Goal: Task Accomplishment & Management: Manage account settings

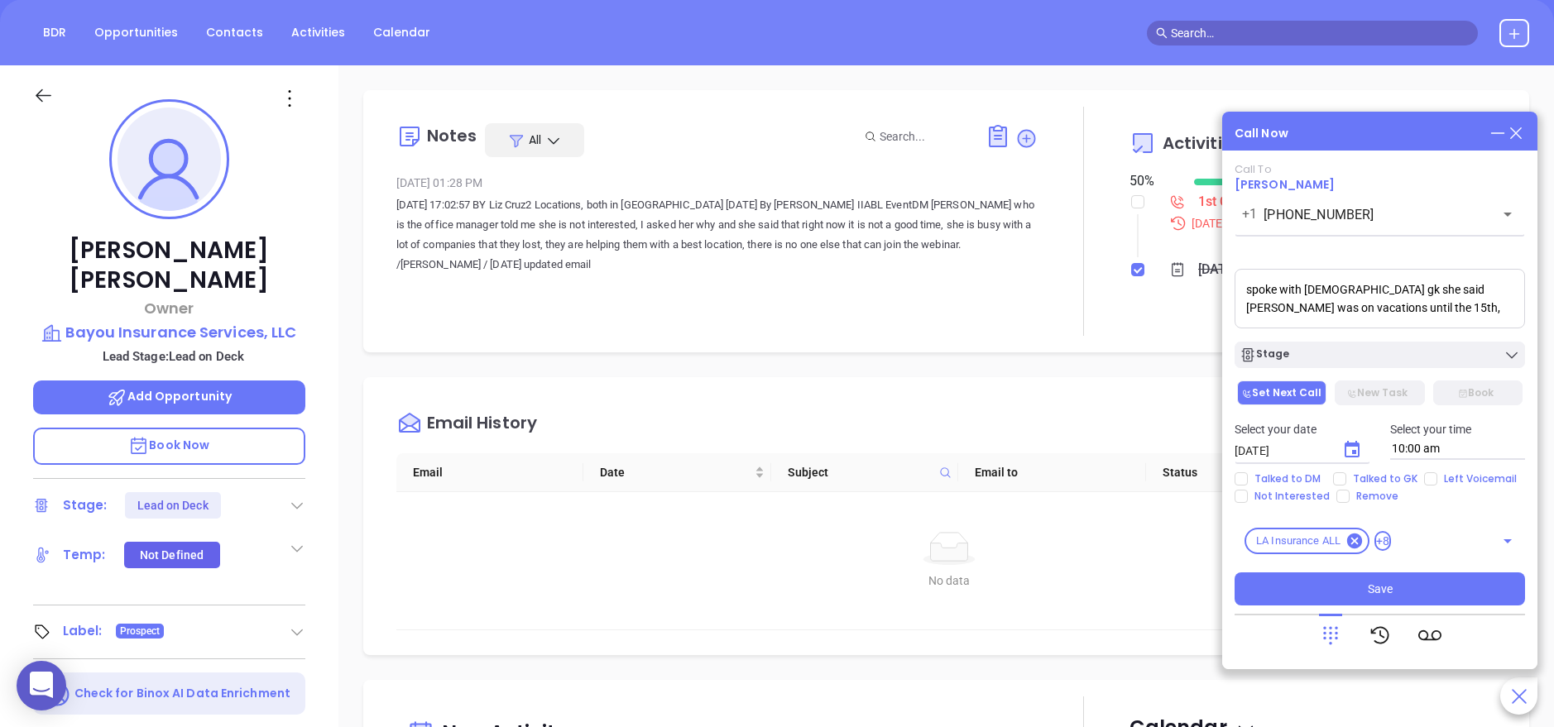
scroll to position [481, 0]
click at [1347, 444] on icon "Choose date, selected date is Sep 11, 2025" at bounding box center [1352, 449] width 15 height 17
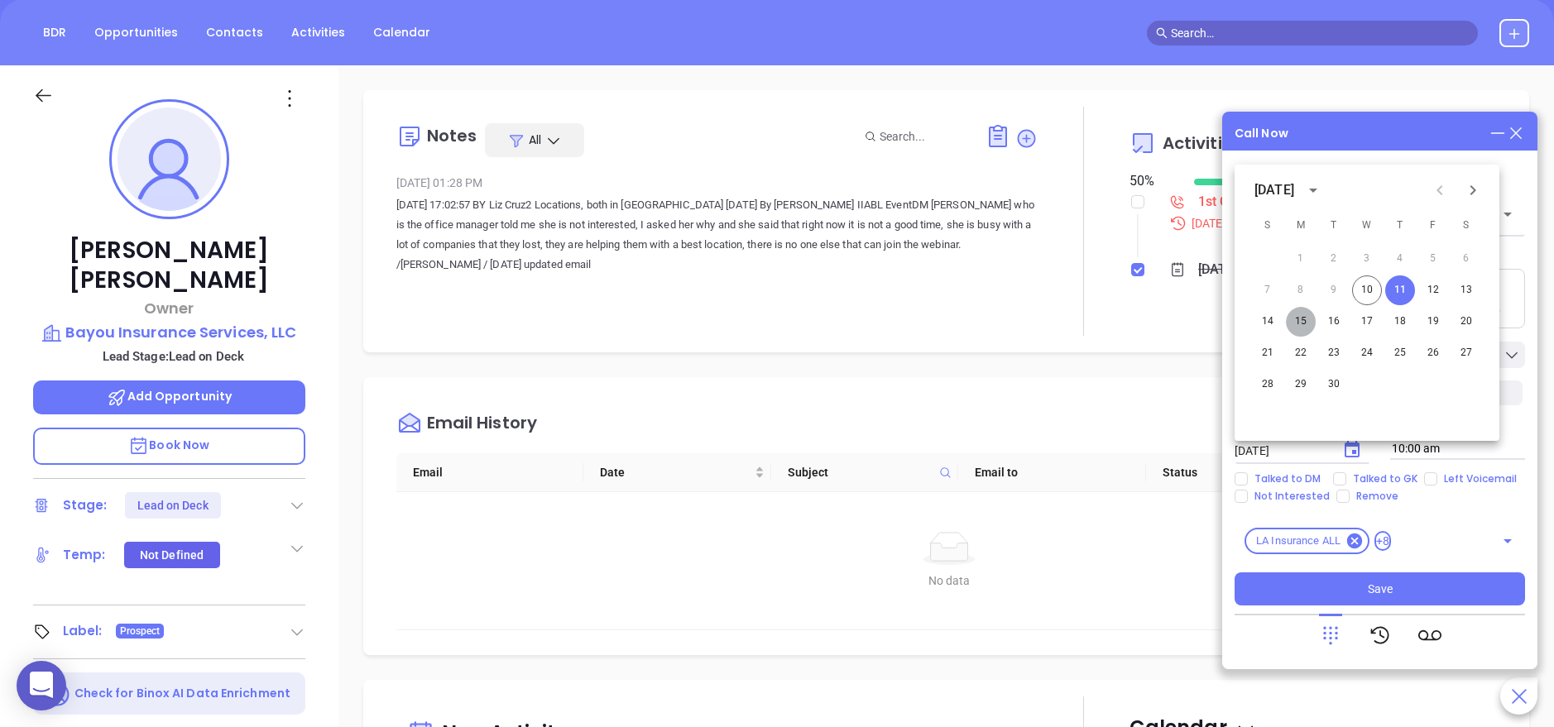
click at [1297, 327] on button "15" at bounding box center [1301, 322] width 30 height 30
type input "09/15/2025"
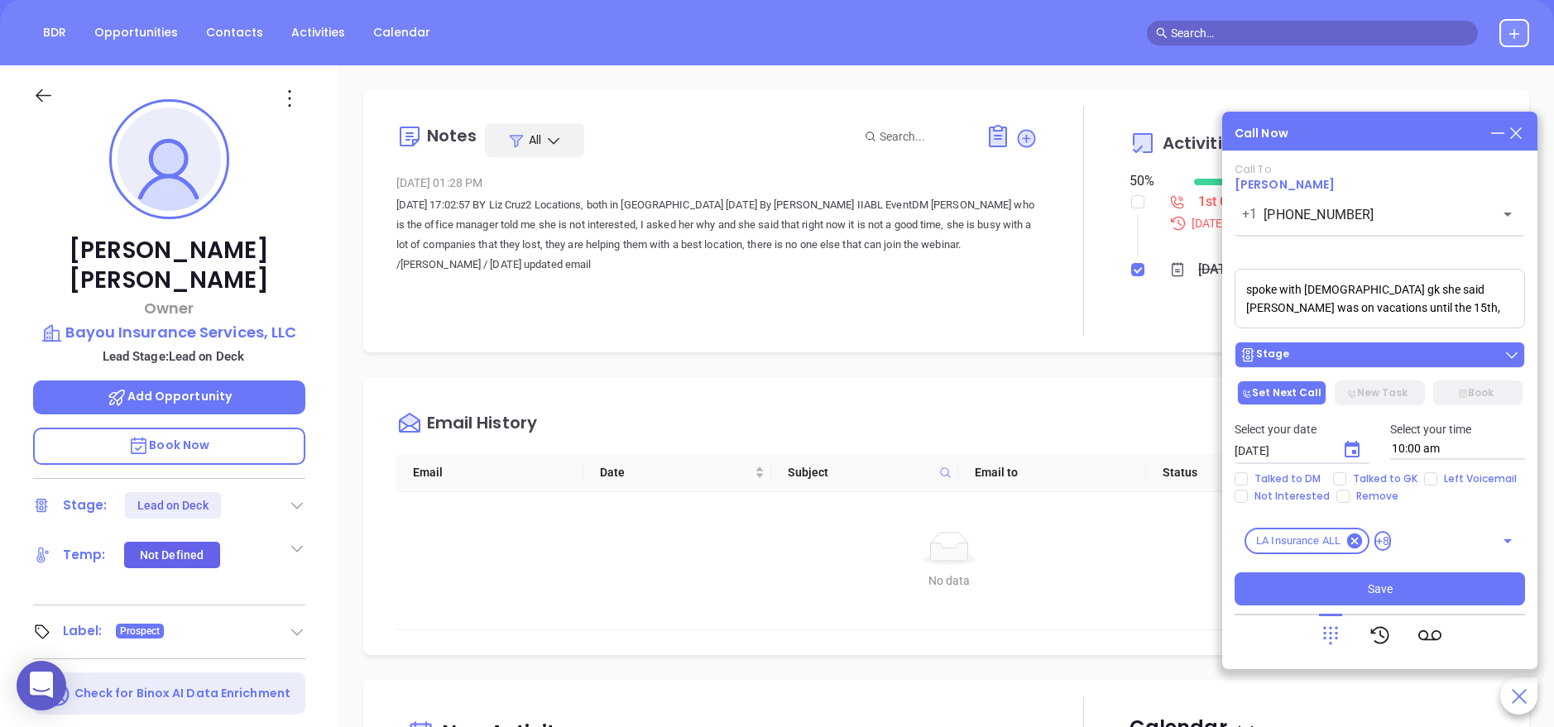
click at [1342, 358] on div "Stage" at bounding box center [1380, 355] width 281 height 17
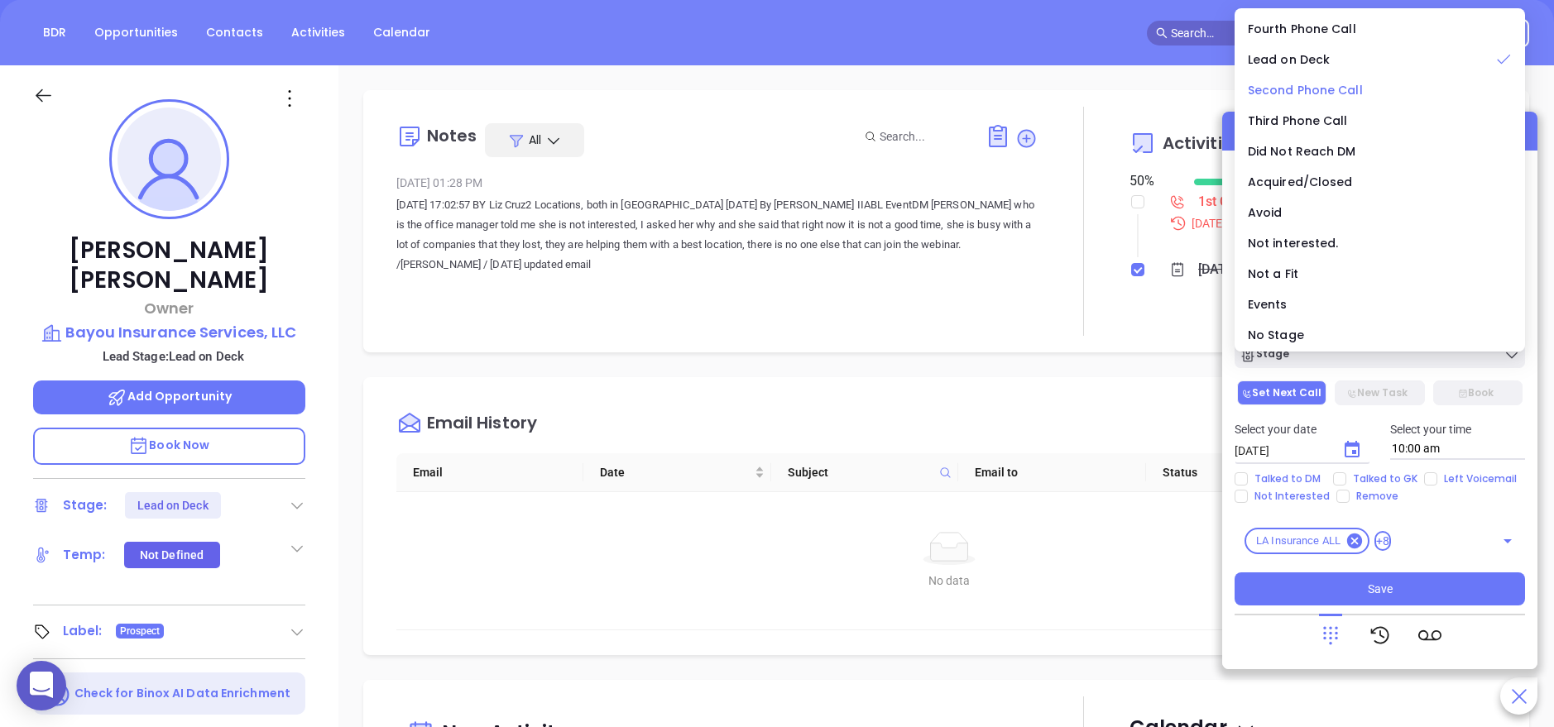
click at [1325, 82] on span "Second Phone Call" at bounding box center [1305, 90] width 115 height 17
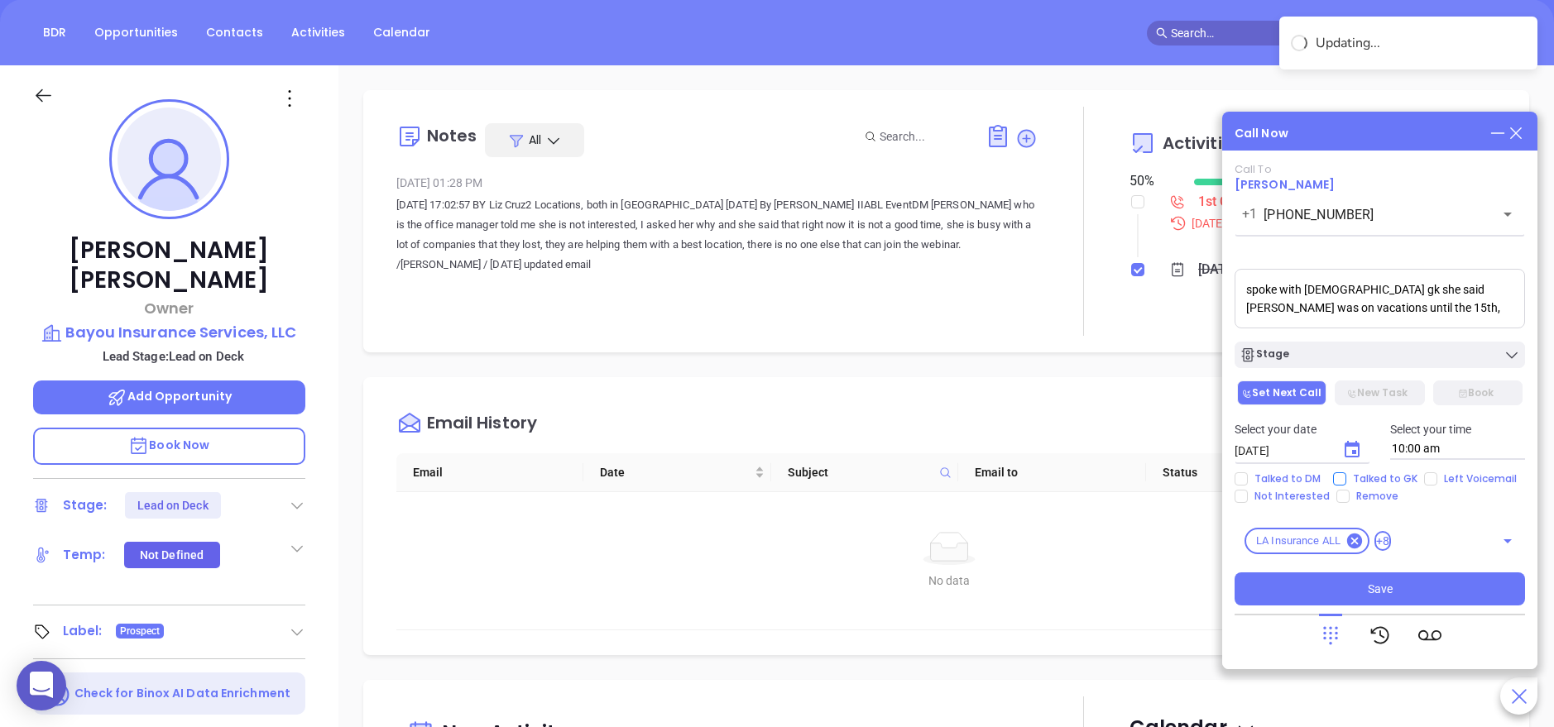
click at [1356, 479] on span "Talked to GK" at bounding box center [1386, 479] width 78 height 13
click at [1347, 479] on input "Talked to GK" at bounding box center [1339, 479] width 13 height 13
checkbox input "true"
click at [1401, 580] on button "Save" at bounding box center [1380, 589] width 290 height 33
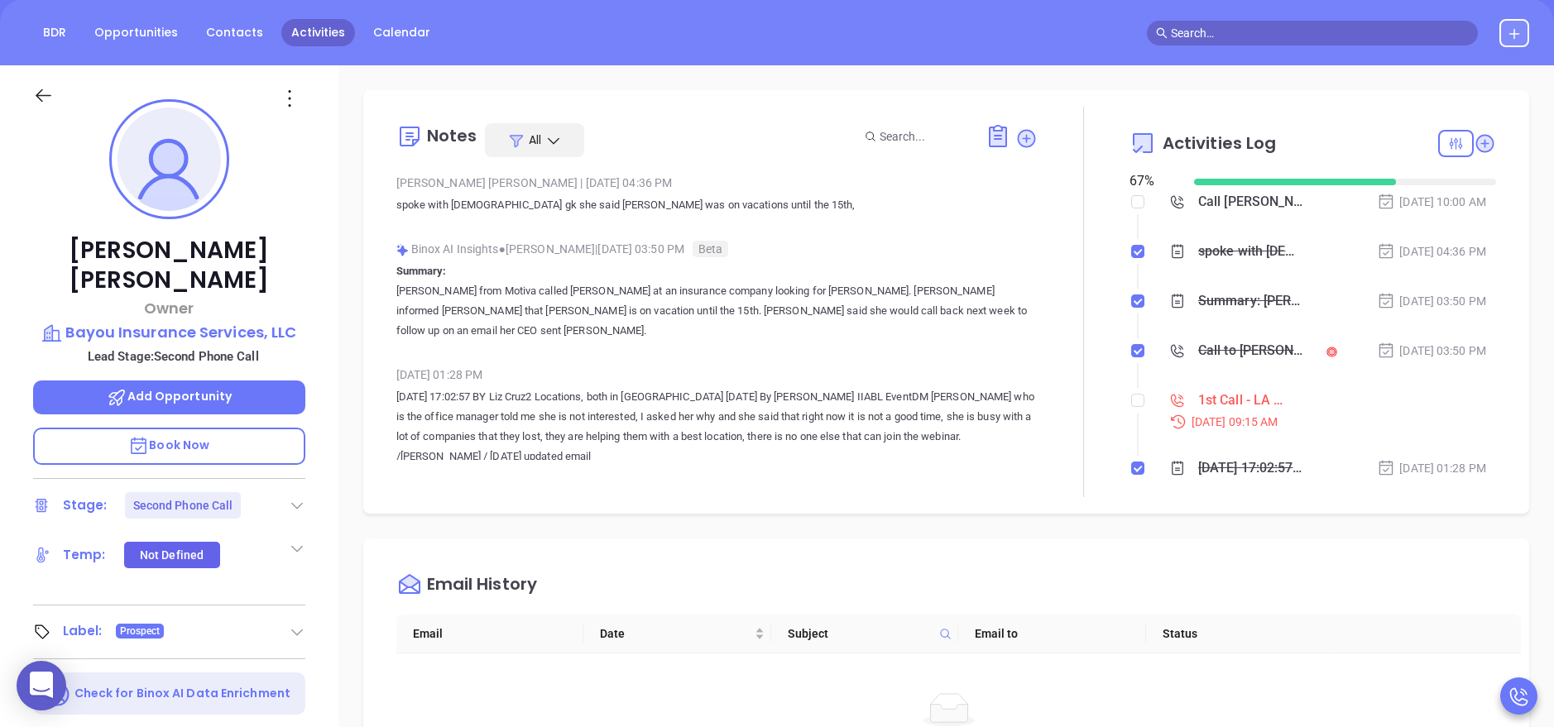
click at [294, 27] on link "Activities" at bounding box center [318, 32] width 74 height 27
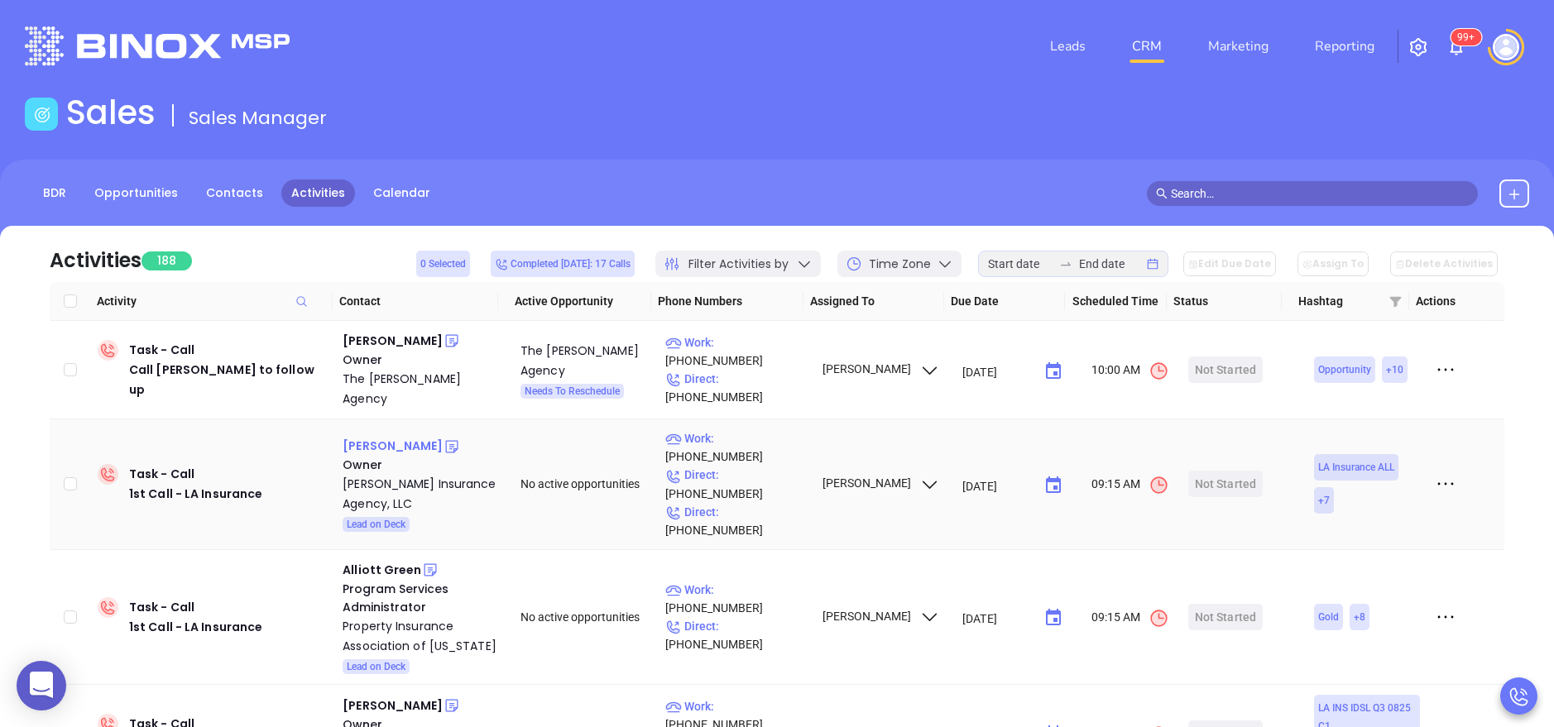
click at [391, 436] on div "John Bernard" at bounding box center [393, 446] width 100 height 20
click at [376, 474] on div "Bernard Insurance Agency, LLC" at bounding box center [420, 494] width 155 height 40
click at [1200, 471] on div "Start Now" at bounding box center [1226, 484] width 52 height 26
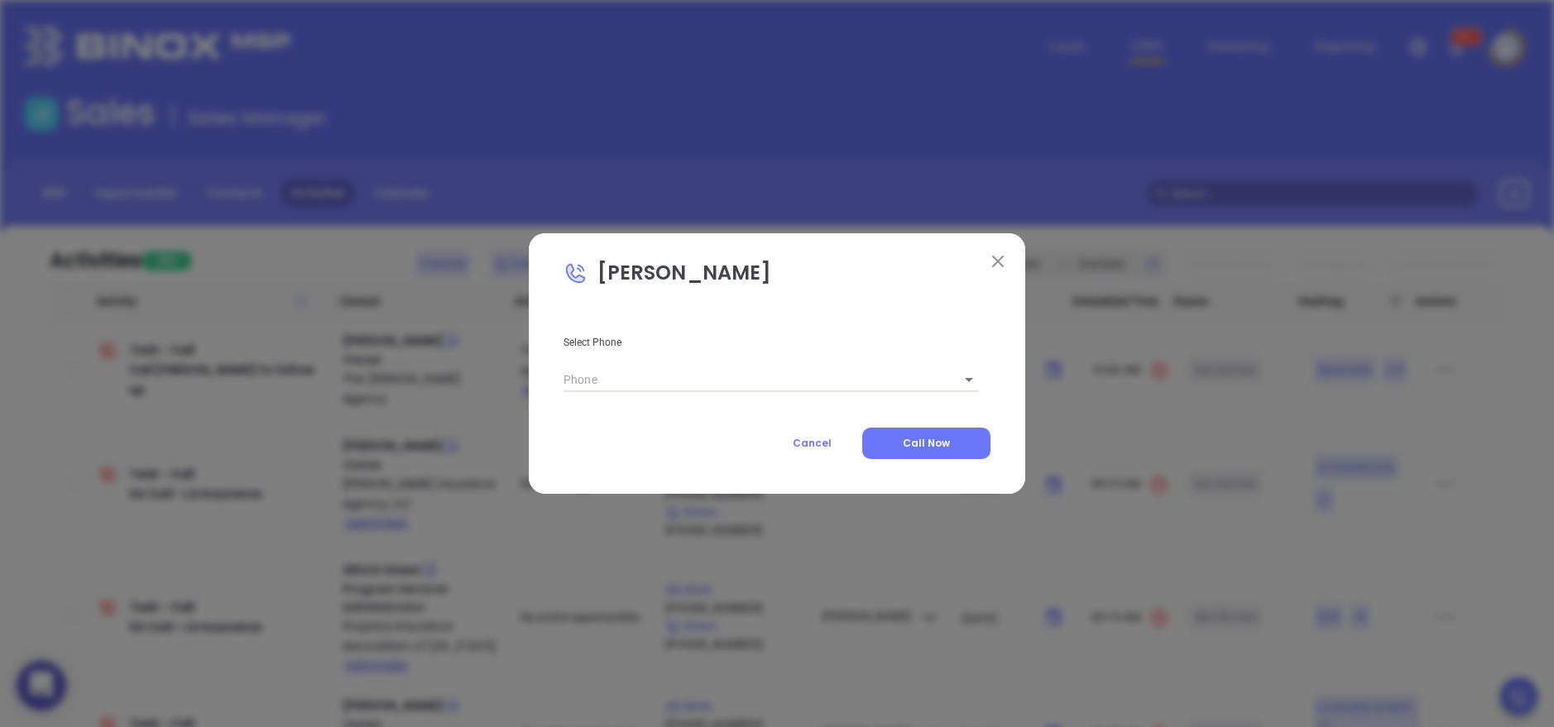
type input "(800) 256-9124"
click at [958, 378] on body "0 Leads CRM Marketing Reporting 99+ Financial Leads Leads Sales Sales Manager B…" at bounding box center [777, 363] width 1554 height 727
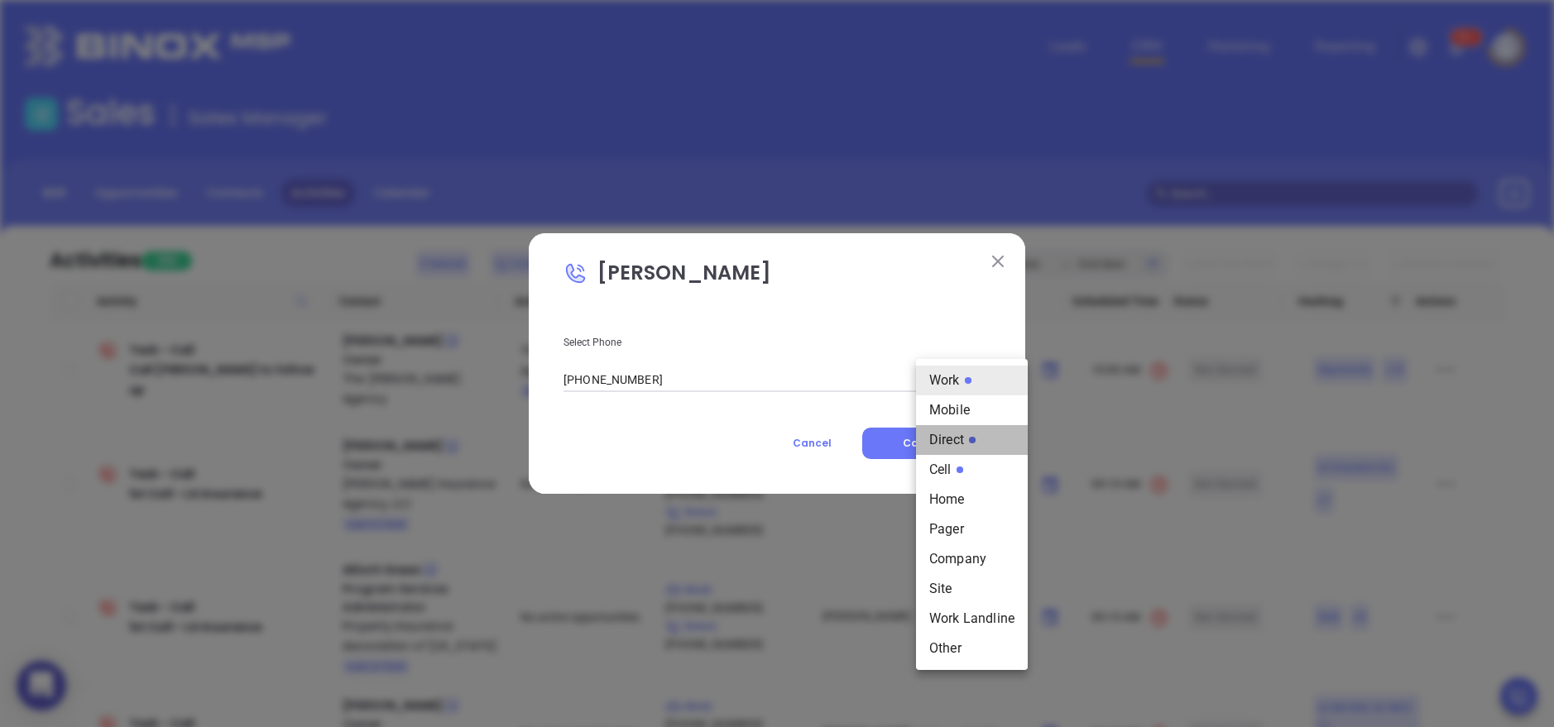
click at [955, 434] on li "Direct" at bounding box center [972, 440] width 112 height 30
type input "3"
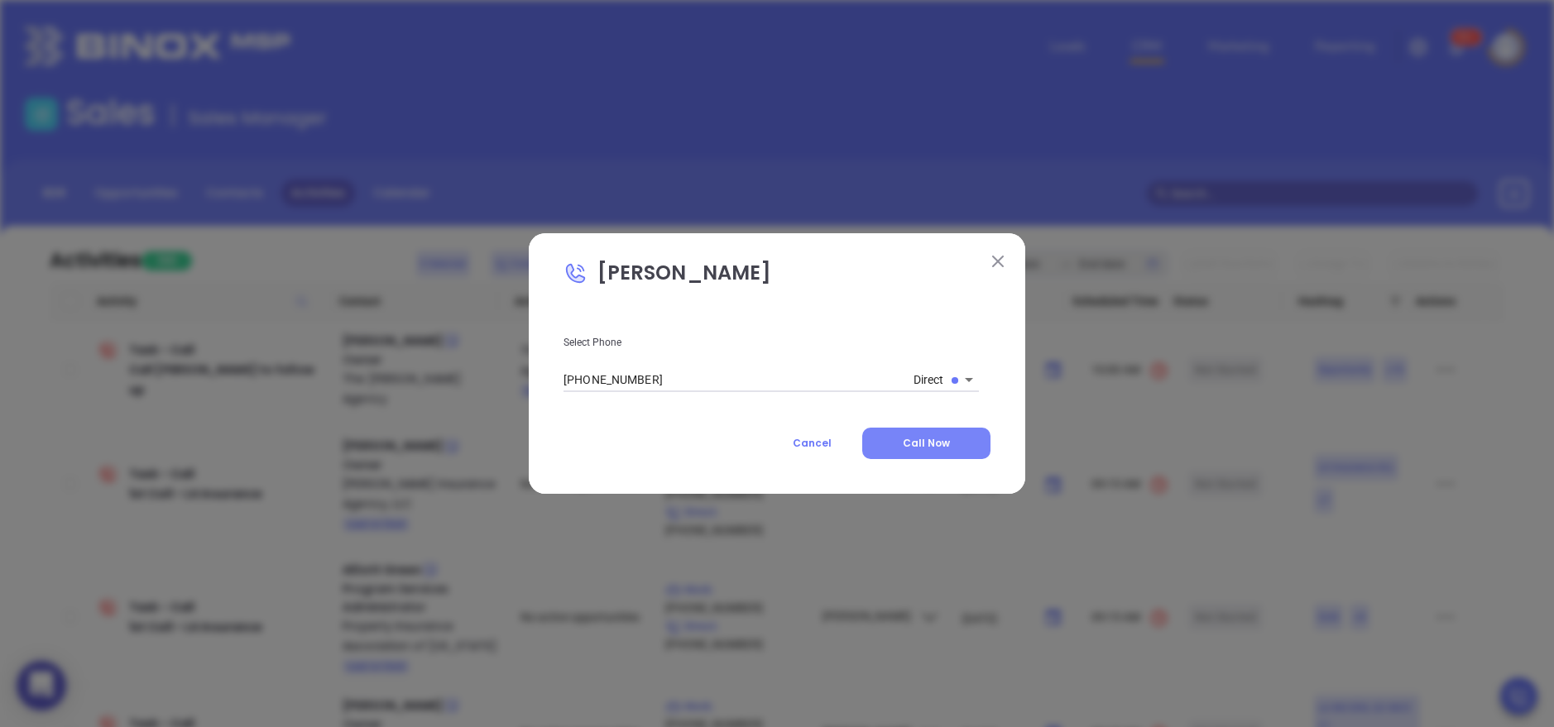
click at [912, 440] on span "Call Now" at bounding box center [926, 443] width 47 height 14
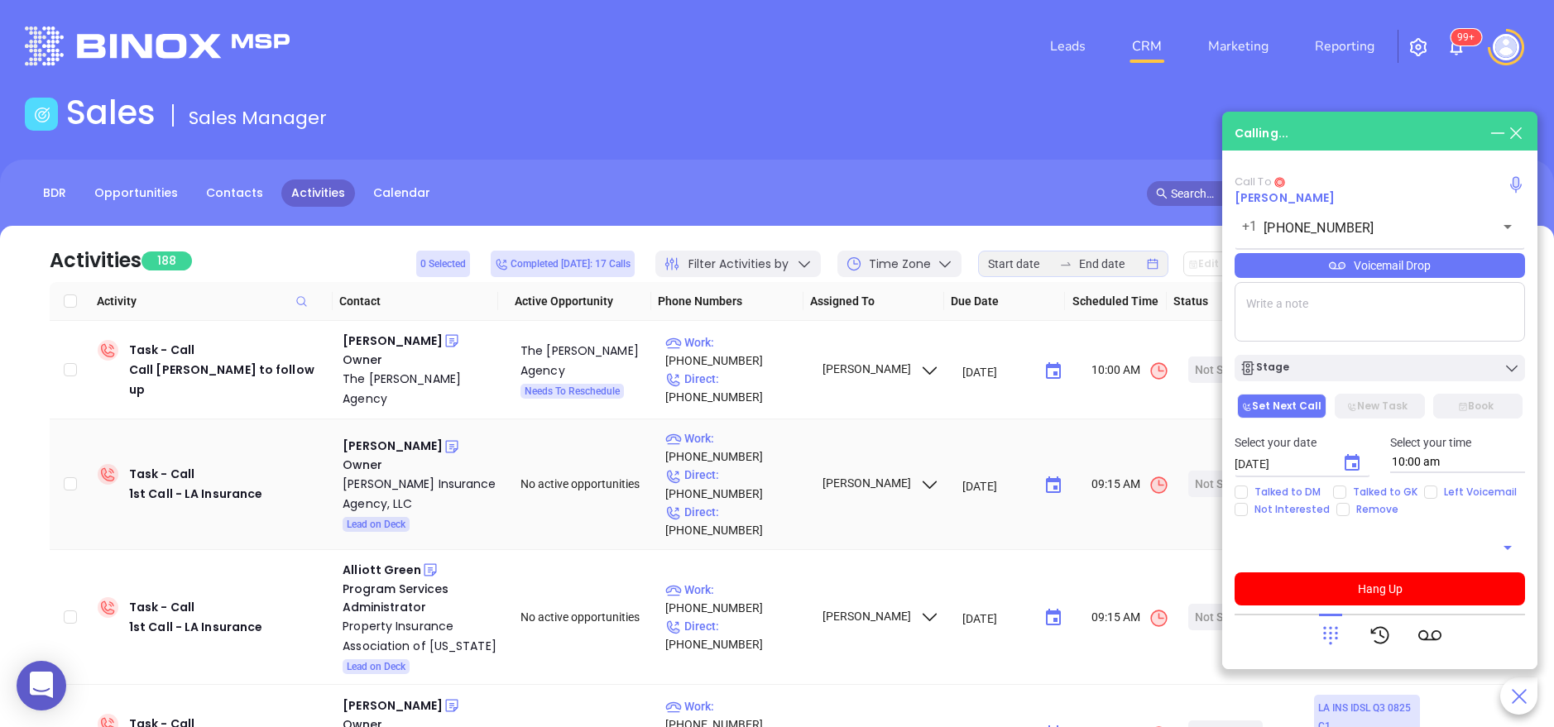
type input "(800) 256-9124"
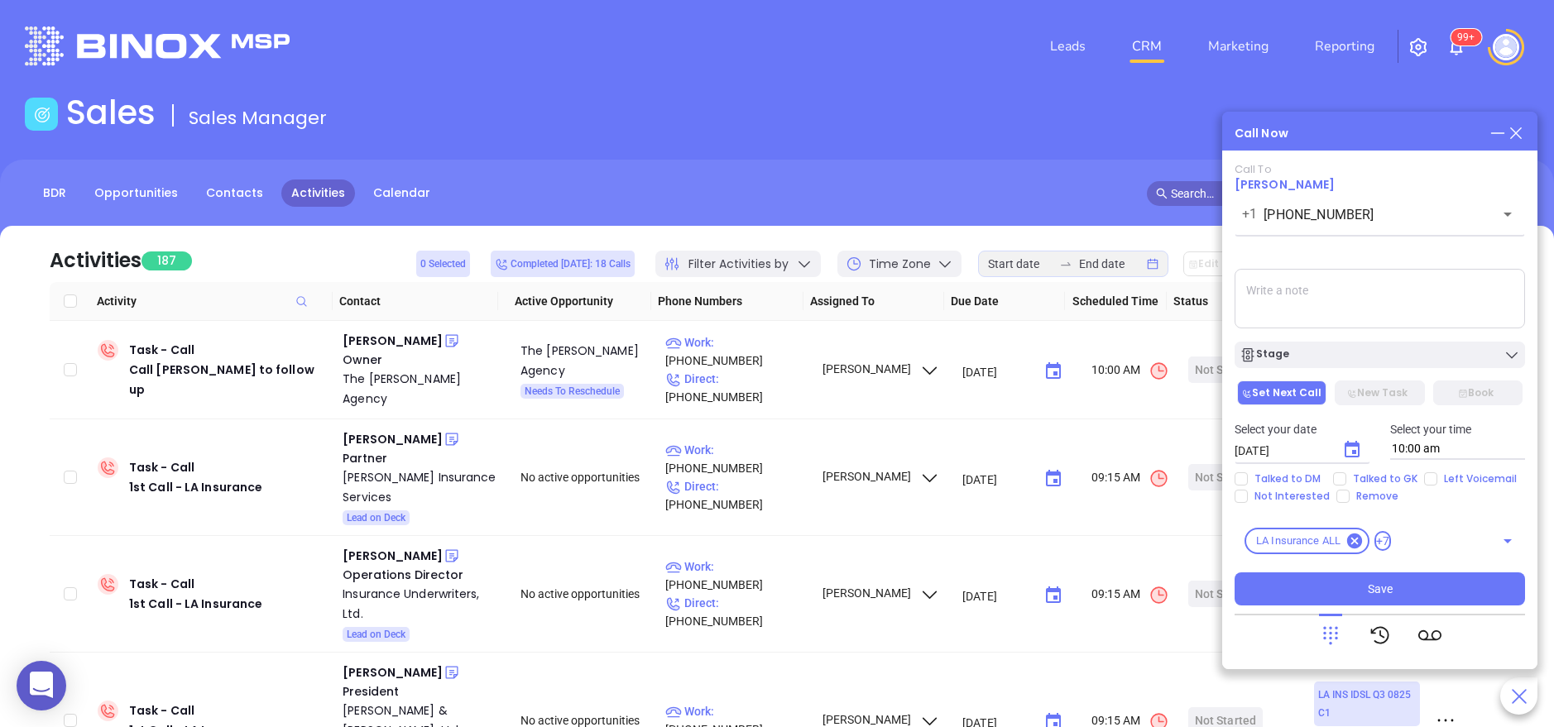
click at [1332, 631] on icon at bounding box center [1330, 635] width 23 height 23
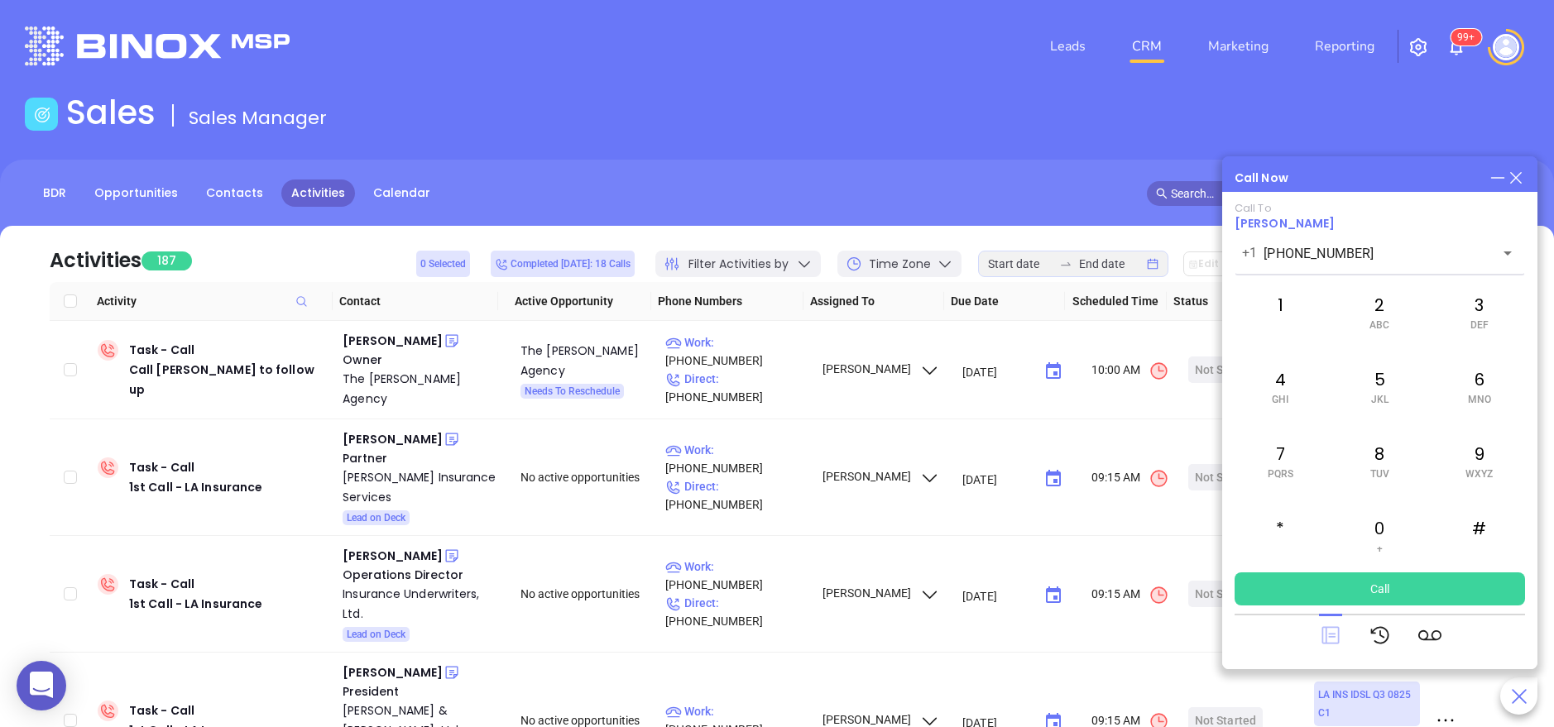
click at [1323, 636] on icon at bounding box center [1330, 635] width 17 height 17
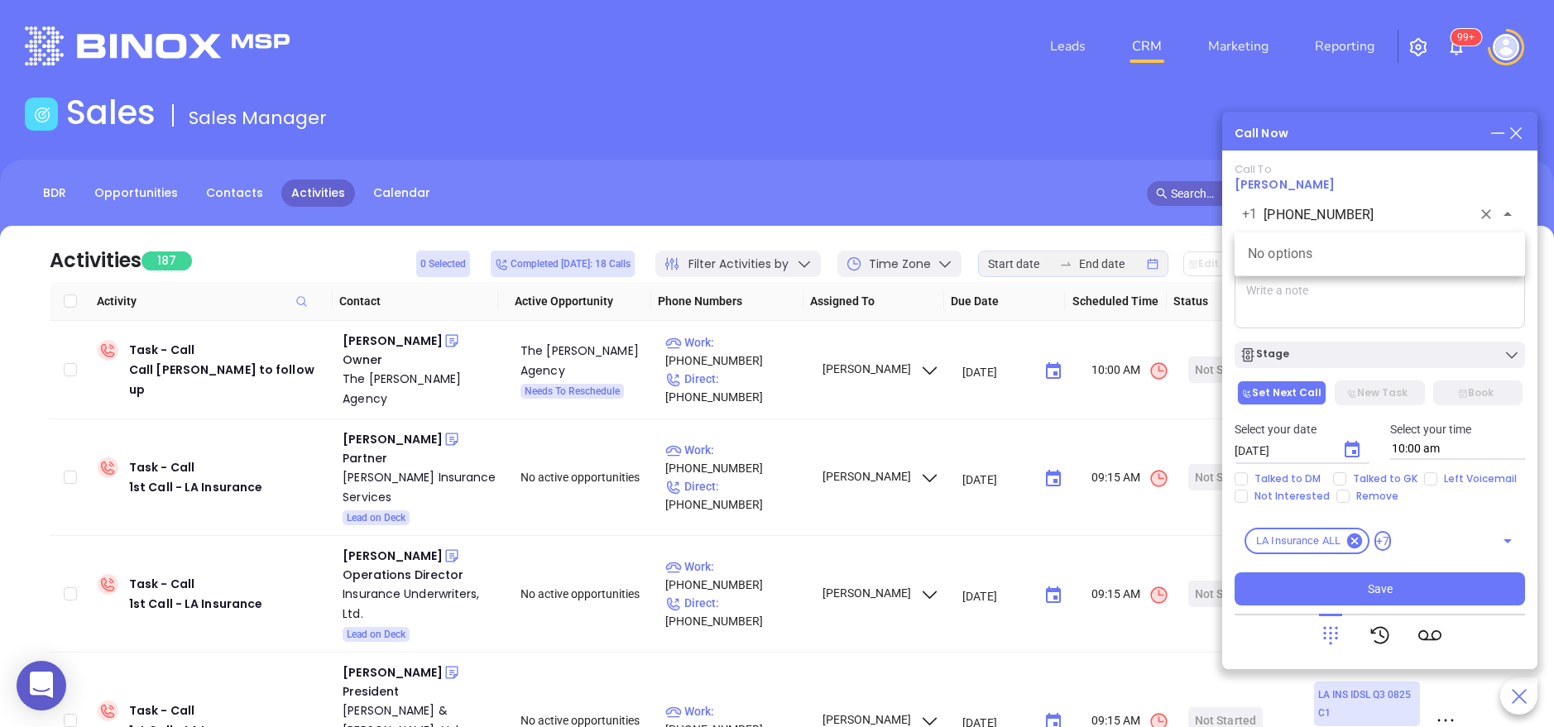
click at [1401, 222] on input "(800) 256-9124" at bounding box center [1368, 214] width 208 height 19
click at [1322, 299] on textarea at bounding box center [1380, 299] width 290 height 60
click at [1430, 226] on div "+1 (800) 256-9124 ​" at bounding box center [1380, 214] width 290 height 36
click at [1328, 647] on div at bounding box center [1330, 635] width 23 height 43
click at [1334, 624] on icon at bounding box center [1330, 635] width 23 height 23
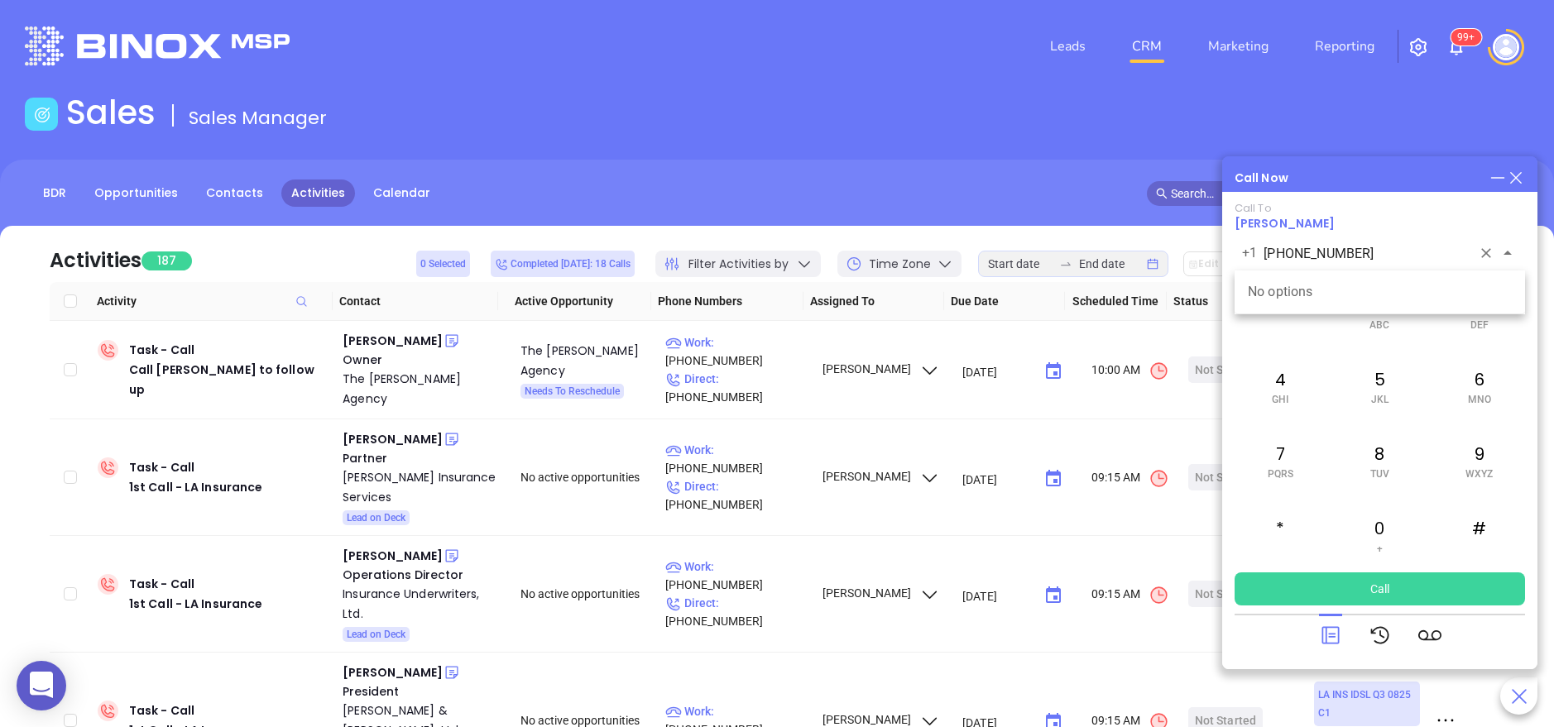
click at [1395, 247] on input "(800) 256-9124" at bounding box center [1368, 253] width 208 height 19
click at [1358, 182] on div "Call Now" at bounding box center [1380, 178] width 290 height 18
click at [1392, 250] on input "(800) 256-9124" at bounding box center [1368, 253] width 208 height 19
click at [1376, 180] on div "Call Now" at bounding box center [1380, 178] width 290 height 18
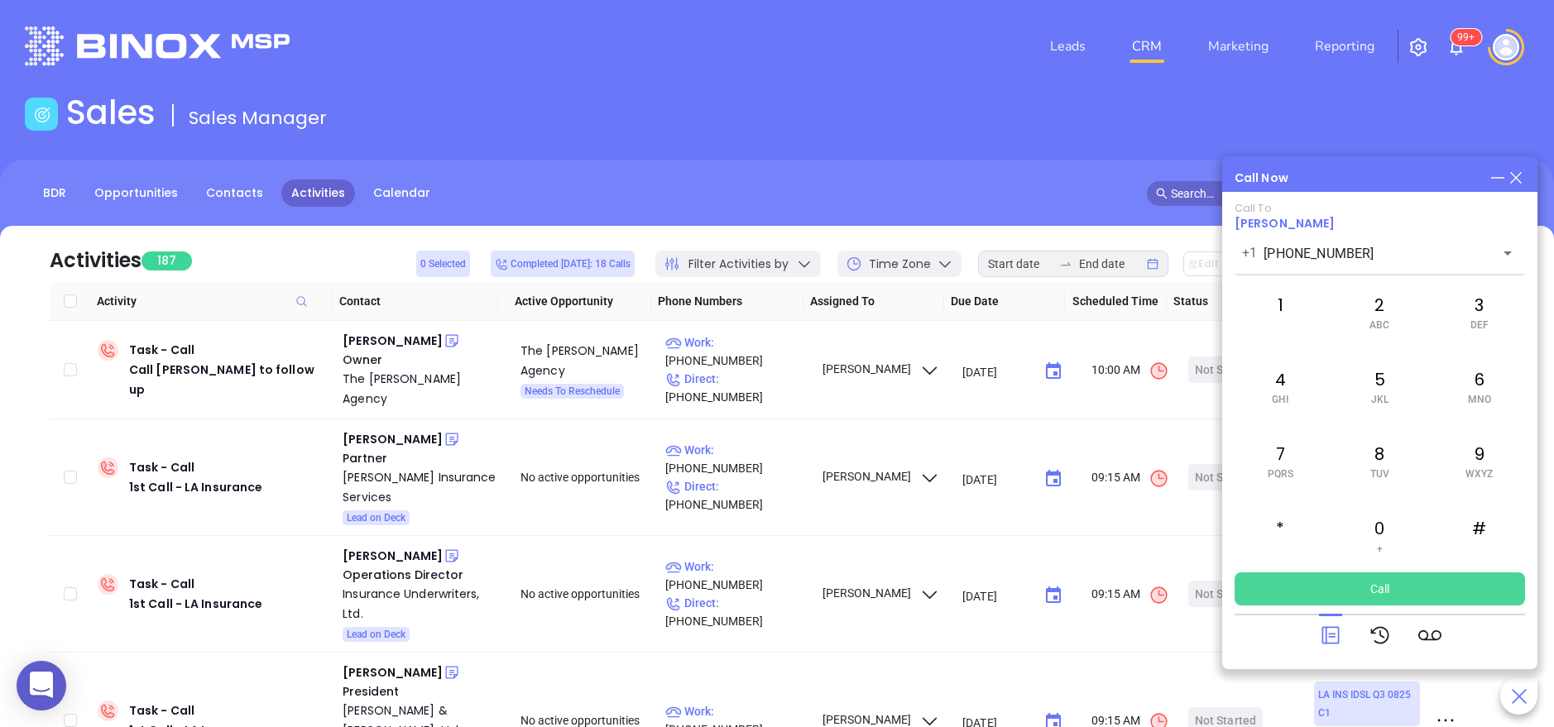
click at [1369, 583] on button "Call" at bounding box center [1380, 589] width 290 height 33
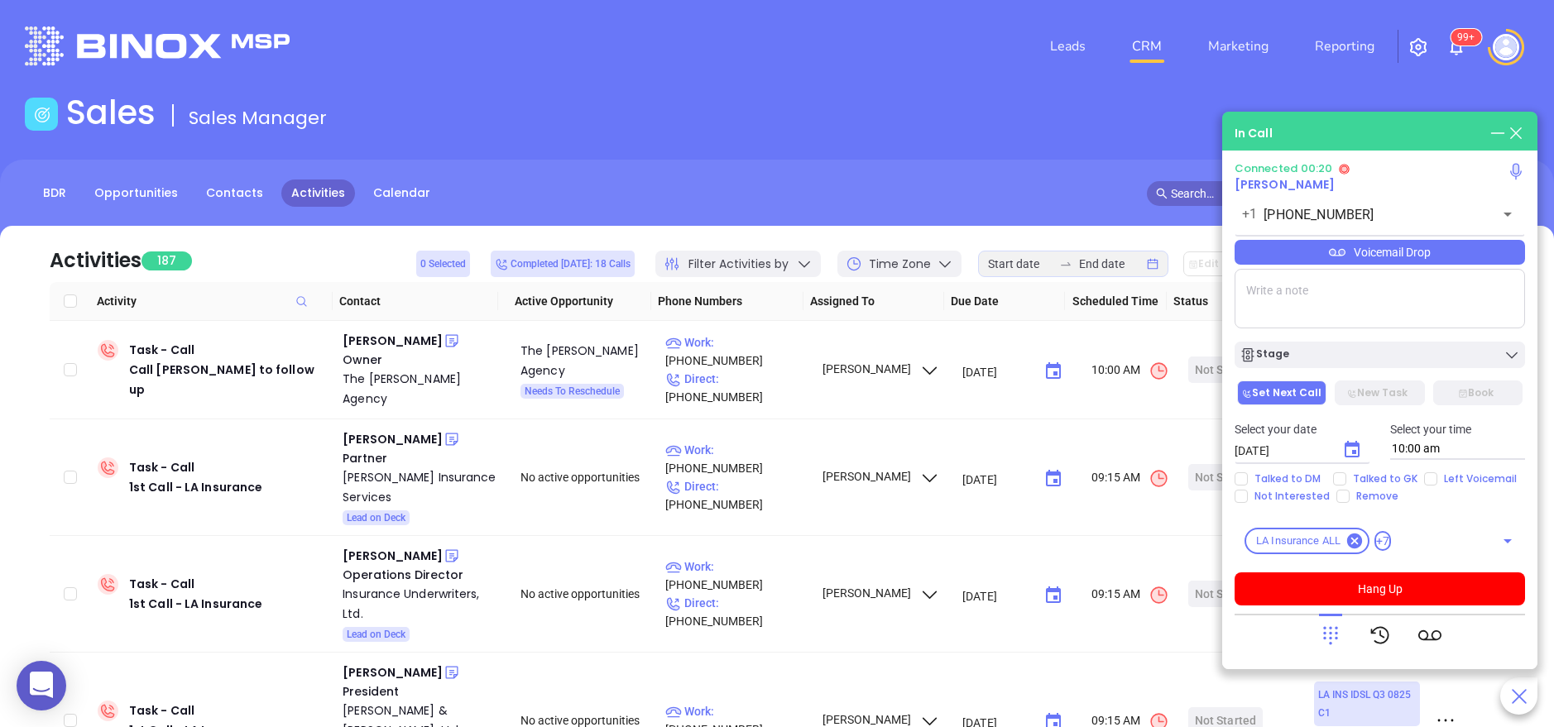
click at [1390, 251] on div "Voicemail Drop" at bounding box center [1380, 252] width 290 height 25
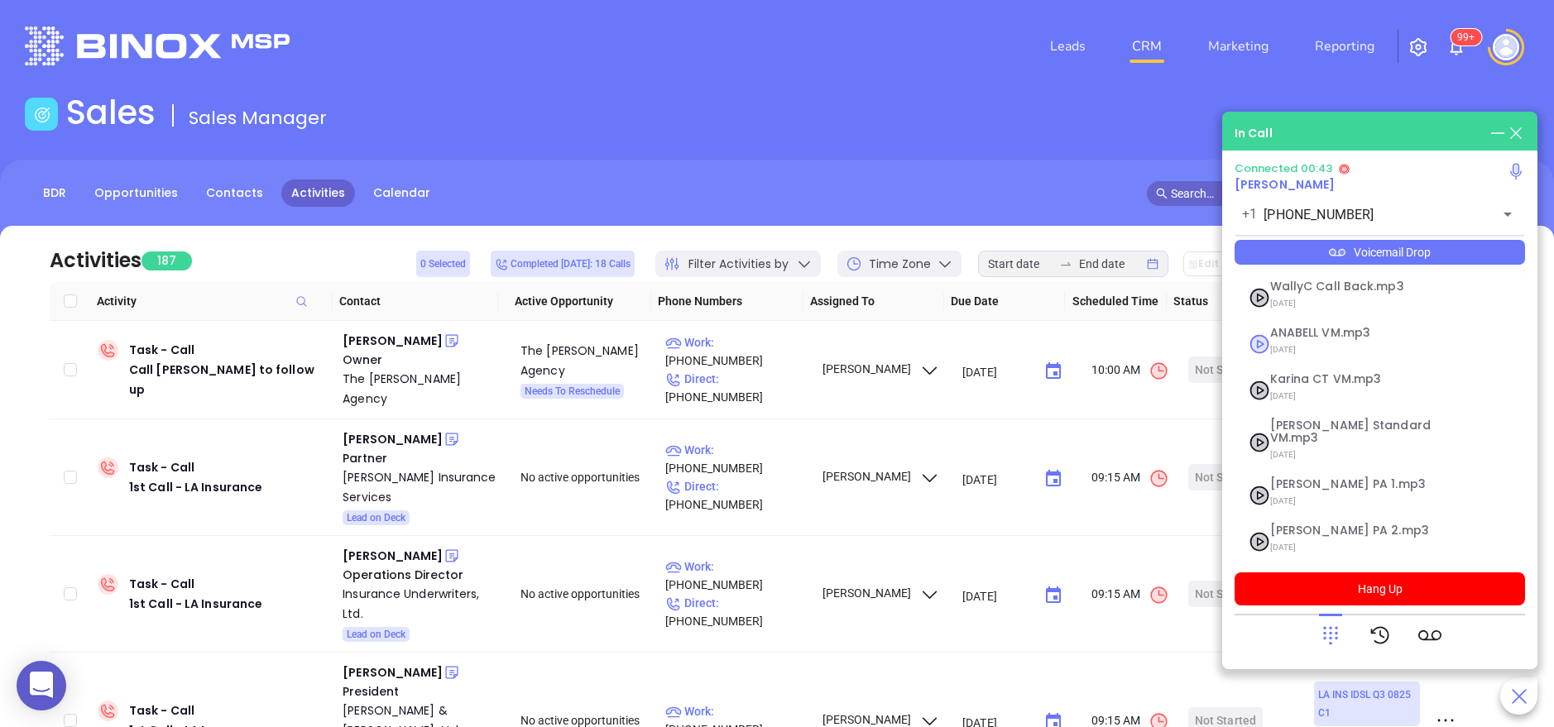
click at [1260, 341] on div "ANABELL VM.mp3 [DATE]" at bounding box center [1359, 344] width 199 height 34
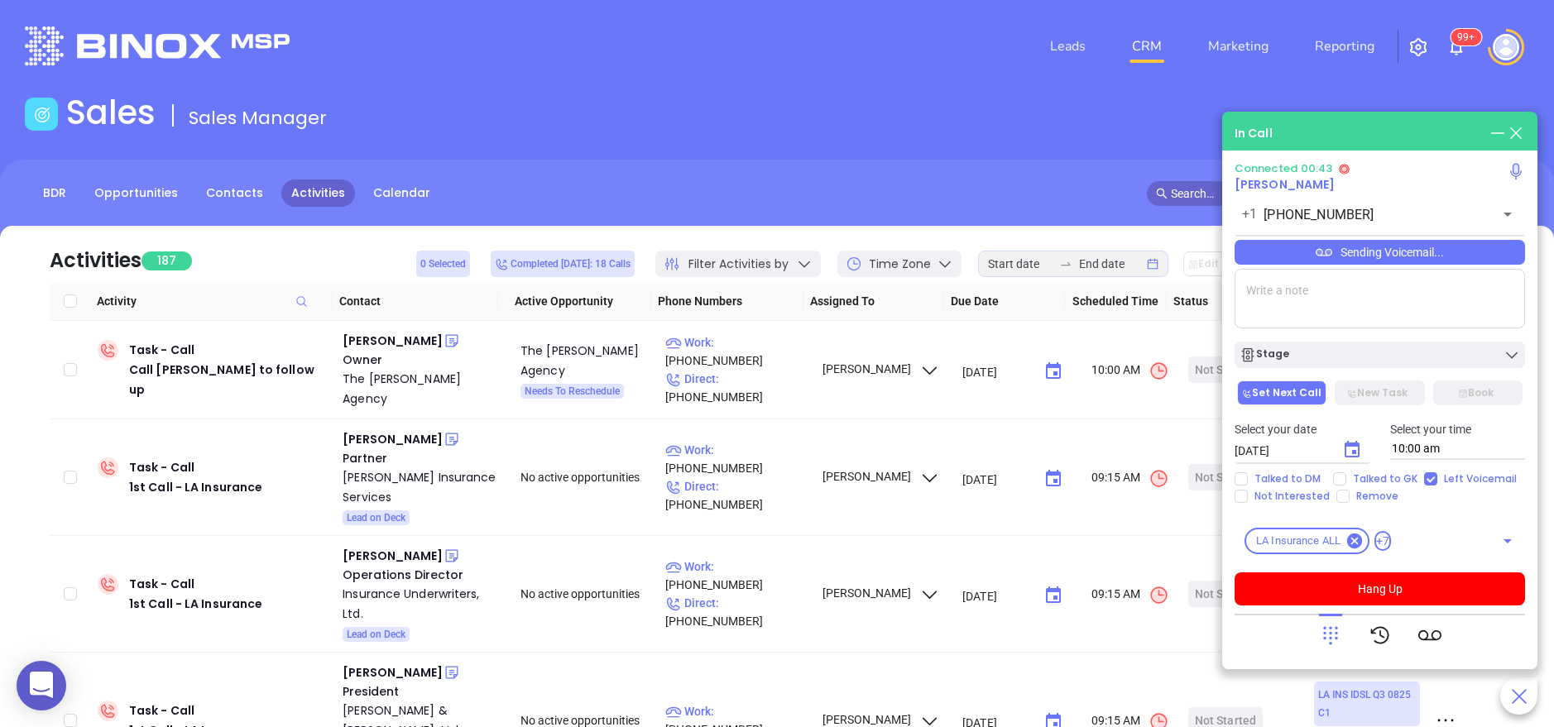
checkbox input "true"
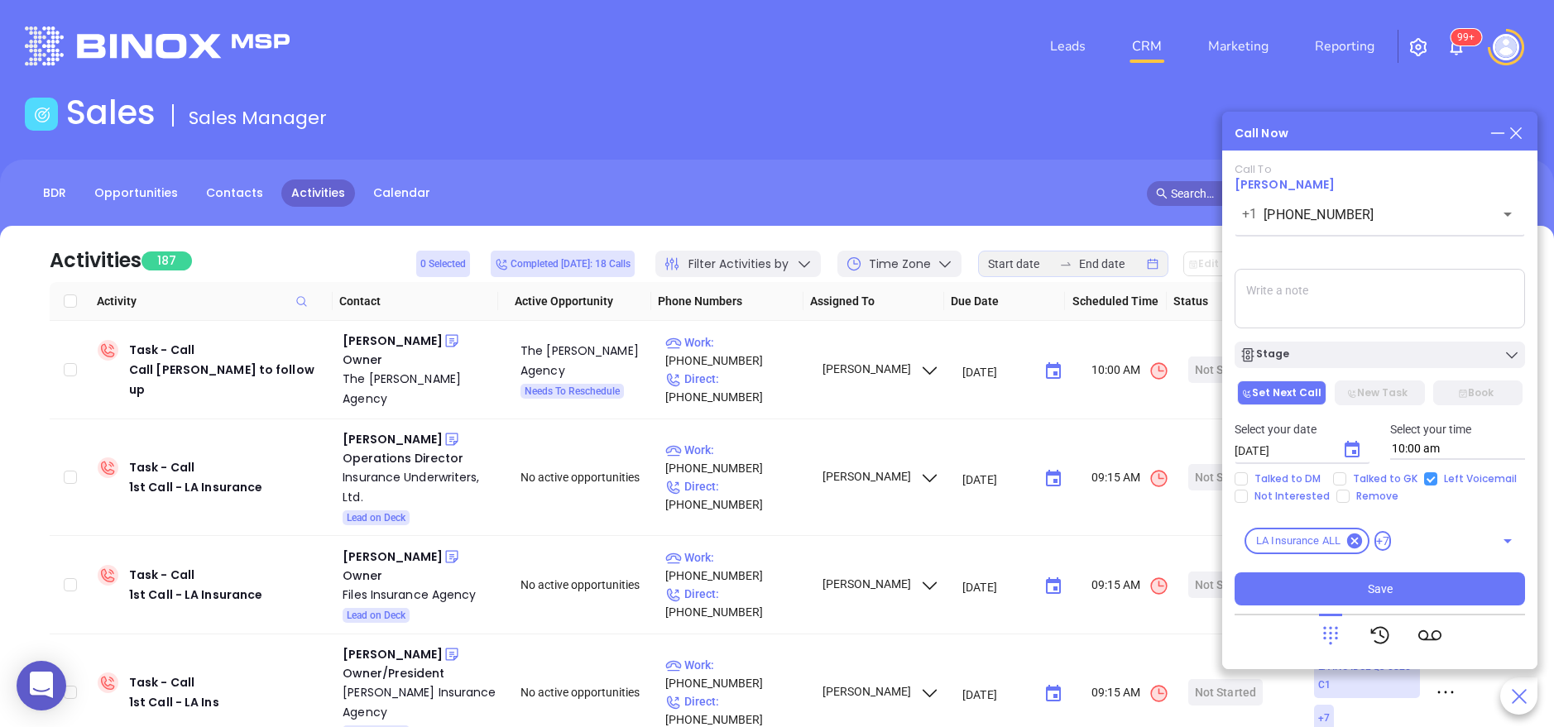
click at [1331, 356] on div "Stage" at bounding box center [1380, 355] width 281 height 17
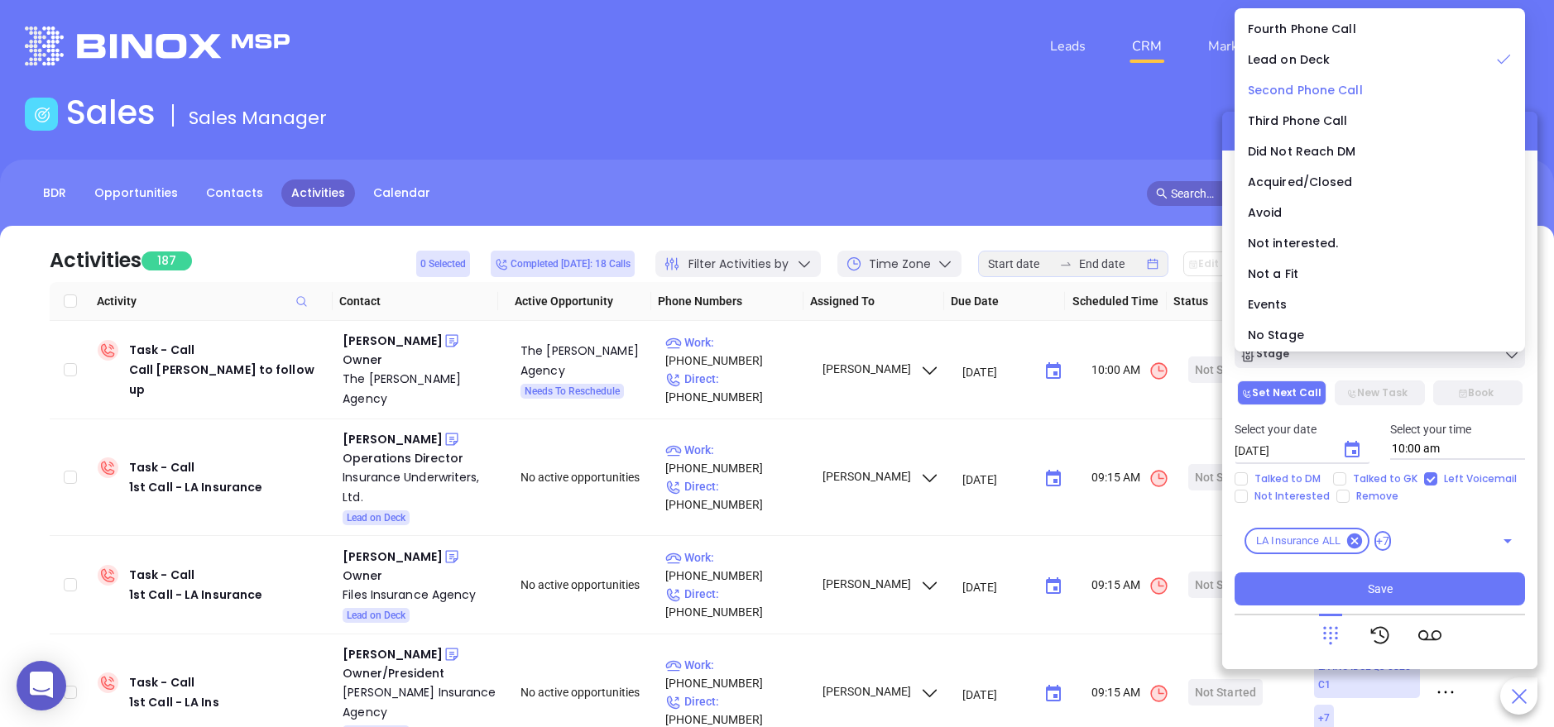
click at [1336, 94] on span "Second Phone Call" at bounding box center [1305, 90] width 115 height 17
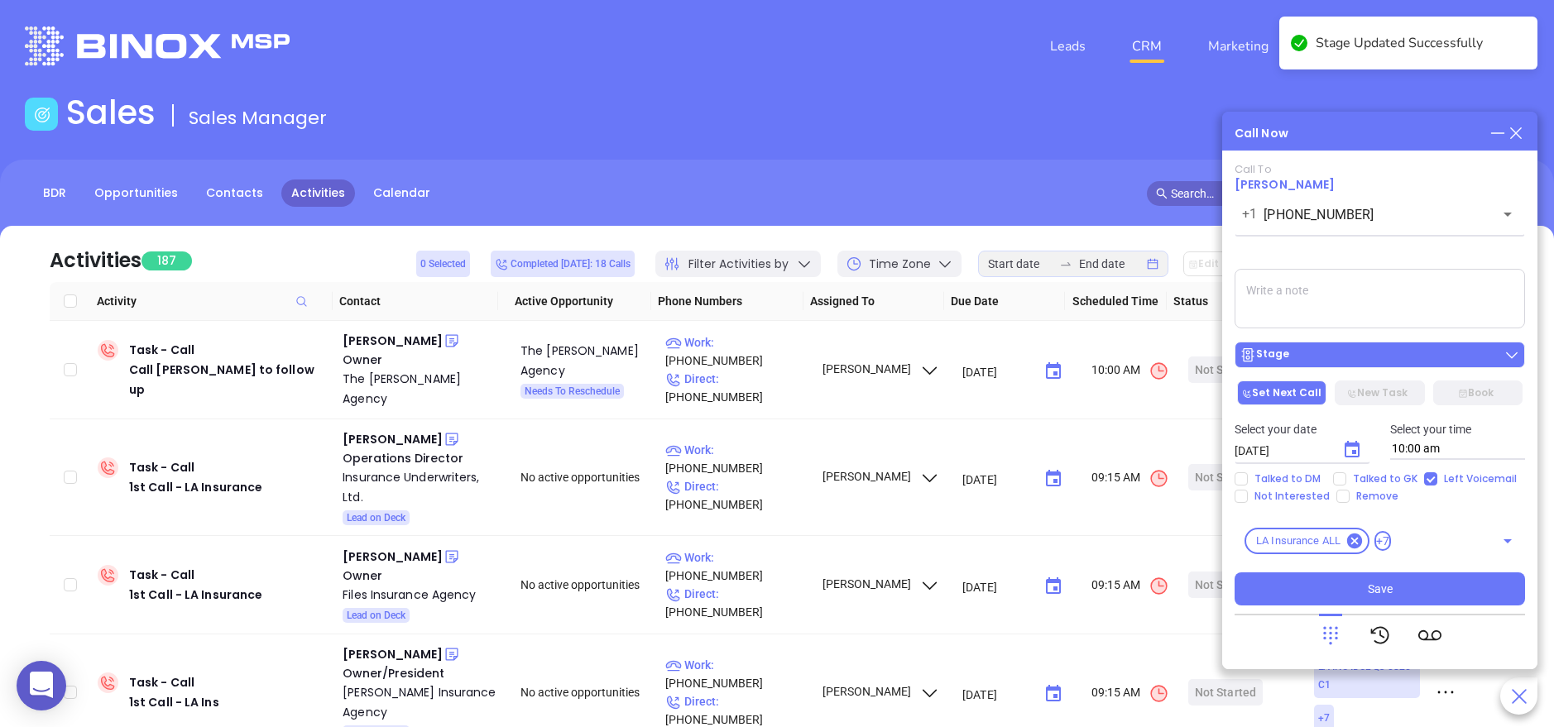
click at [1347, 347] on div "Stage" at bounding box center [1380, 355] width 281 height 17
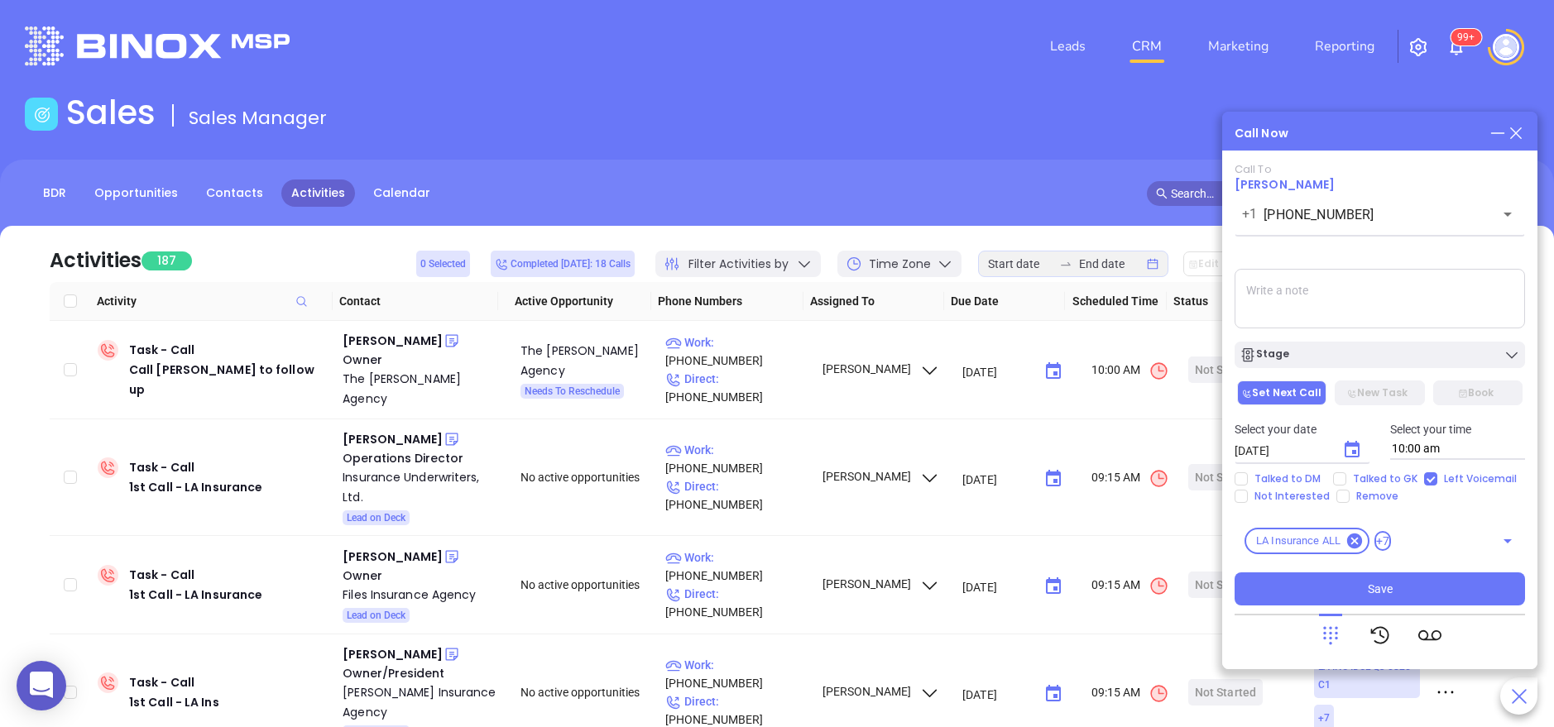
click at [1530, 377] on div "Call Now Call To John Bernard +1 (800) 256-9124 ​ Voicemail Drop Stage Set Next…" at bounding box center [1379, 391] width 315 height 558
click at [1331, 363] on div "Stage" at bounding box center [1380, 355] width 281 height 17
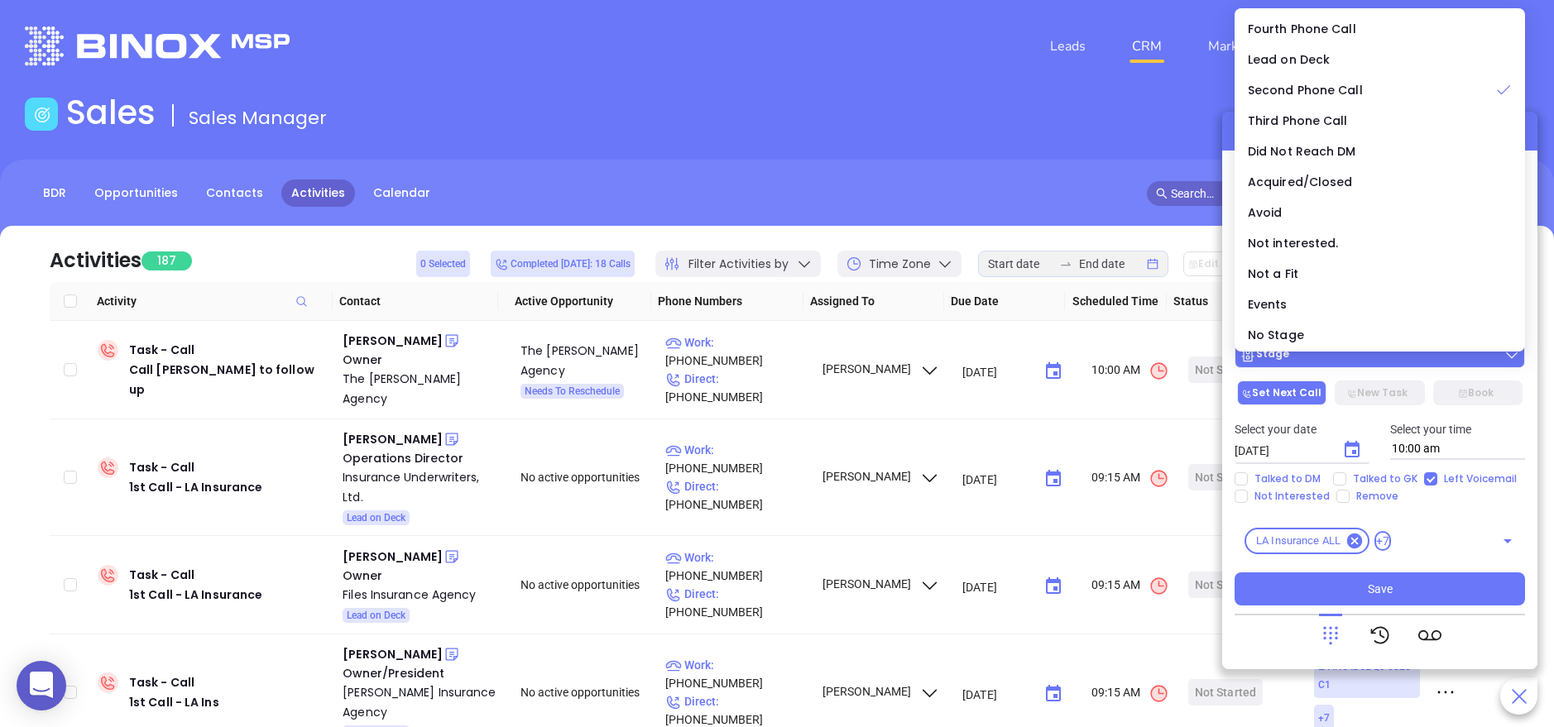
click at [1331, 363] on div "Stage" at bounding box center [1380, 355] width 281 height 17
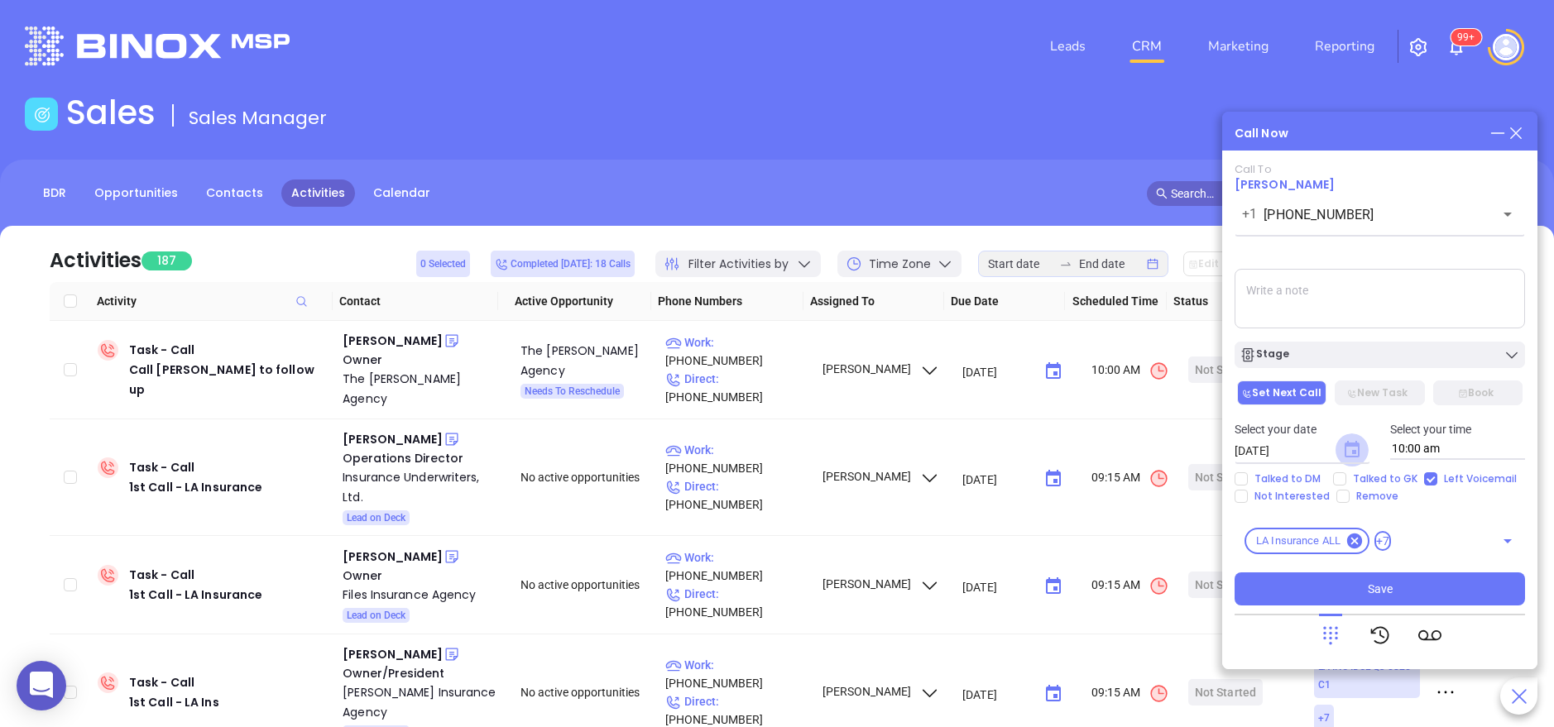
click at [1352, 443] on icon "Choose date, selected date is Sep 11, 2025" at bounding box center [1352, 449] width 15 height 17
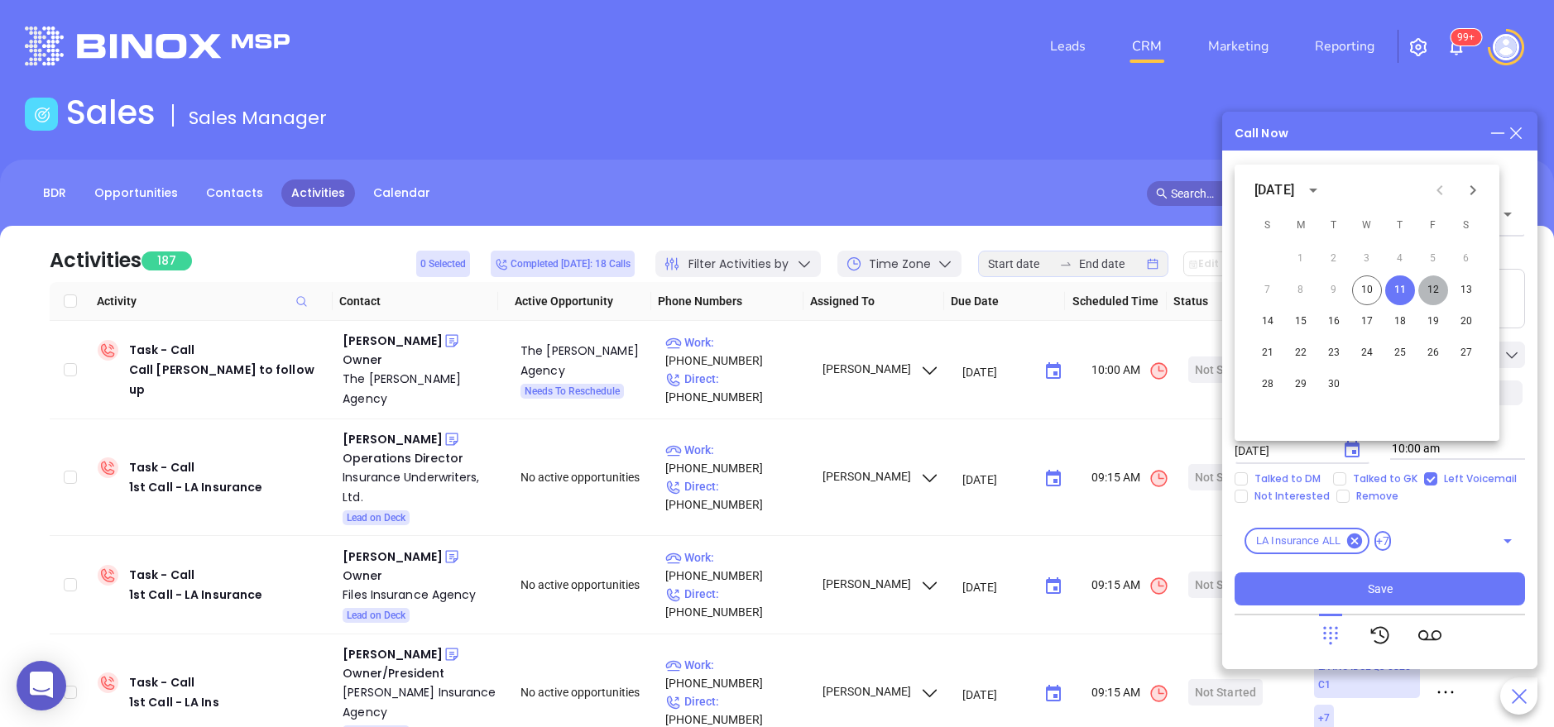
click at [1429, 293] on button "12" at bounding box center [1434, 291] width 30 height 30
type input "09/12/2025"
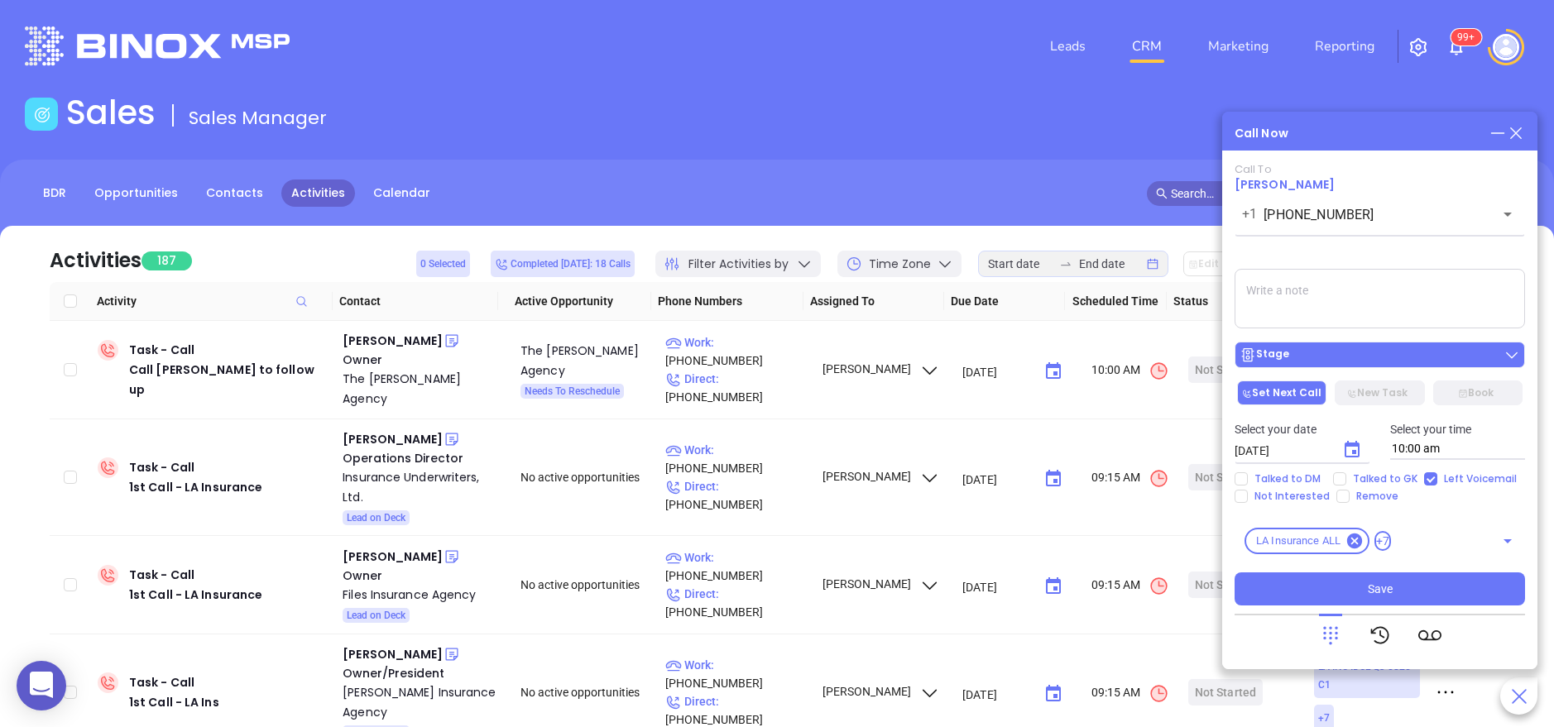
click at [1332, 358] on div "Stage" at bounding box center [1380, 355] width 281 height 17
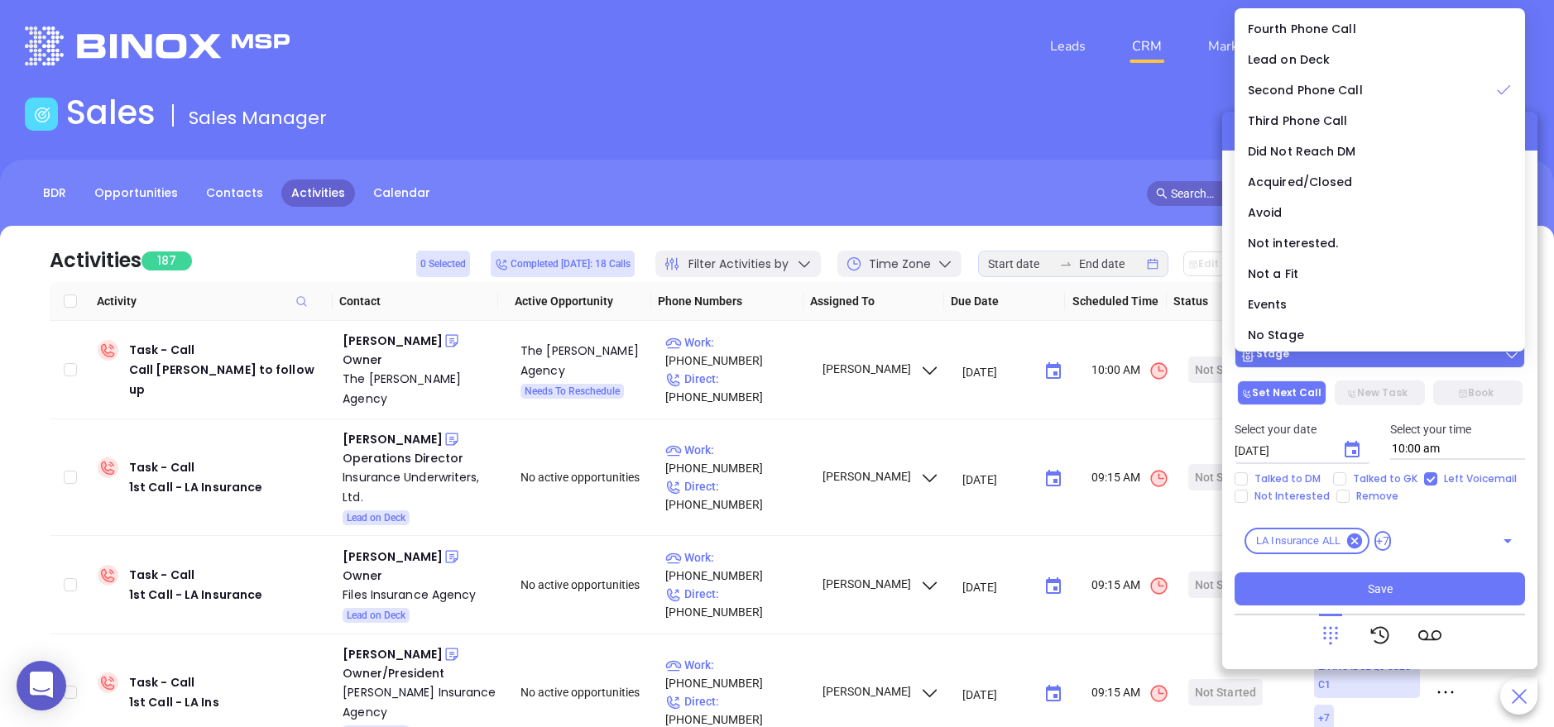
click at [1332, 358] on div "Stage" at bounding box center [1380, 355] width 281 height 17
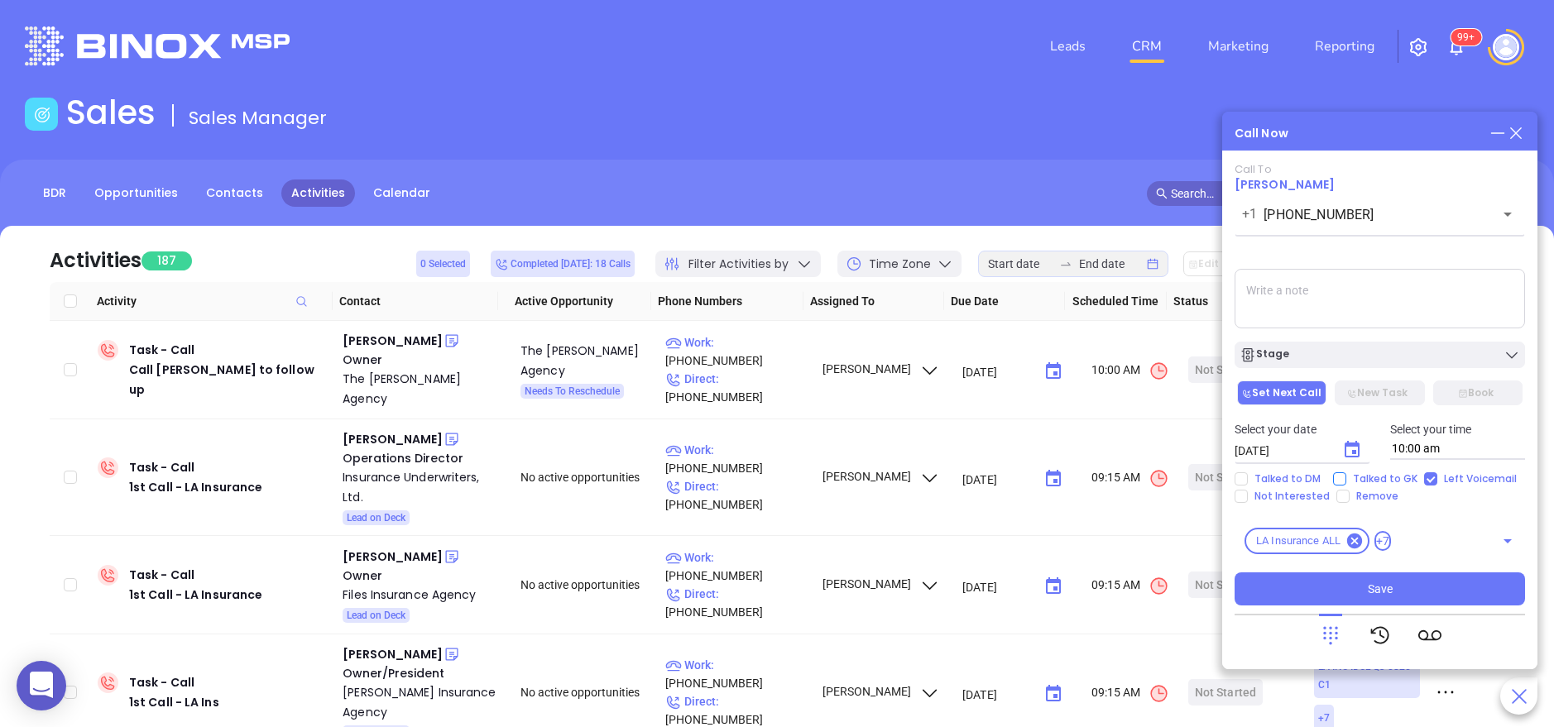
click at [1356, 475] on span "Talked to GK" at bounding box center [1386, 479] width 78 height 13
click at [1347, 475] on input "Talked to GK" at bounding box center [1339, 479] width 13 height 13
checkbox input "true"
click at [1388, 345] on button "Stage" at bounding box center [1380, 355] width 290 height 26
click at [1530, 345] on div "Stage" at bounding box center [1380, 355] width 310 height 26
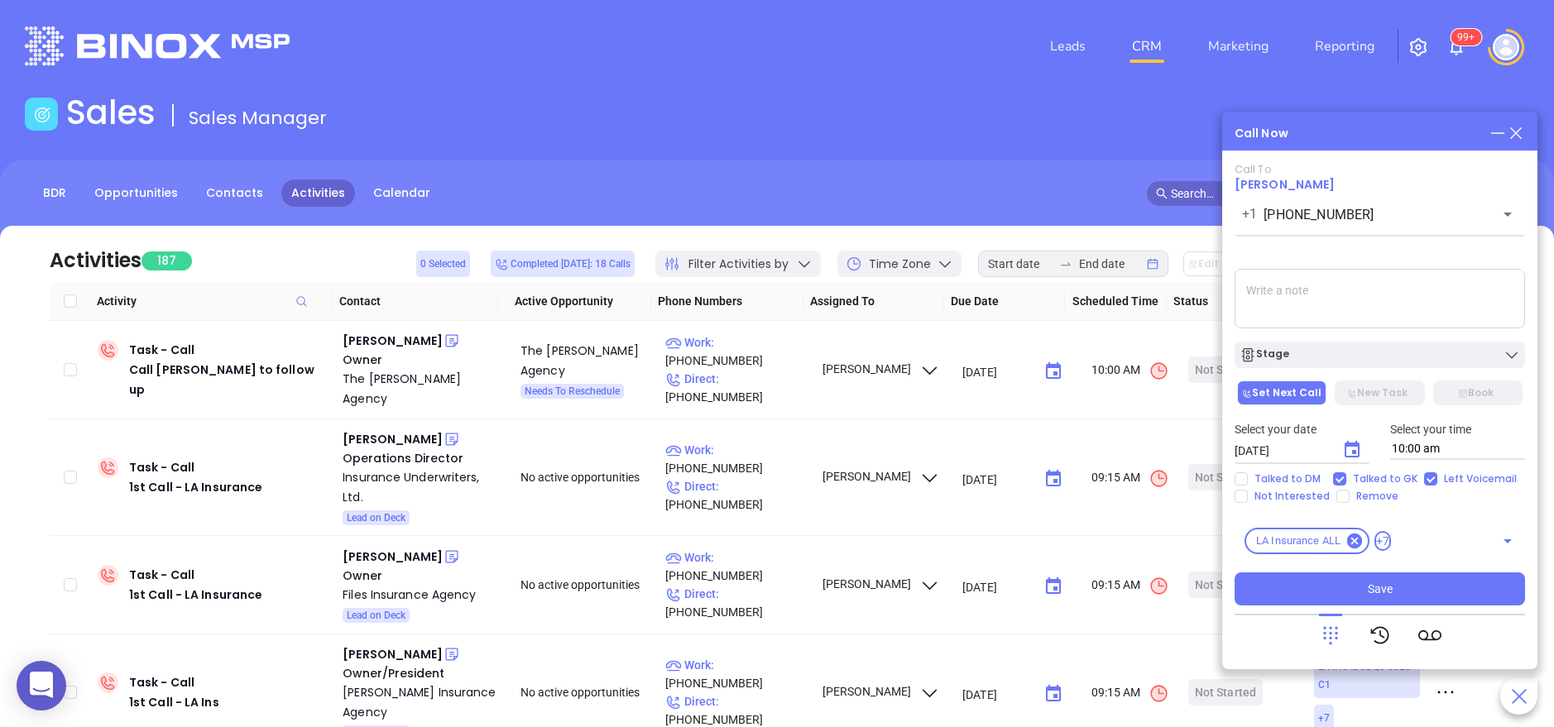
click at [1396, 285] on textarea at bounding box center [1380, 299] width 290 height 60
click at [1347, 362] on div "Stage" at bounding box center [1380, 355] width 281 height 17
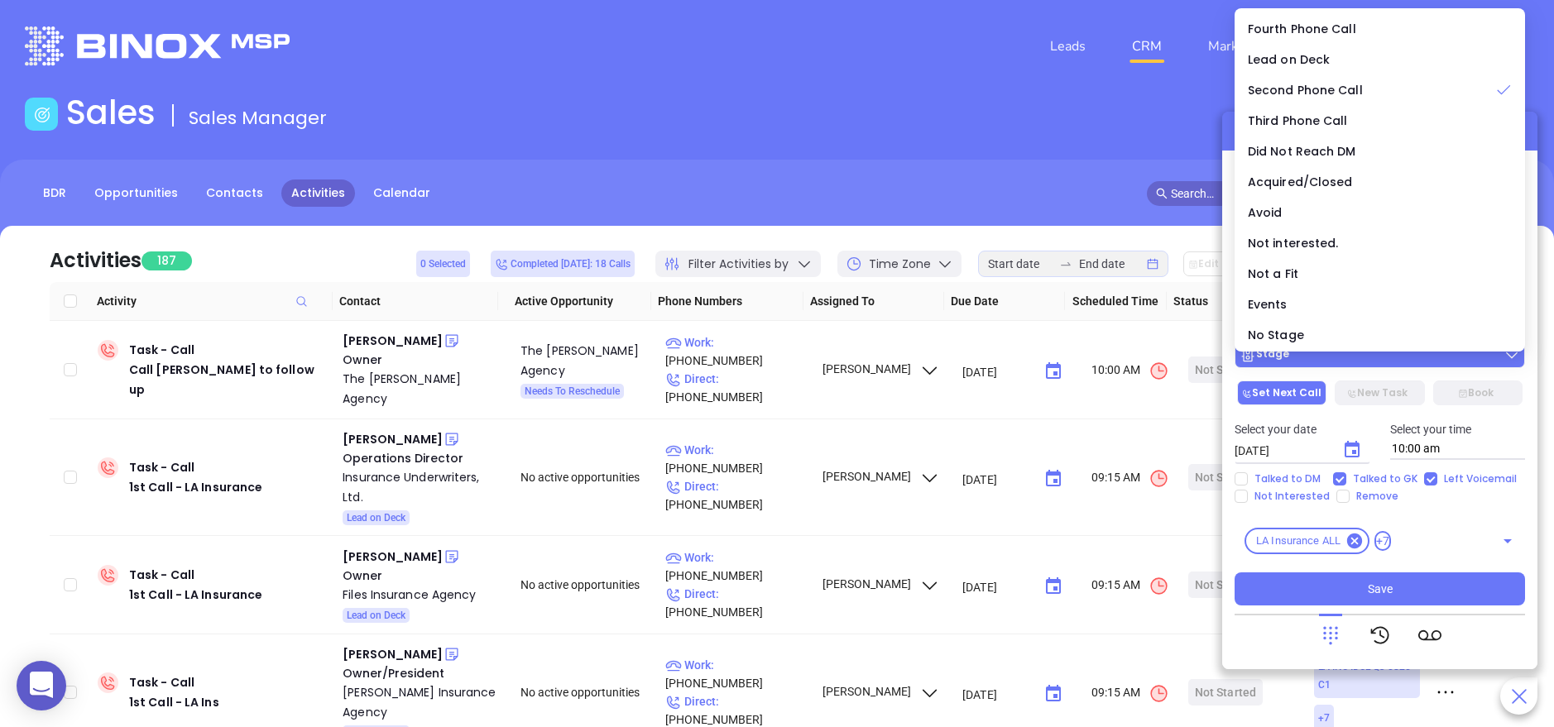
click at [1347, 362] on div "Stage" at bounding box center [1380, 355] width 281 height 17
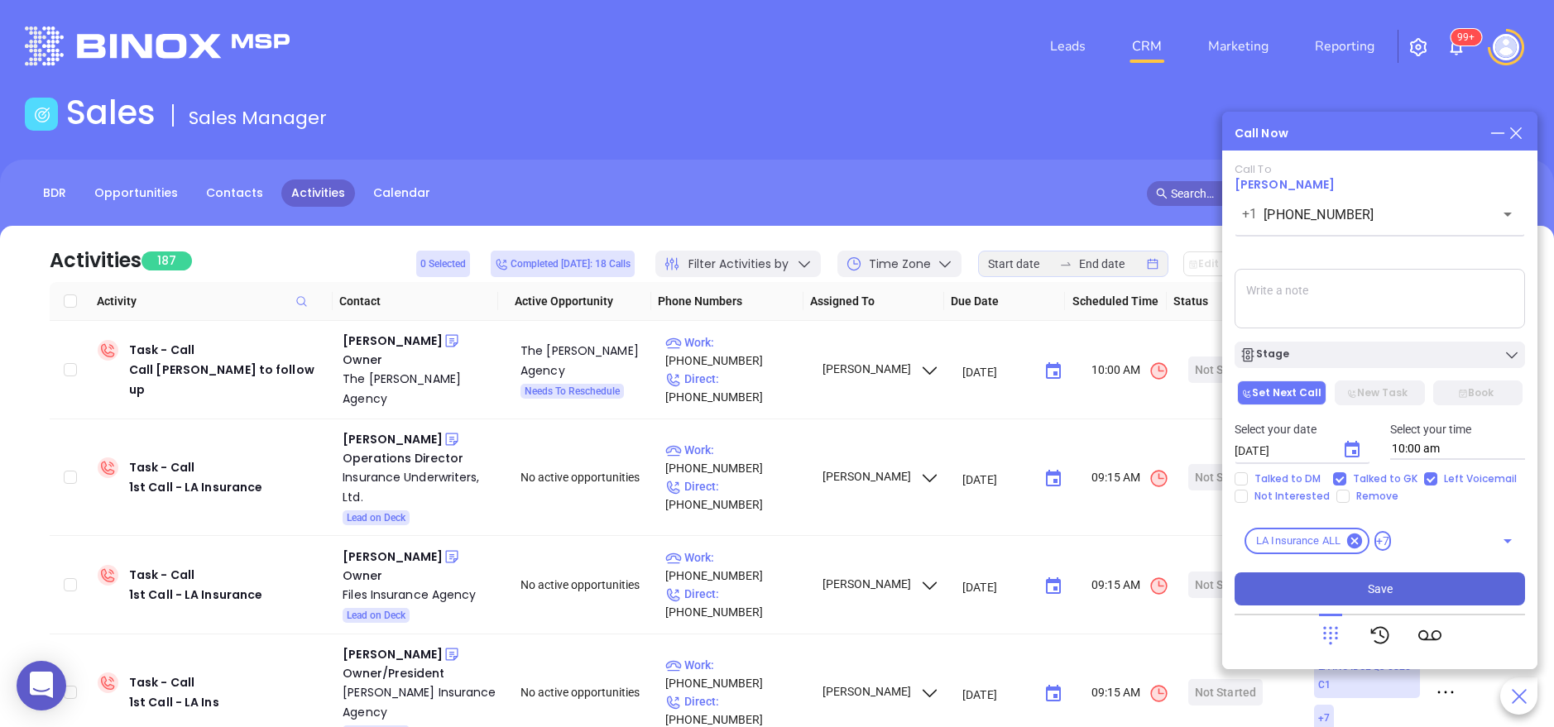
click at [1384, 593] on span "Save" at bounding box center [1380, 589] width 25 height 18
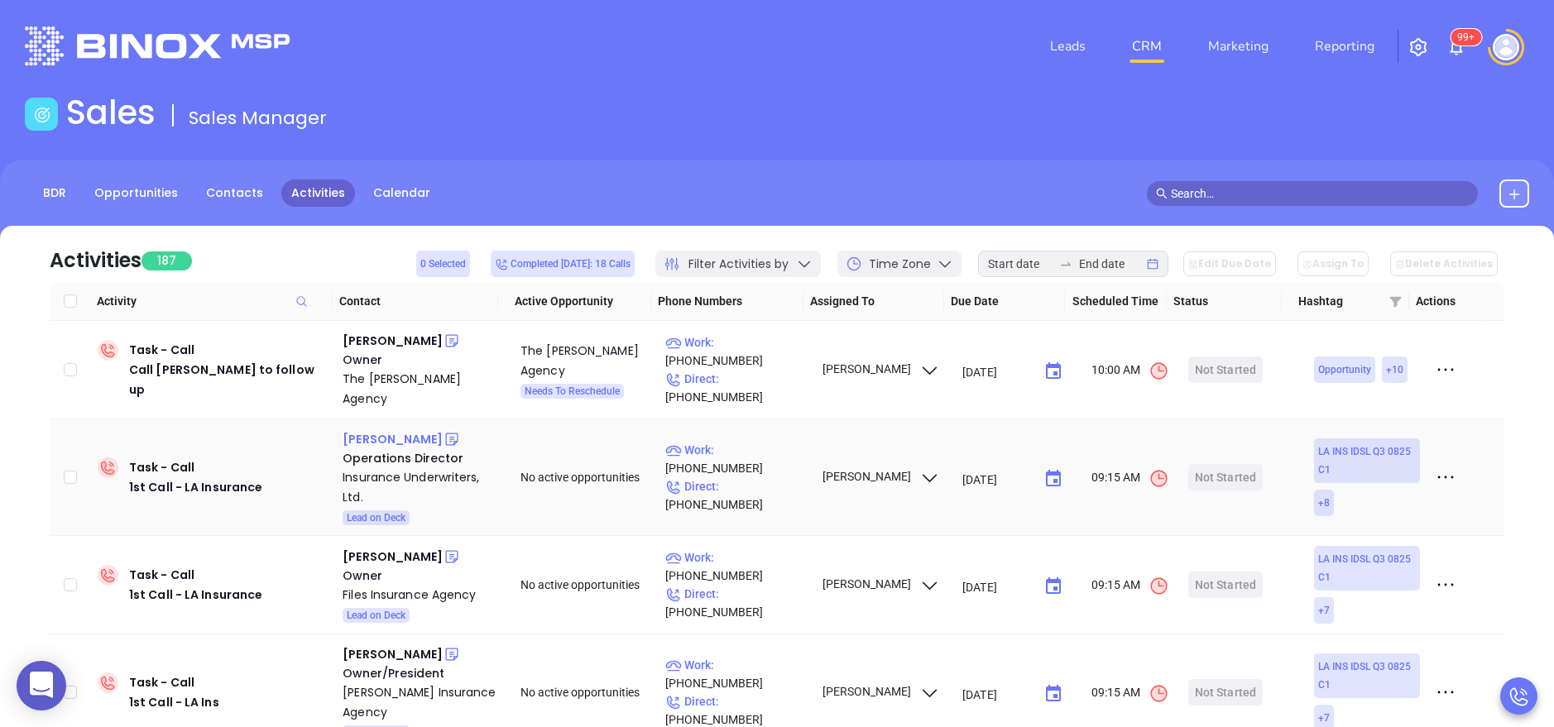
click at [397, 430] on div "Sean Francioni" at bounding box center [393, 440] width 100 height 20
click at [392, 468] on div "Insurance Underwriters, Ltd." at bounding box center [420, 488] width 155 height 40
click at [390, 547] on div "John Files" at bounding box center [393, 557] width 100 height 20
click at [399, 585] on div "Files Insurance Agency" at bounding box center [420, 595] width 155 height 20
click at [445, 551] on icon at bounding box center [451, 557] width 12 height 12
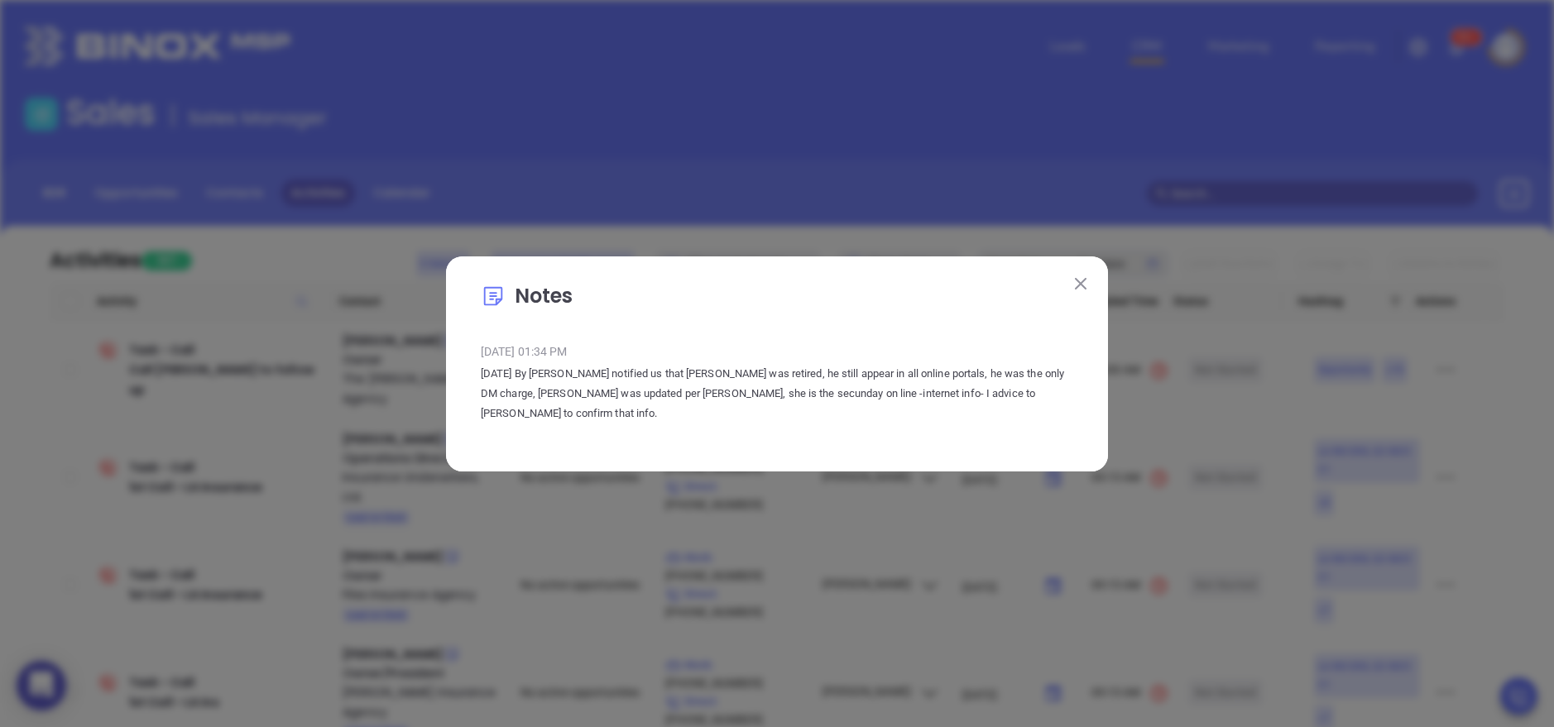
click at [1078, 278] on img at bounding box center [1081, 284] width 12 height 12
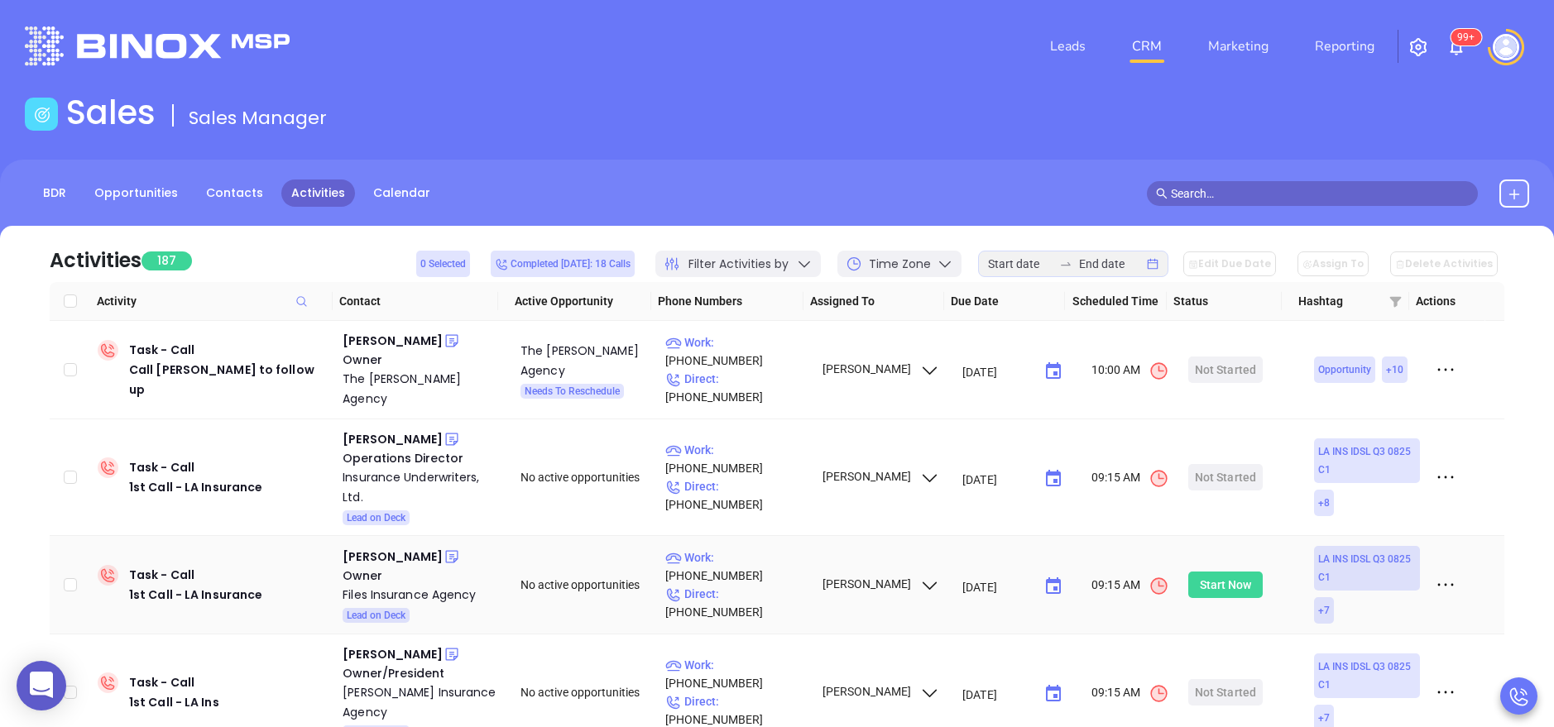
click at [1217, 572] on div "Start Now" at bounding box center [1226, 585] width 52 height 26
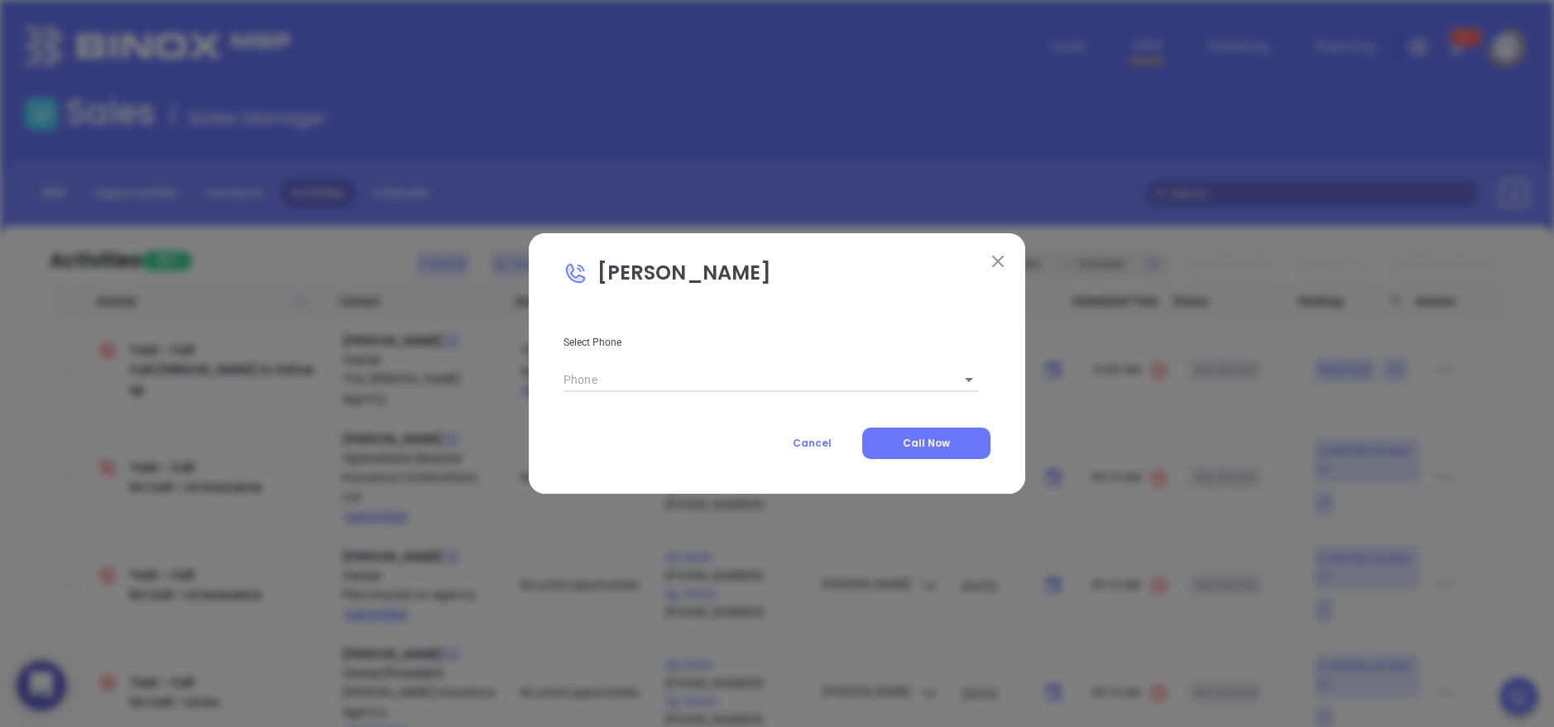
type input "(318) 281-2881"
type input "1"
click at [943, 437] on span "Call Now" at bounding box center [926, 443] width 47 height 14
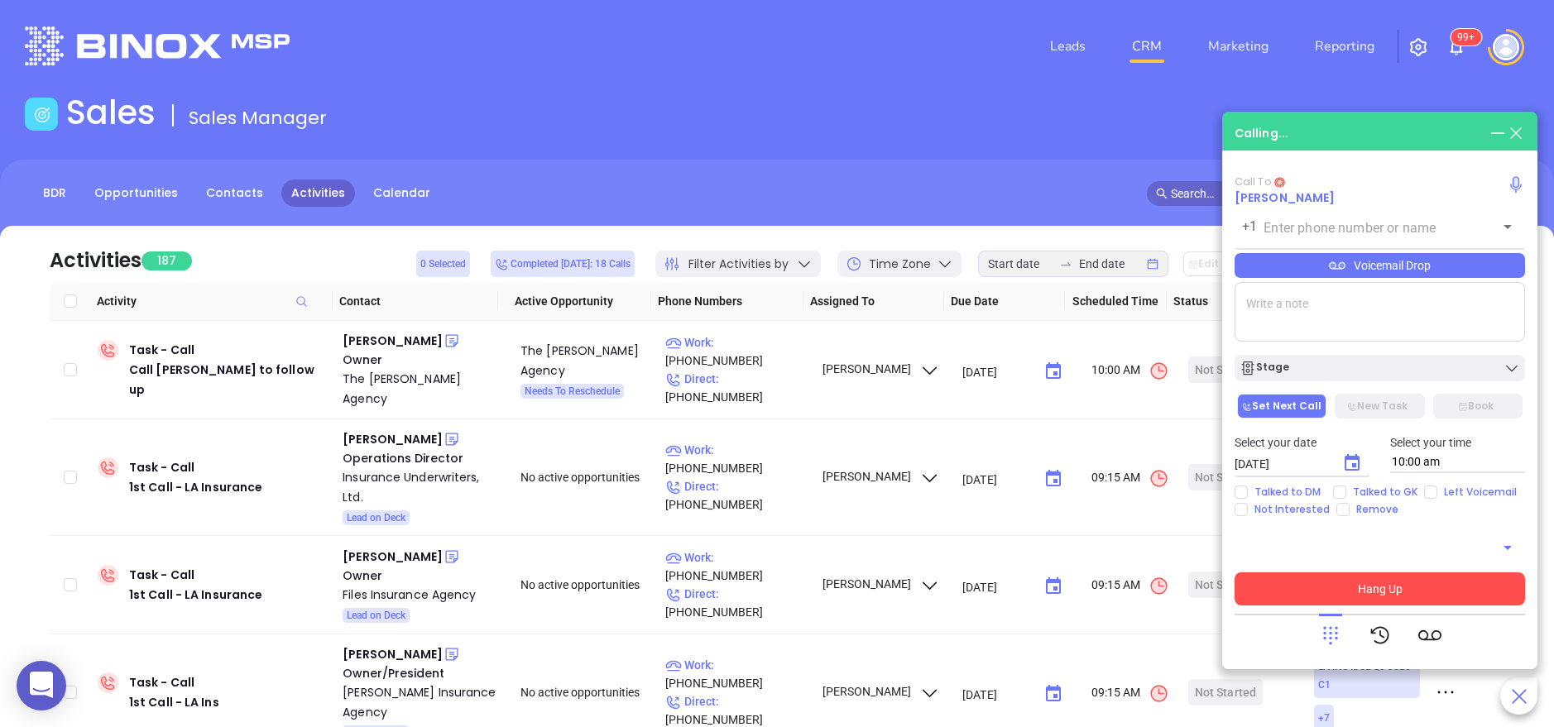
type input "(318) 281-2881"
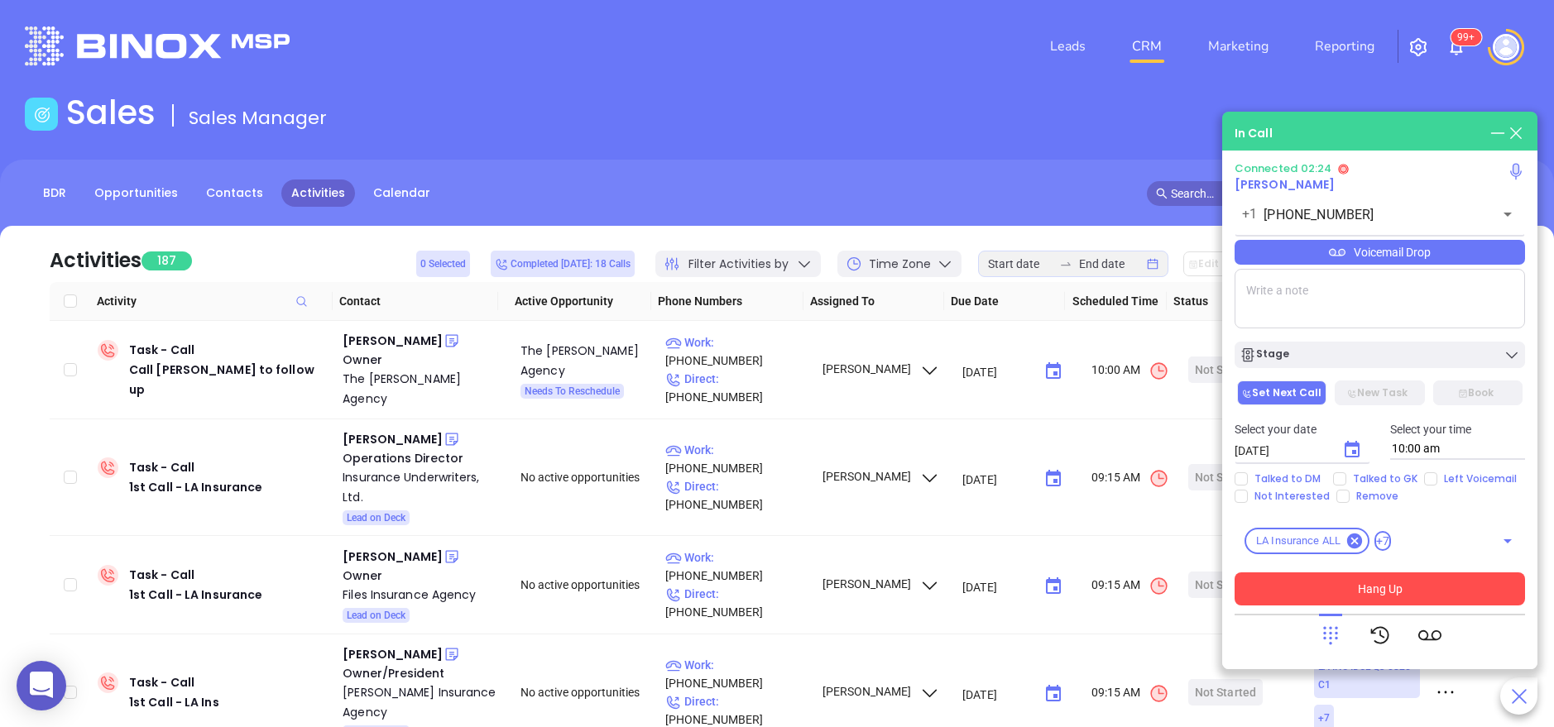
click at [1404, 593] on button "Hang Up" at bounding box center [1380, 589] width 290 height 33
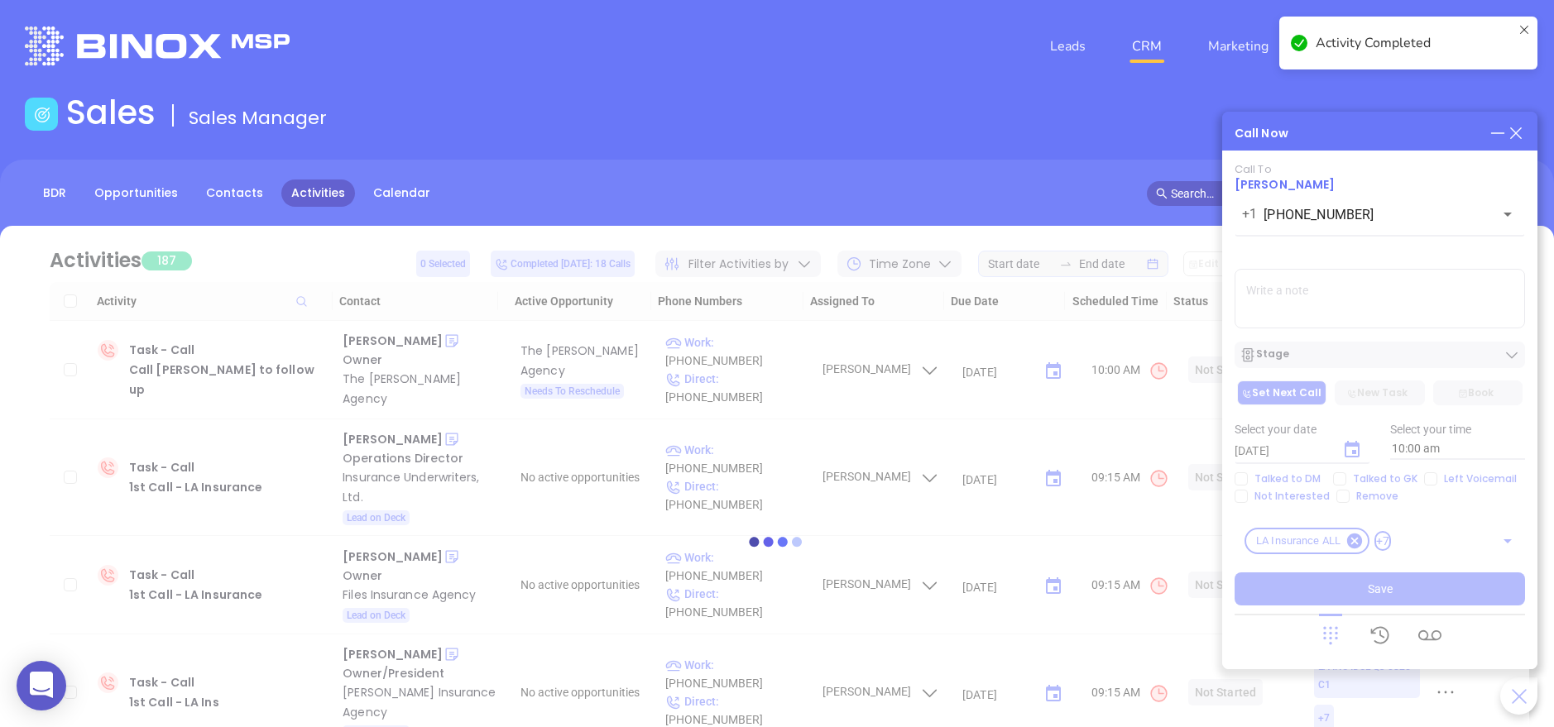
click at [1314, 301] on div at bounding box center [777, 541] width 1505 height 631
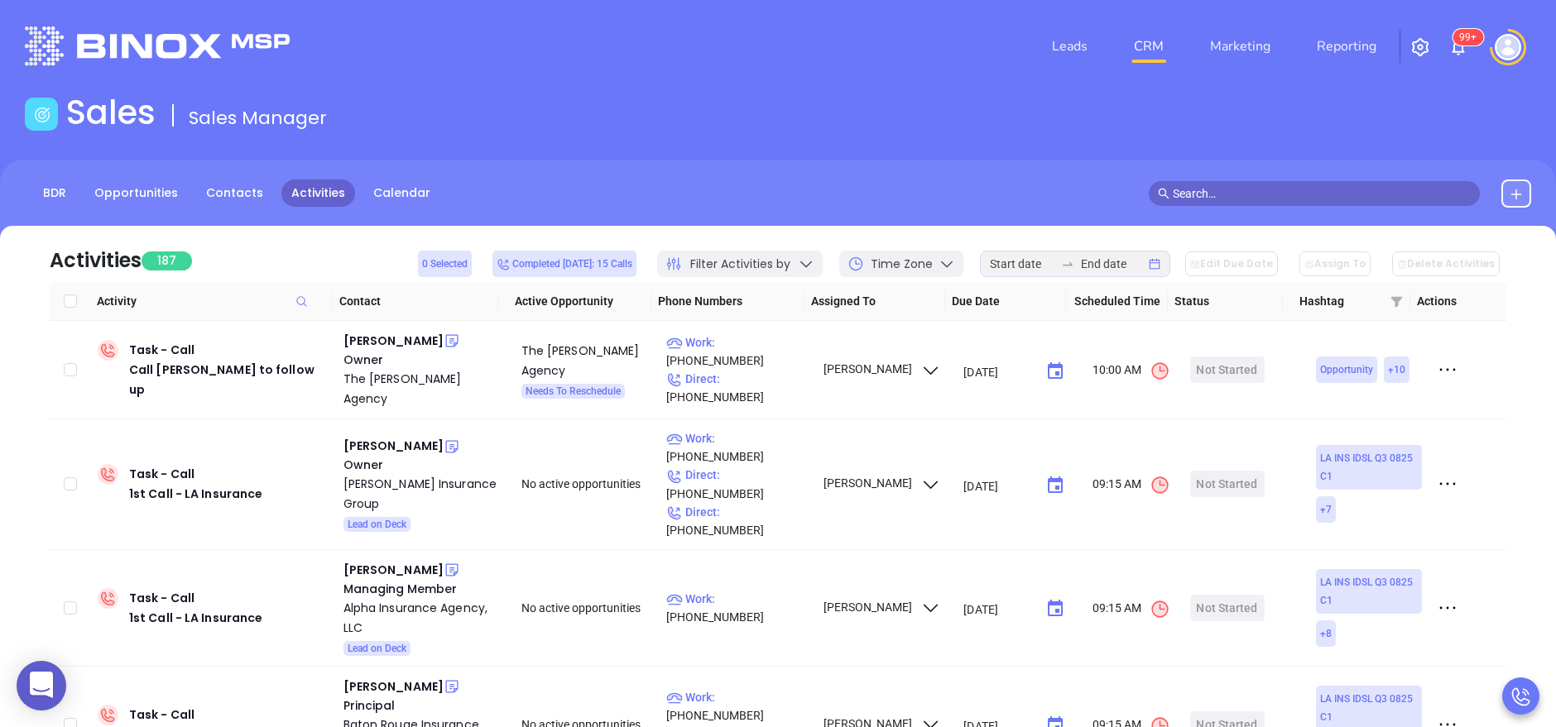
scroll to position [634, 0]
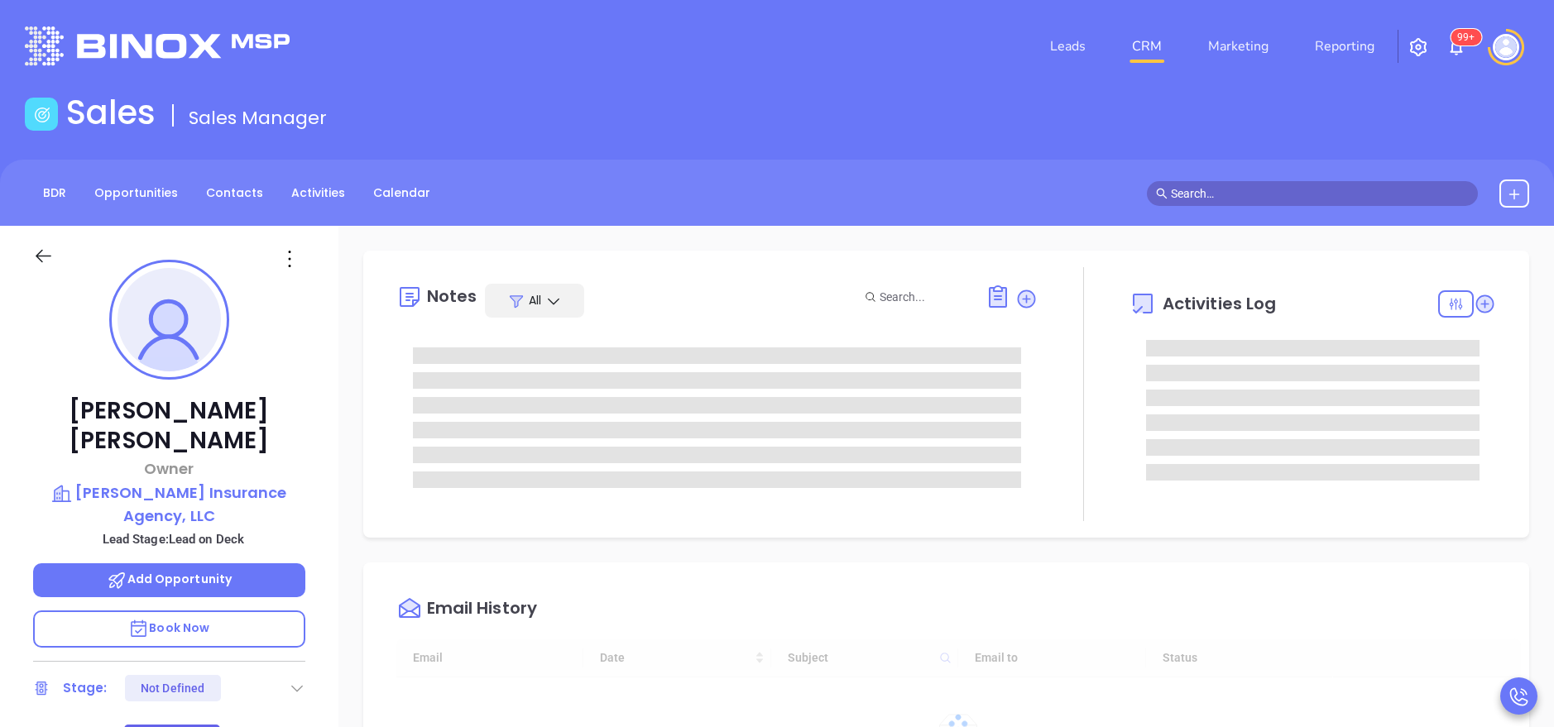
type input "10:00 am"
type input "09/11/2025"
type input "[PERSON_NAME]"
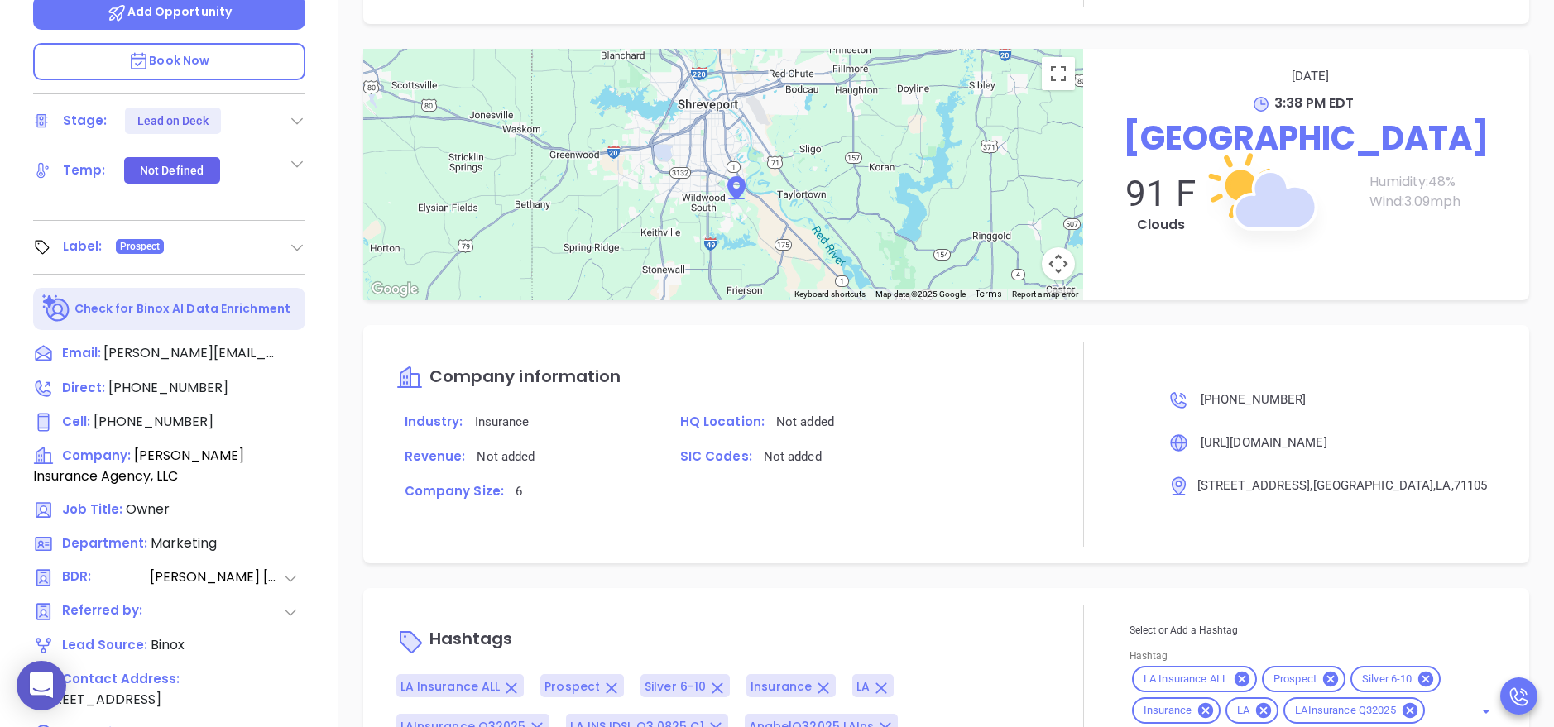
scroll to position [657, 0]
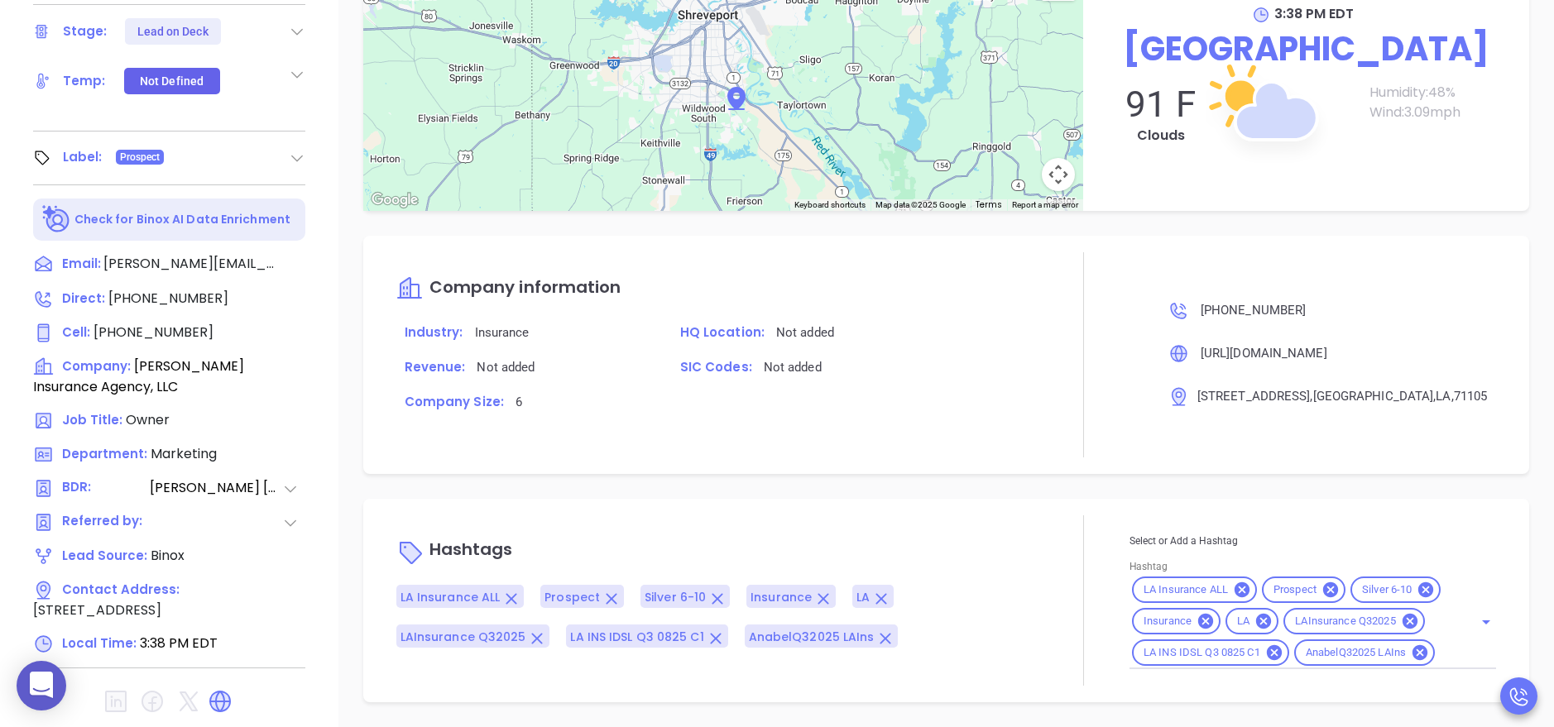
click at [922, 585] on div "LA Insurance ALL Prospect Silver 6-10 Insurance LA LAInsurance Q32025 LA INS ID…" at bounding box center [716, 616] width 641 height 63
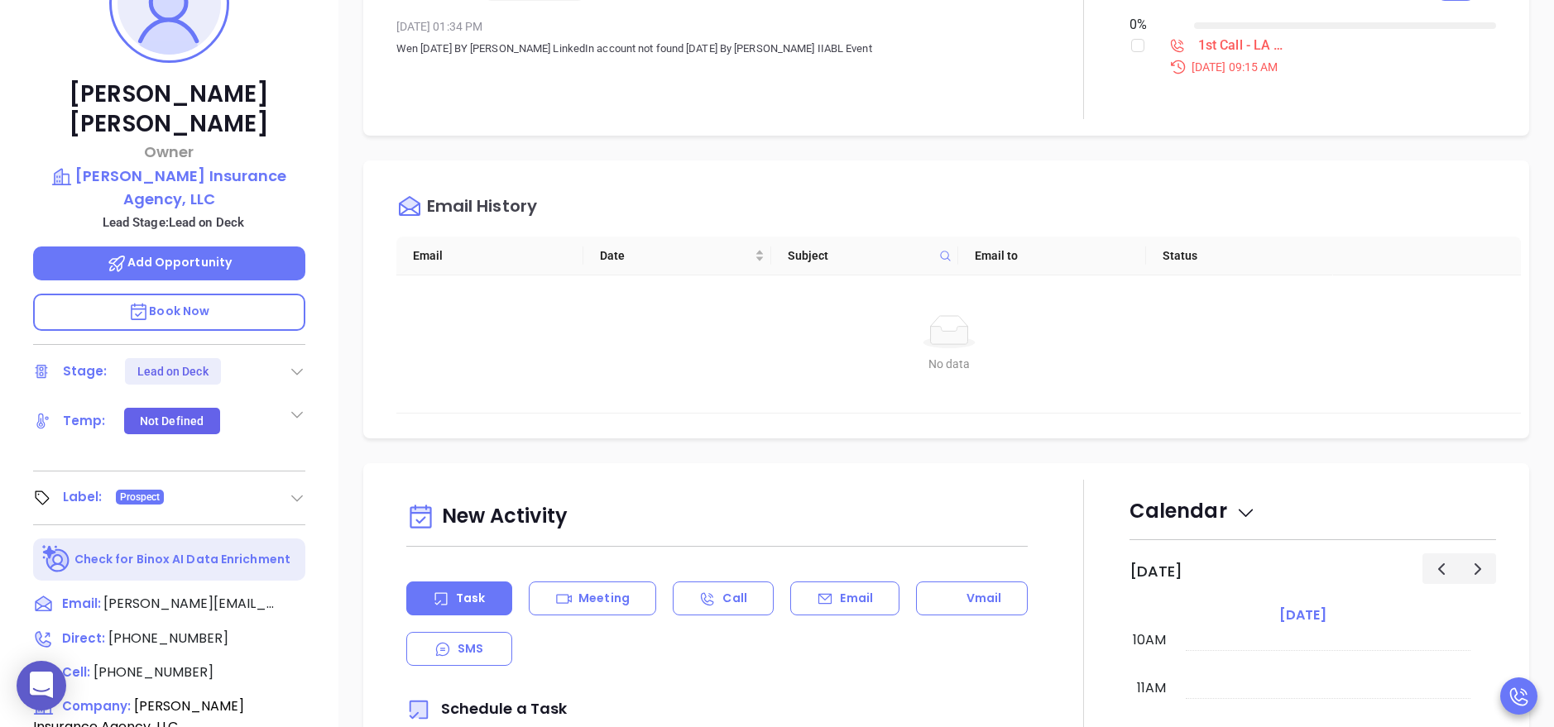
scroll to position [310, 0]
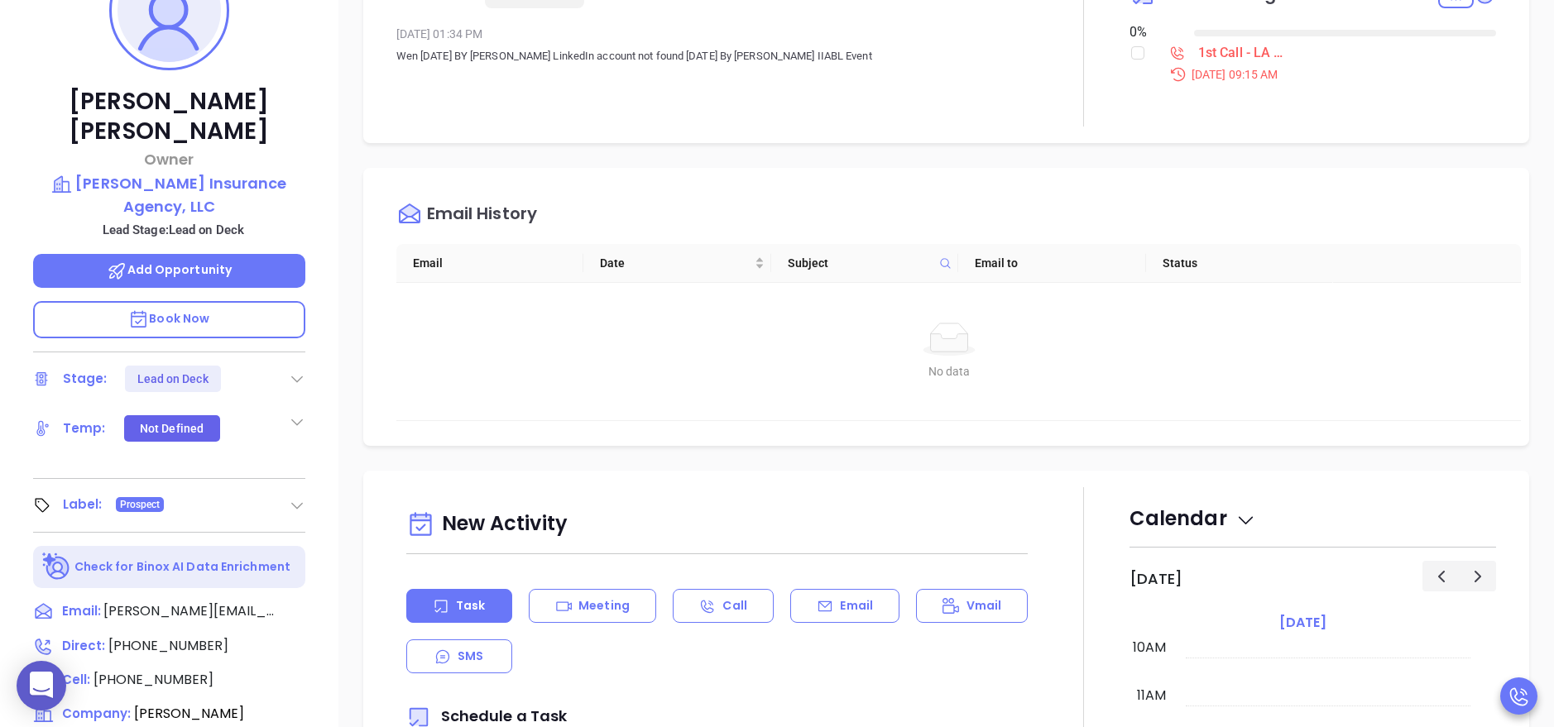
click at [216, 301] on p "Book Now" at bounding box center [169, 319] width 272 height 37
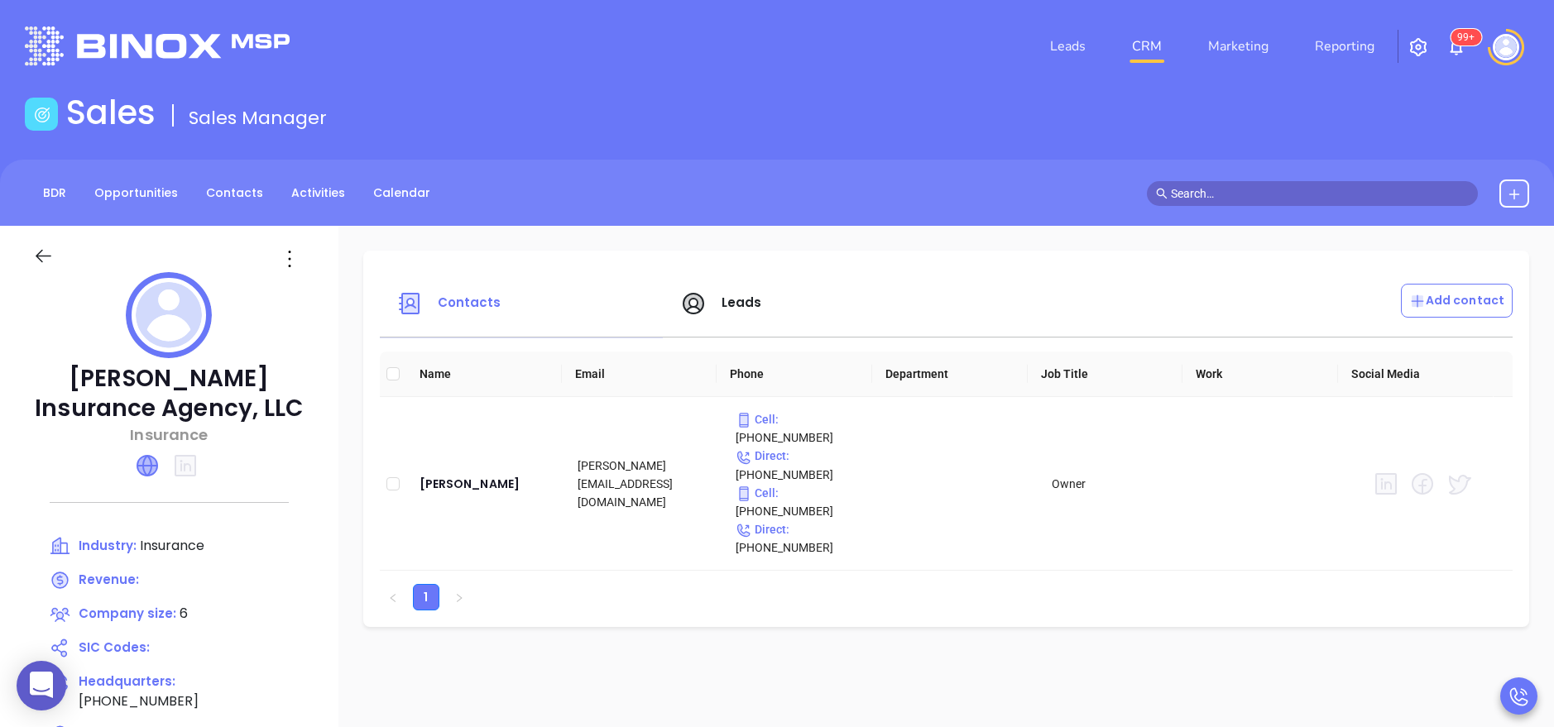
click at [142, 467] on icon at bounding box center [147, 466] width 20 height 20
click at [742, 308] on span "Leads" at bounding box center [742, 302] width 41 height 17
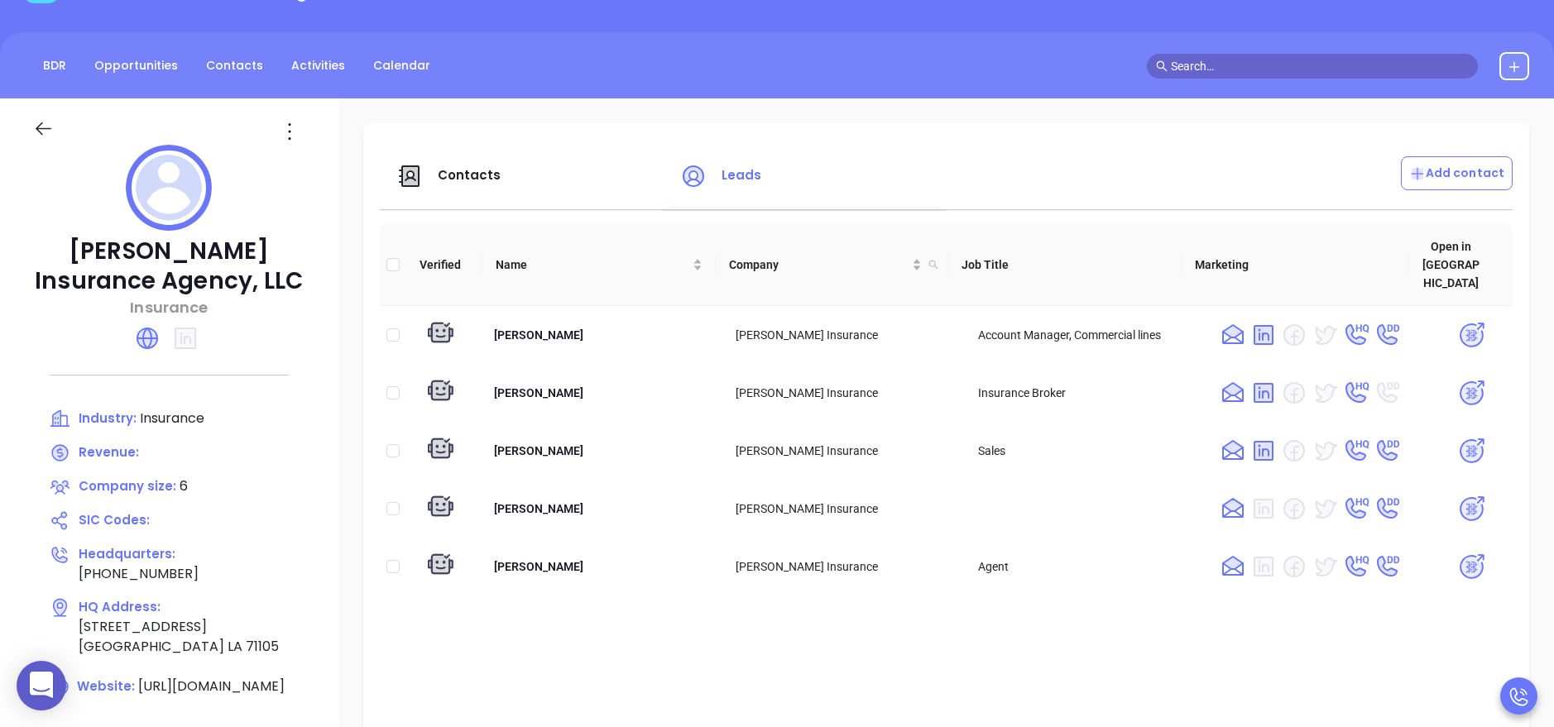
scroll to position [149, 0]
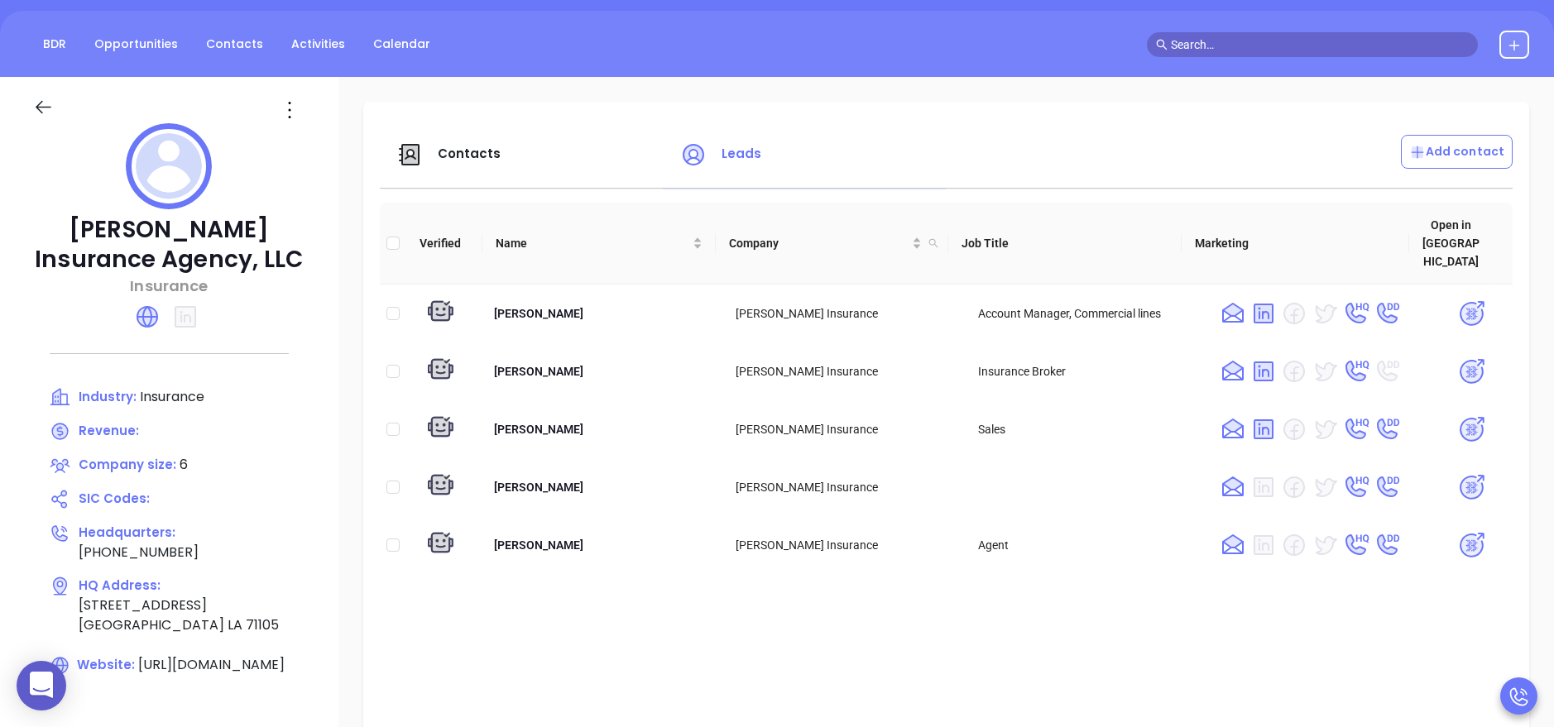
click at [487, 151] on span "Contacts" at bounding box center [470, 153] width 64 height 17
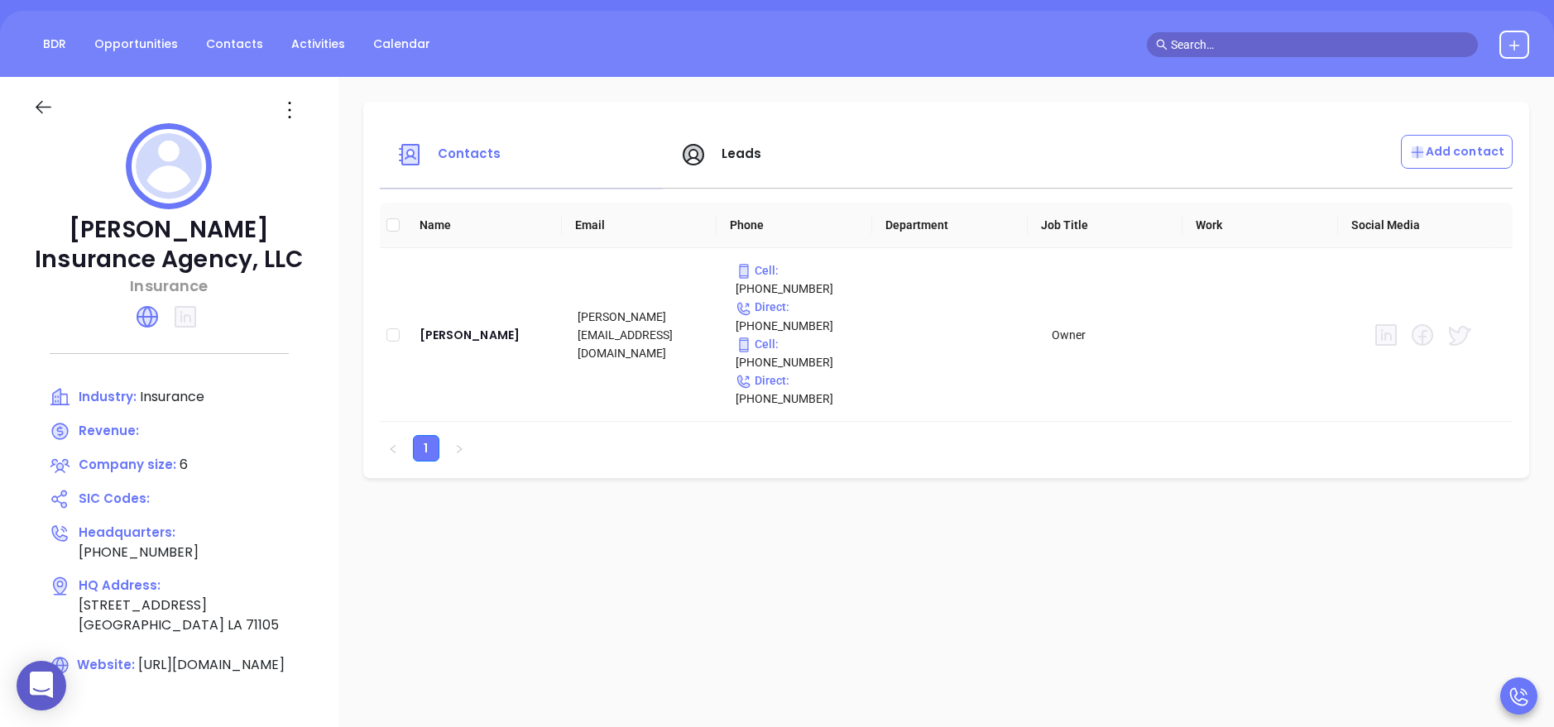
click at [727, 160] on span "Leads" at bounding box center [742, 153] width 41 height 17
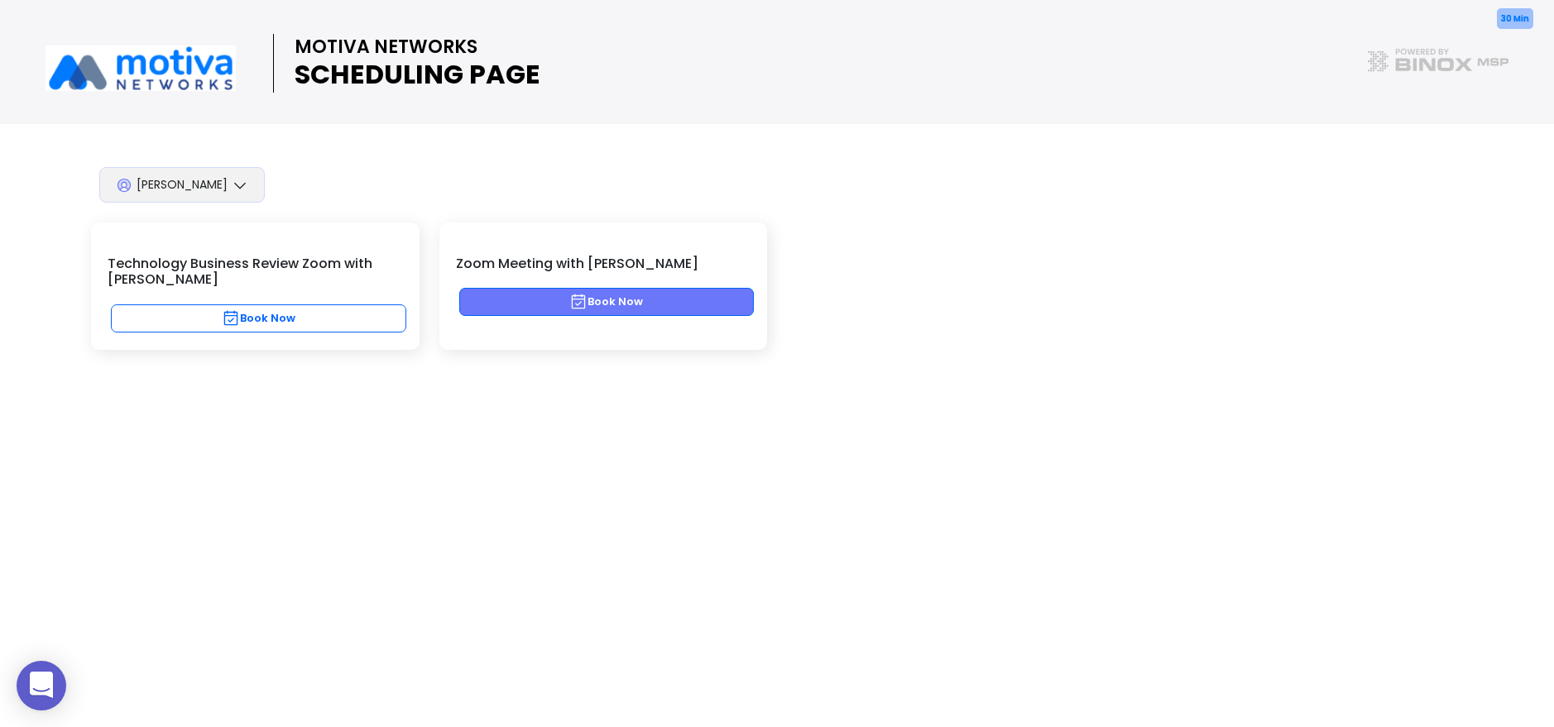
click at [544, 303] on button "Book Now" at bounding box center [606, 302] width 295 height 28
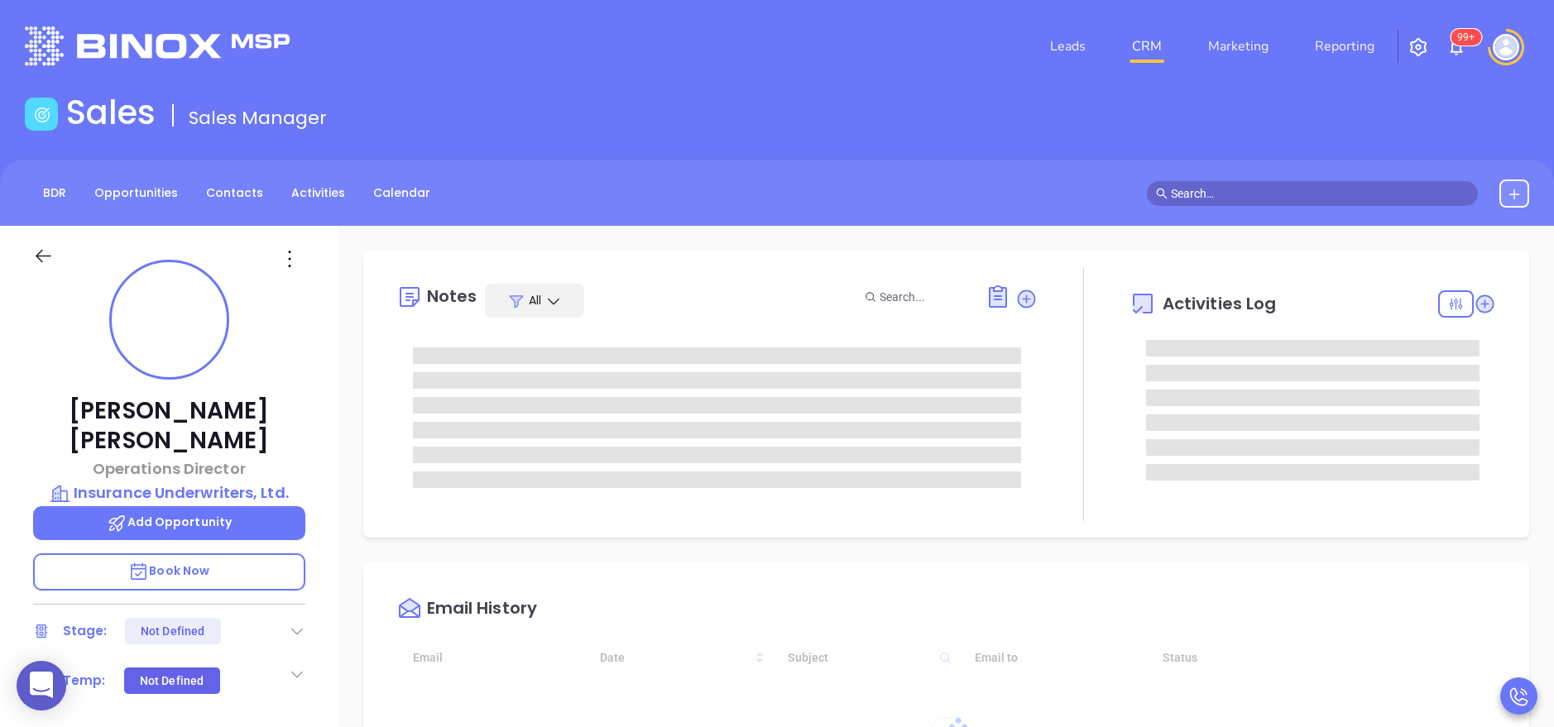
type input "[DATE]"
type input "[PERSON_NAME]"
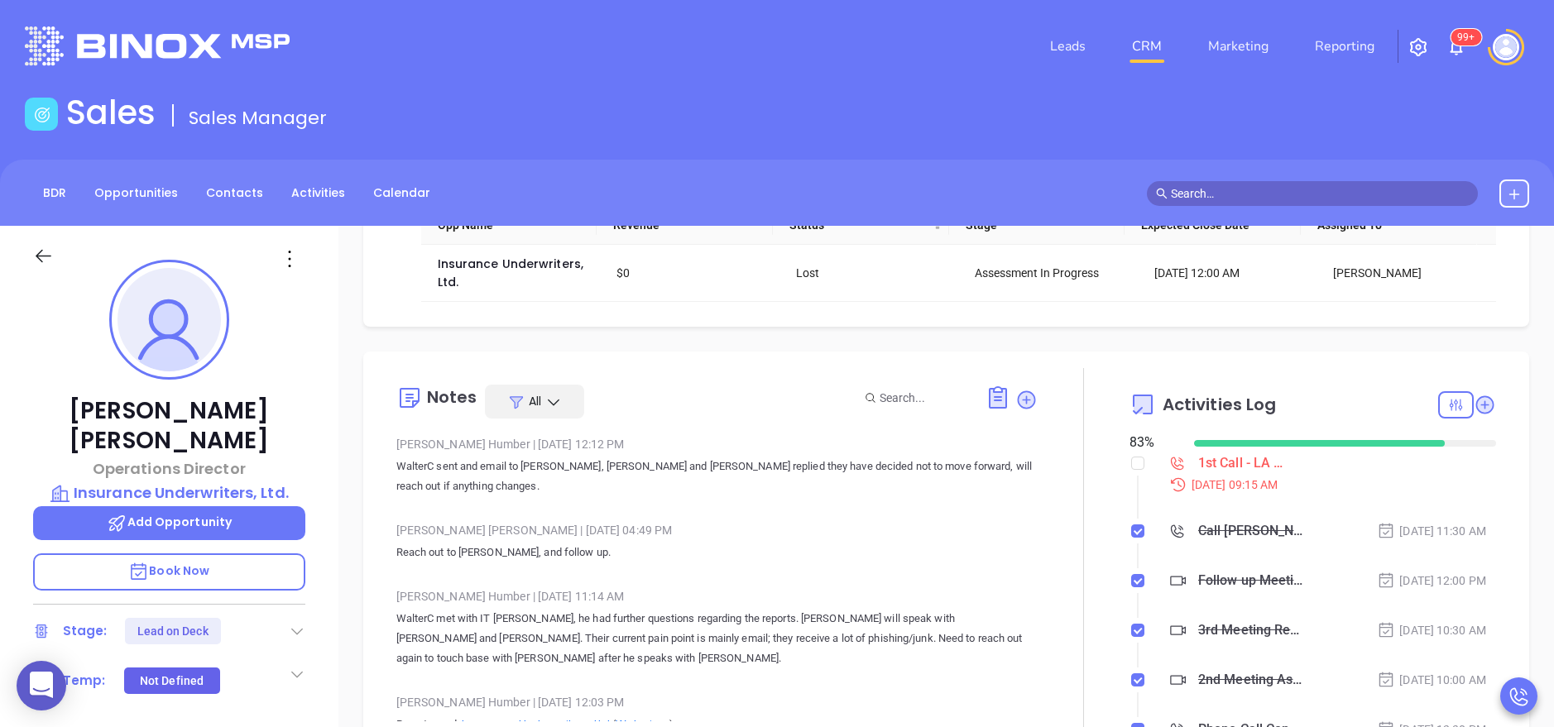
scroll to position [149, 0]
click at [1131, 461] on input "checkbox" at bounding box center [1137, 460] width 13 height 13
checkbox input "true"
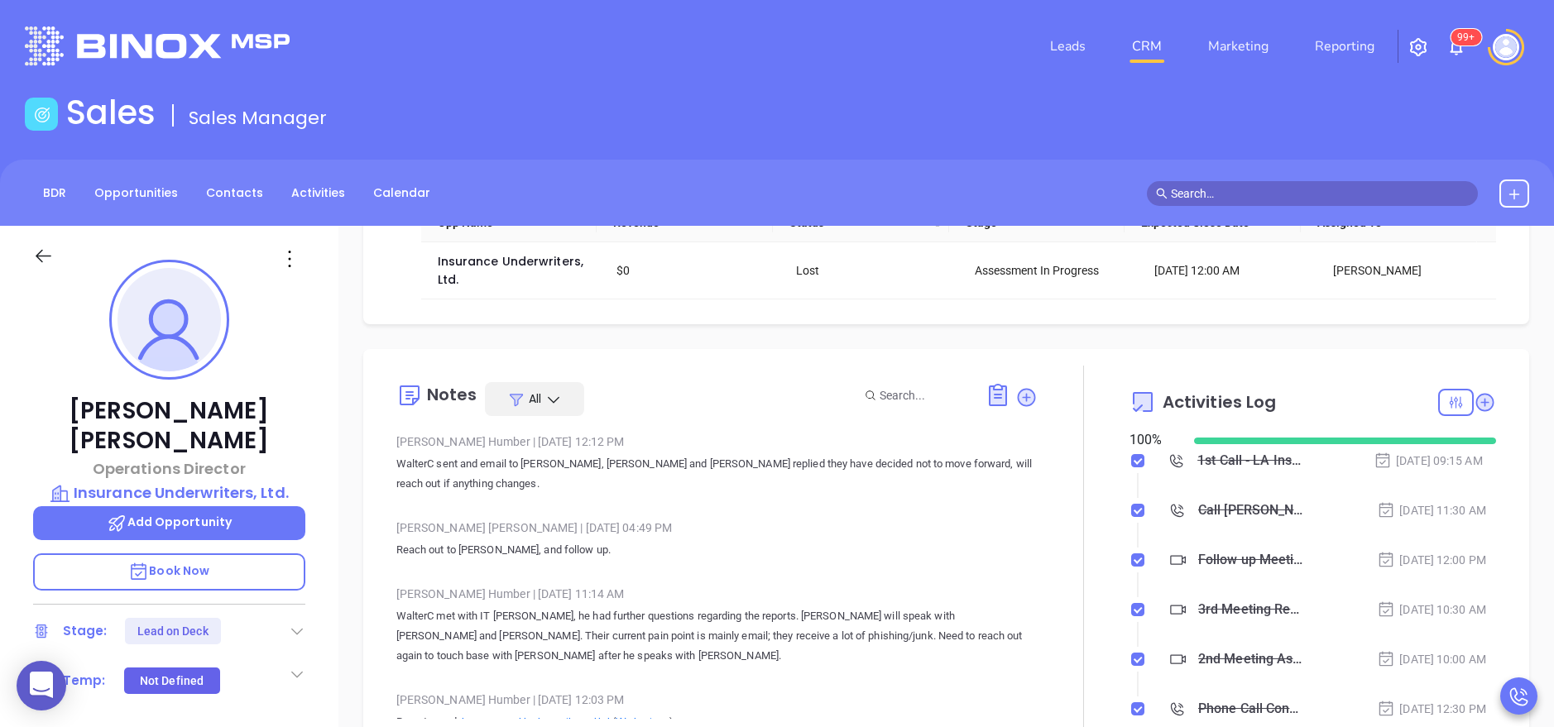
click at [886, 493] on p "WalterC sent and email to Sean, Jonathan and Roland, Jonathan replied they have…" at bounding box center [716, 474] width 641 height 40
click at [295, 622] on div at bounding box center [297, 632] width 17 height 20
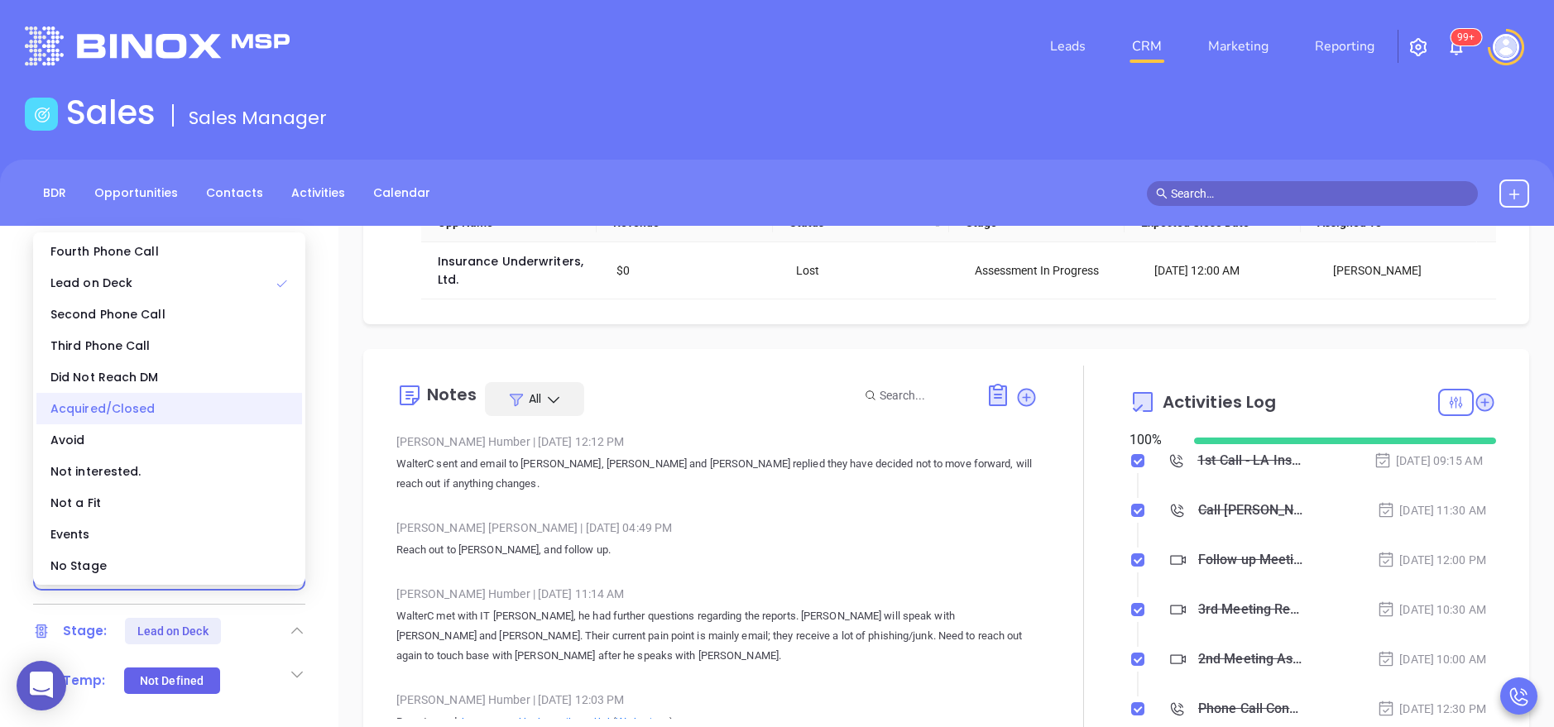
click at [166, 406] on div "Acquired/Closed" at bounding box center [169, 408] width 266 height 31
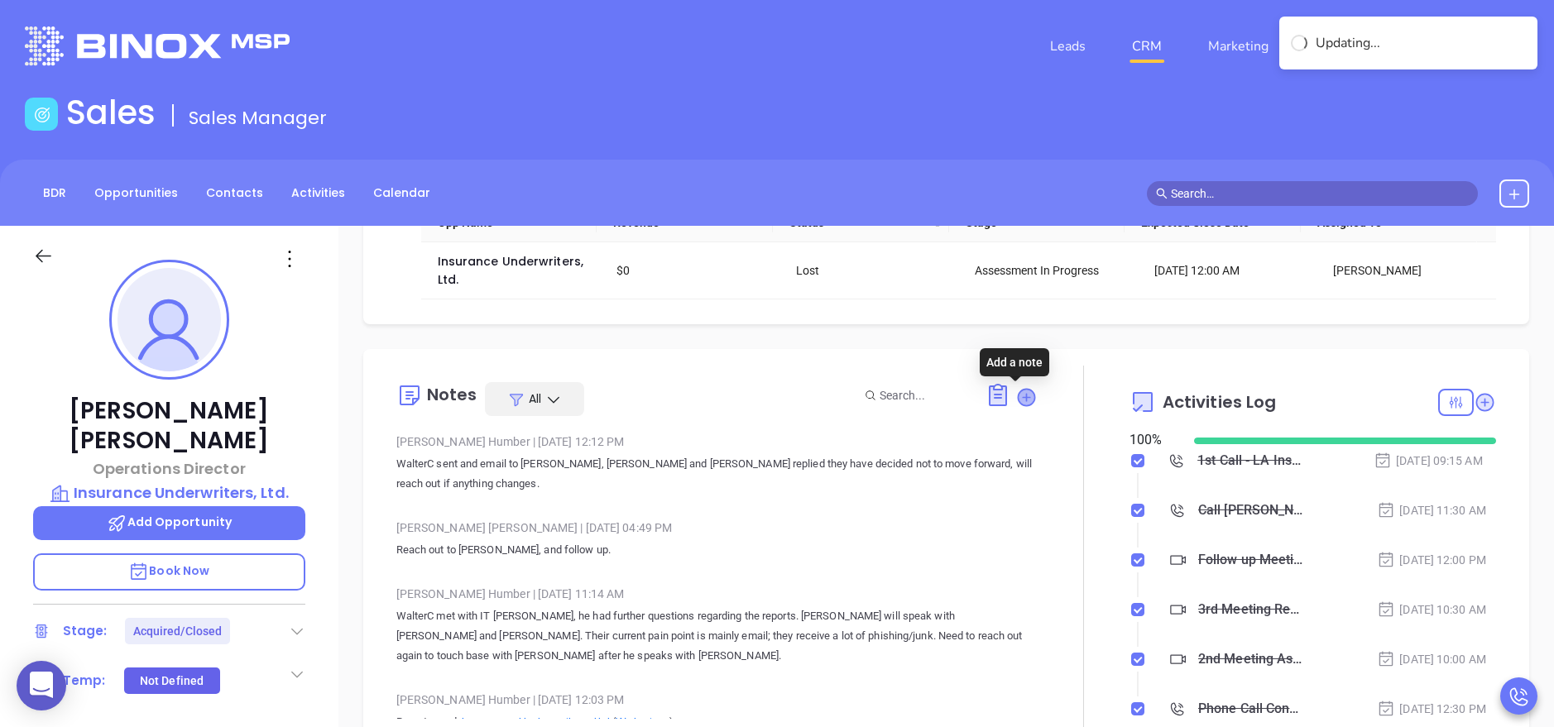
click at [1019, 393] on icon at bounding box center [1026, 397] width 17 height 17
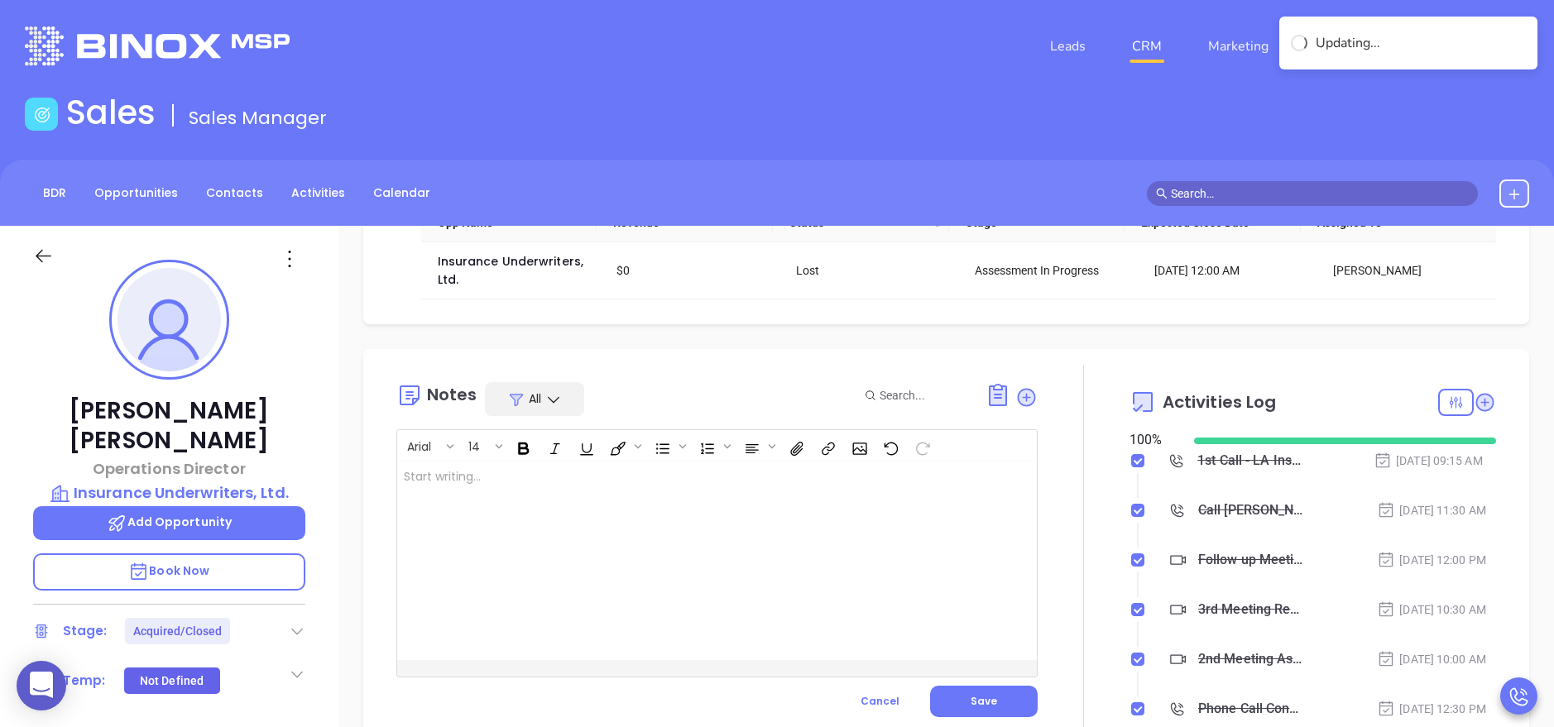
click at [680, 545] on div at bounding box center [694, 561] width 595 height 199
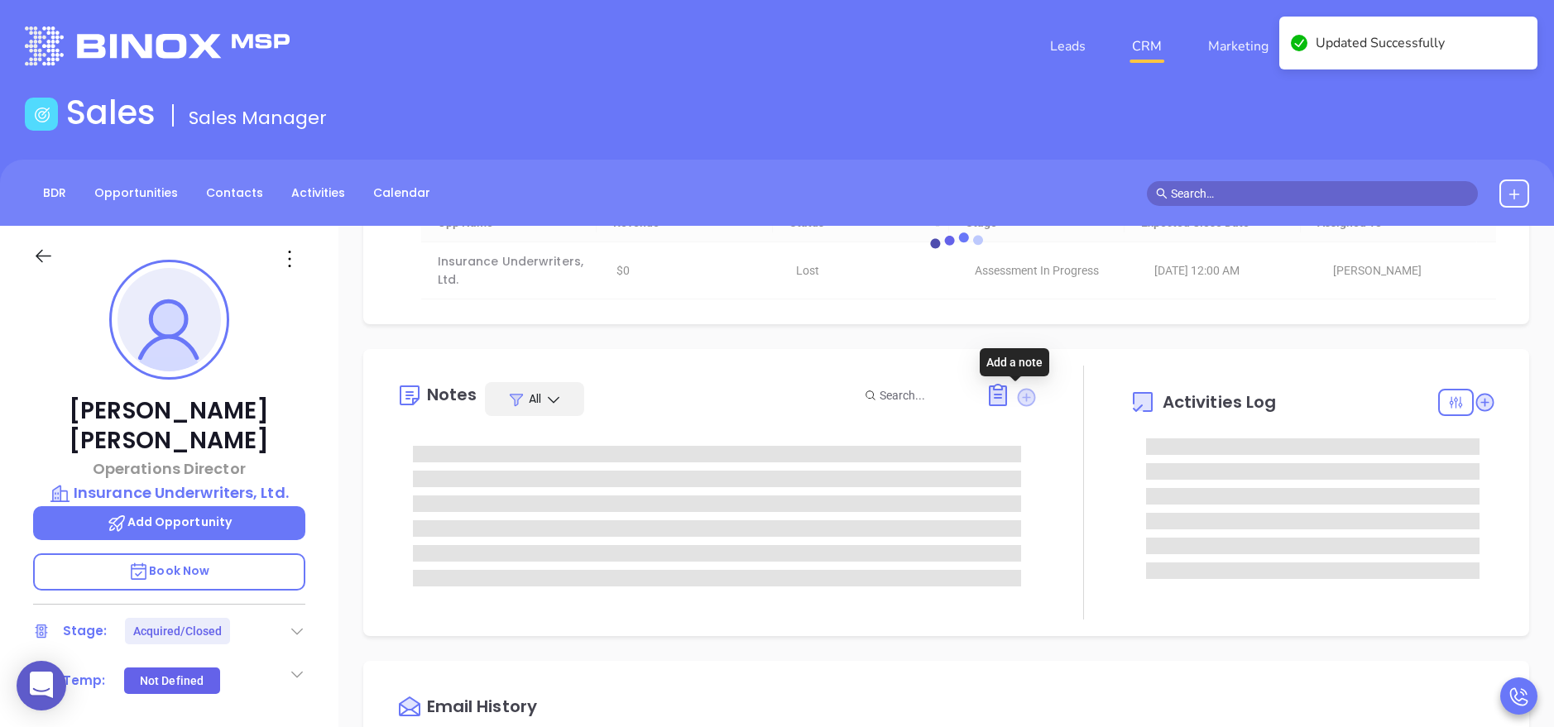
click at [1018, 398] on icon at bounding box center [1027, 397] width 18 height 18
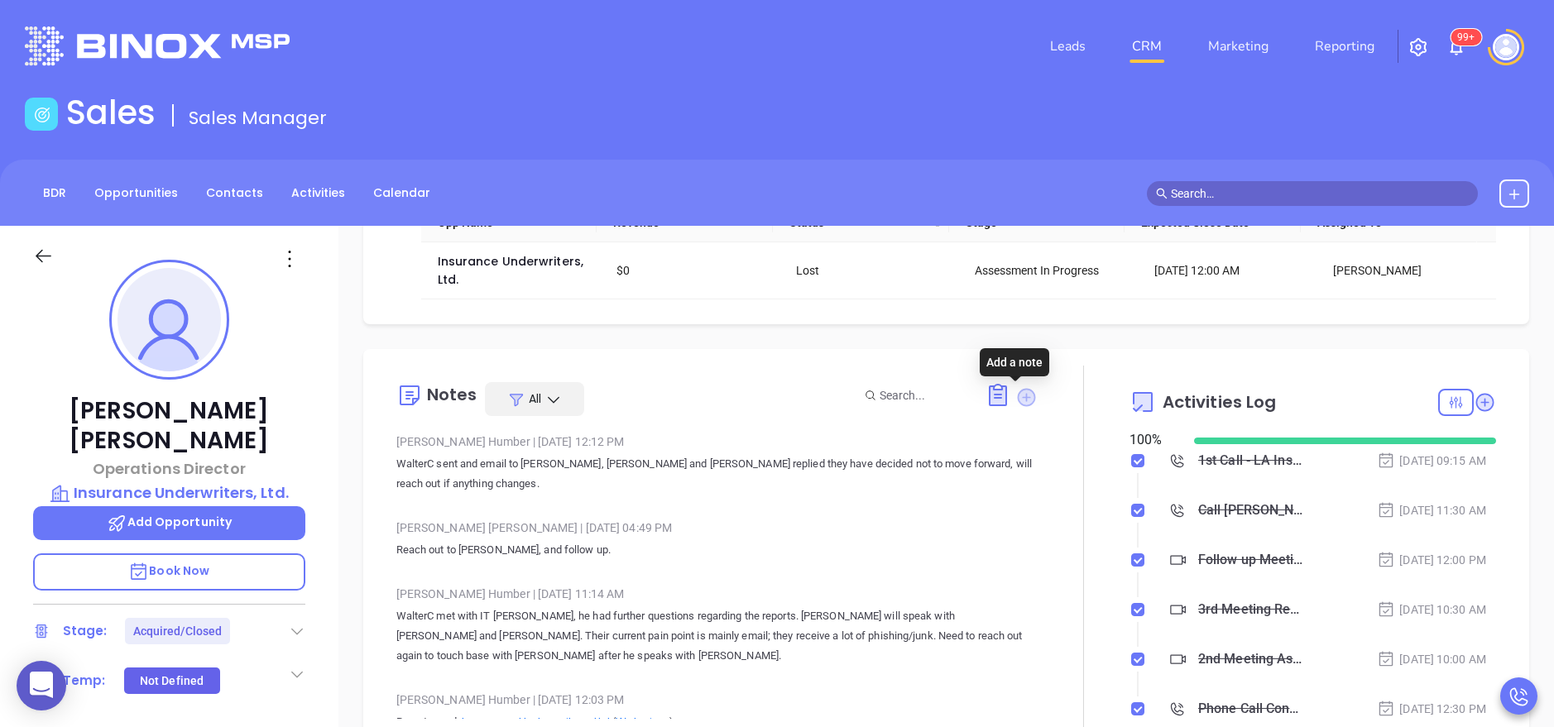
click at [1018, 398] on icon at bounding box center [1027, 397] width 18 height 18
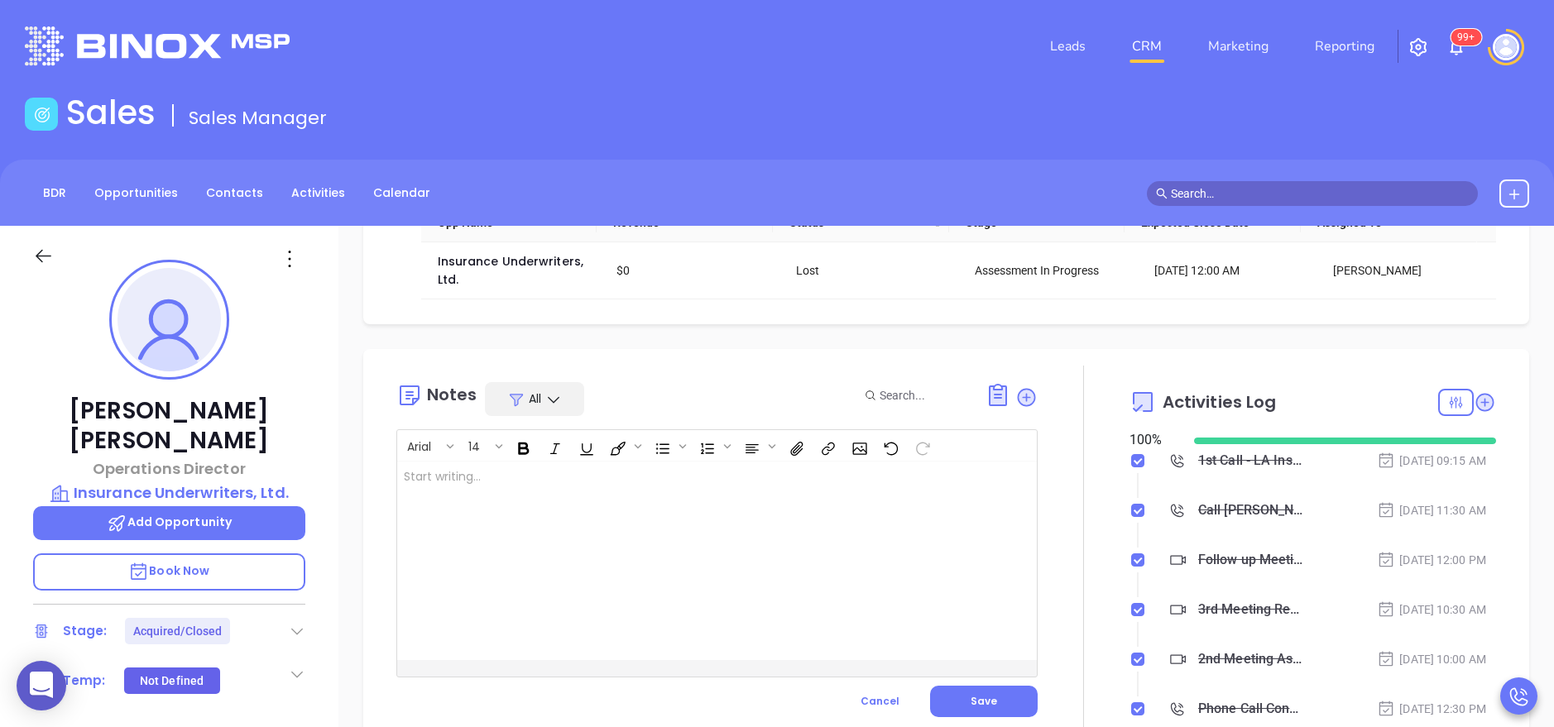
click at [737, 571] on div at bounding box center [694, 561] width 595 height 199
click at [514, 488] on div "They were acquired" at bounding box center [694, 561] width 595 height 199
click at [958, 693] on button "Save" at bounding box center [984, 701] width 108 height 31
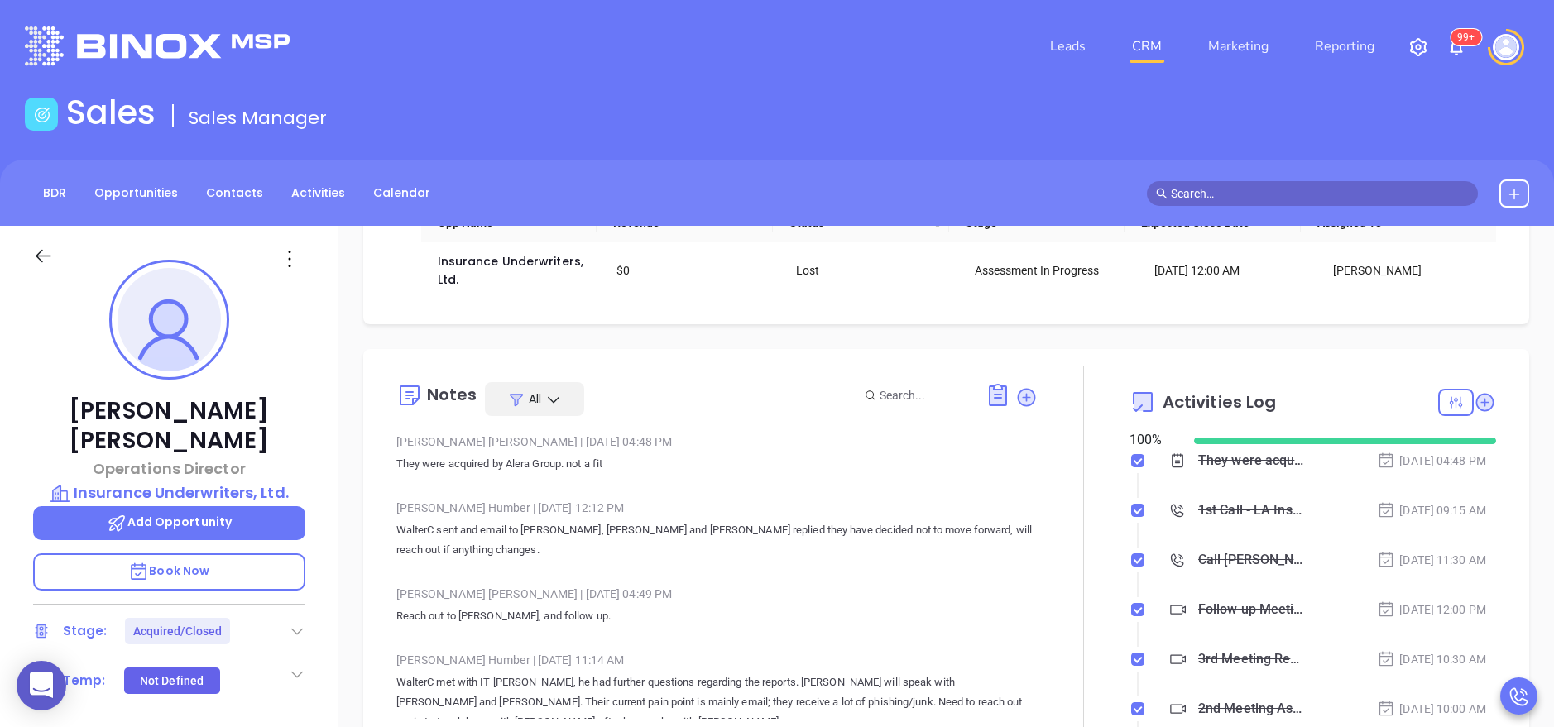
click at [1060, 574] on div at bounding box center [1084, 561] width 92 height 391
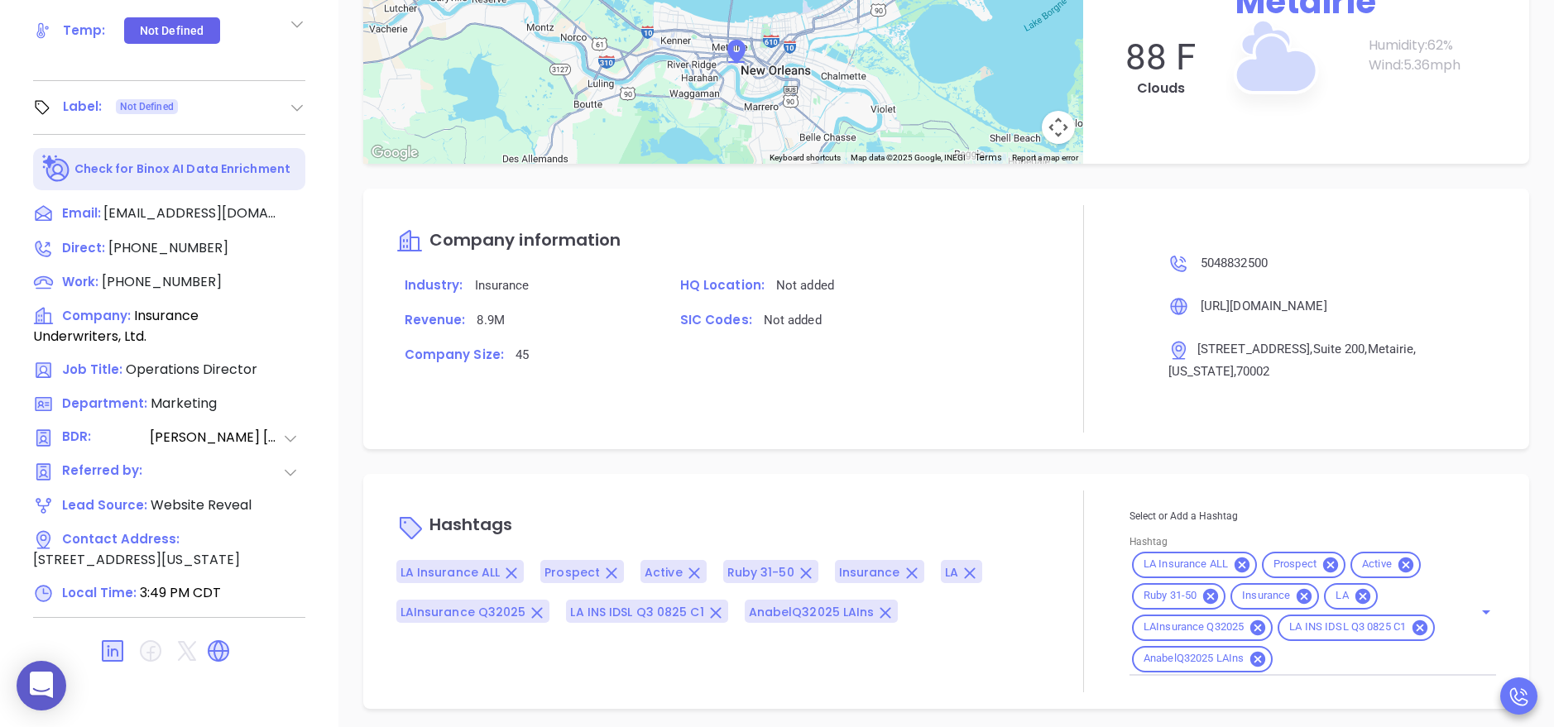
scroll to position [657, 0]
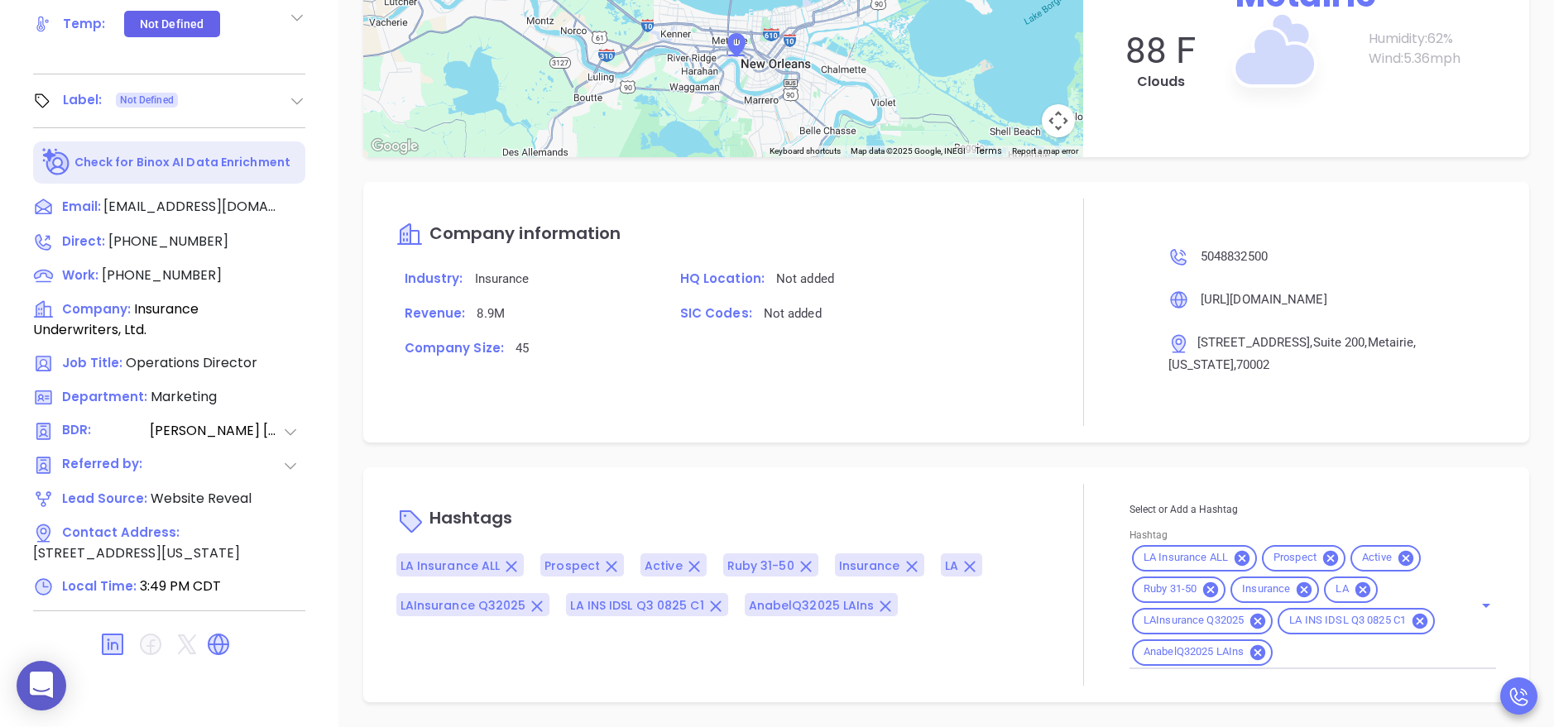
click at [1315, 501] on p "Select or Add a Hashtag" at bounding box center [1313, 510] width 367 height 18
click at [1329, 641] on div "LA Insurance ALL Prospect Active Ruby 31-50 Insurance LA LAInsurance Q32025 LA …" at bounding box center [1313, 606] width 367 height 127
type input "acq"
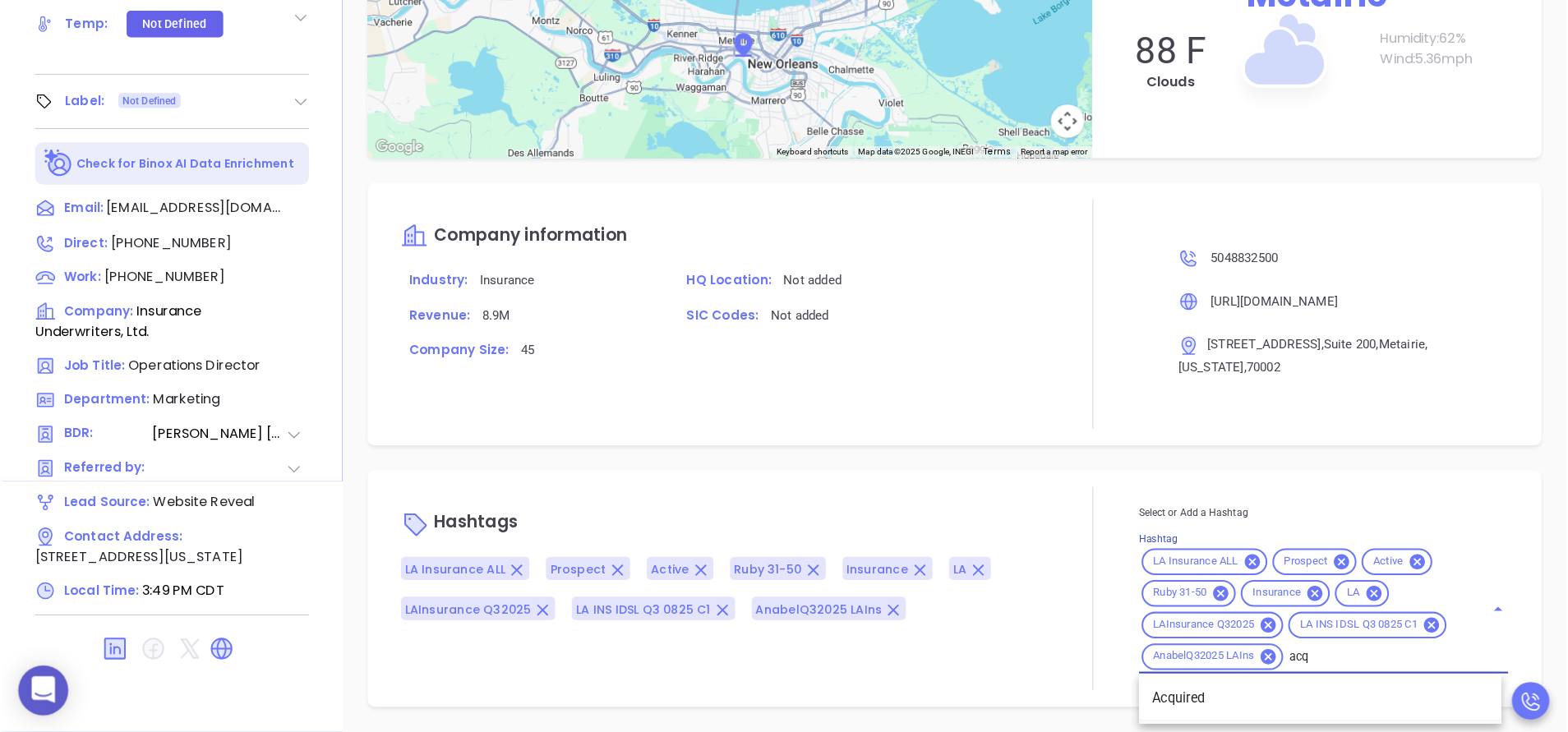
scroll to position [643, 0]
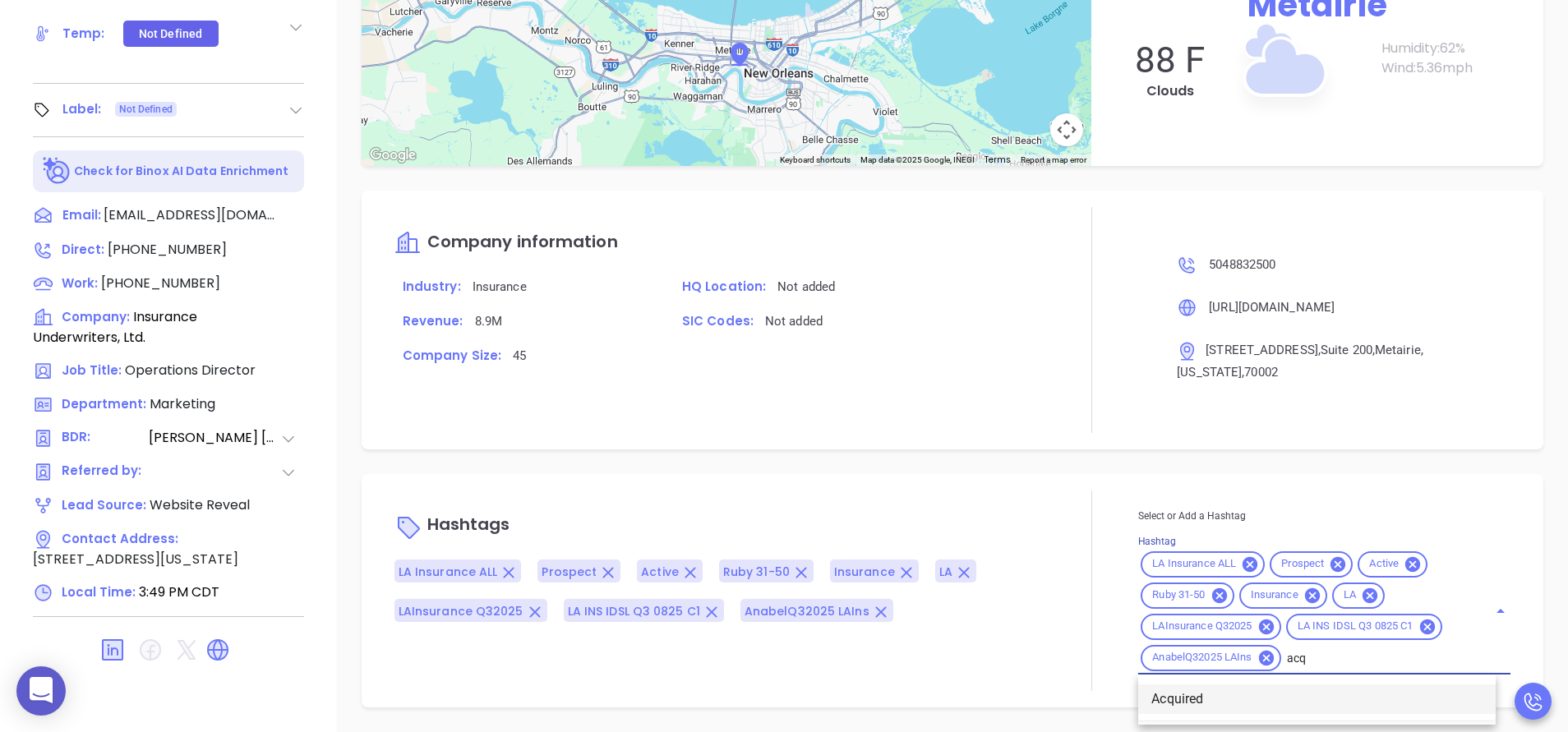
click at [1175, 708] on li "Acquired" at bounding box center [1317, 699] width 357 height 30
type input "not"
click at [1175, 694] on li "Not a fit" at bounding box center [1321, 699] width 365 height 30
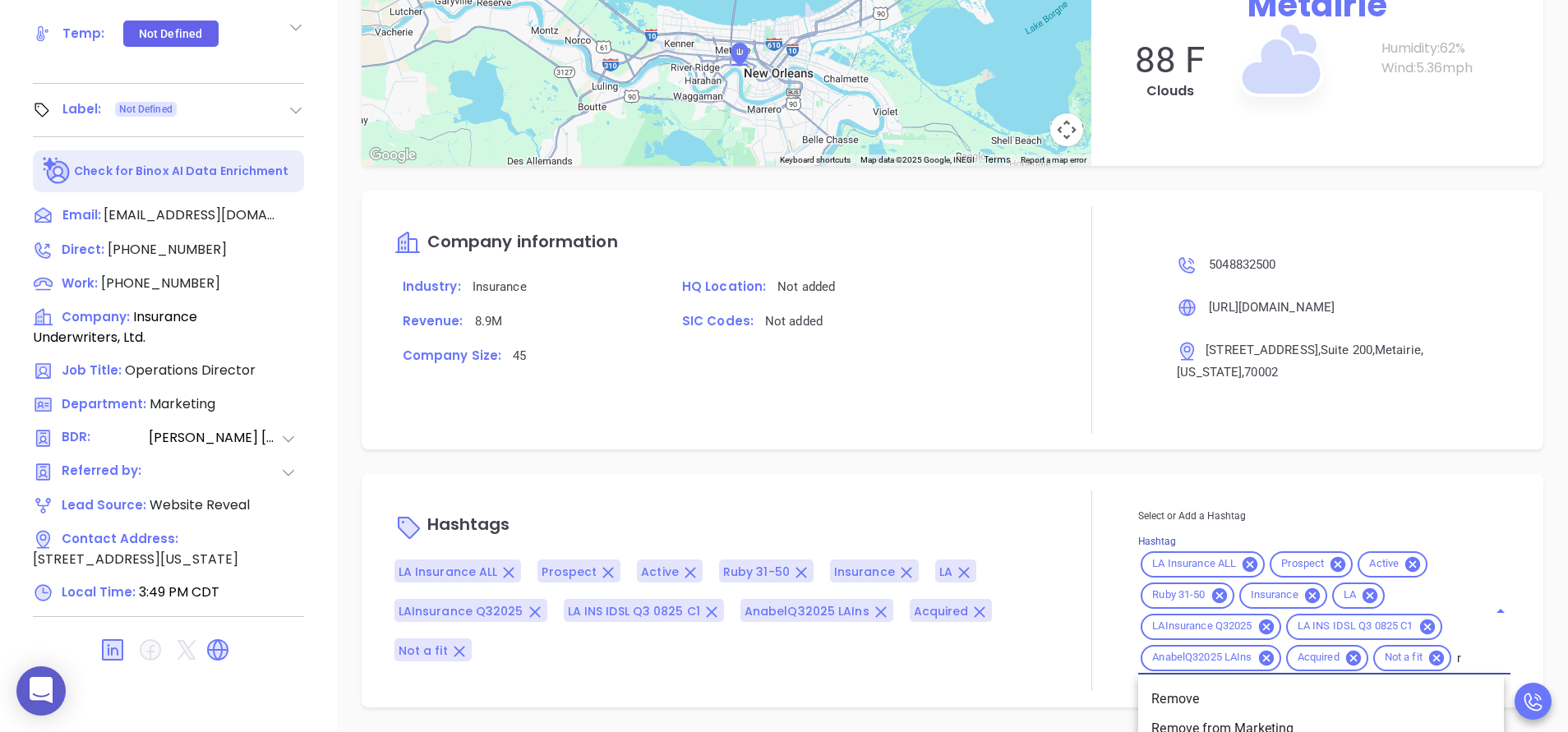
type input "remove"
click at [1233, 714] on li "Remove from Marketing" at bounding box center [1321, 699] width 365 height 30
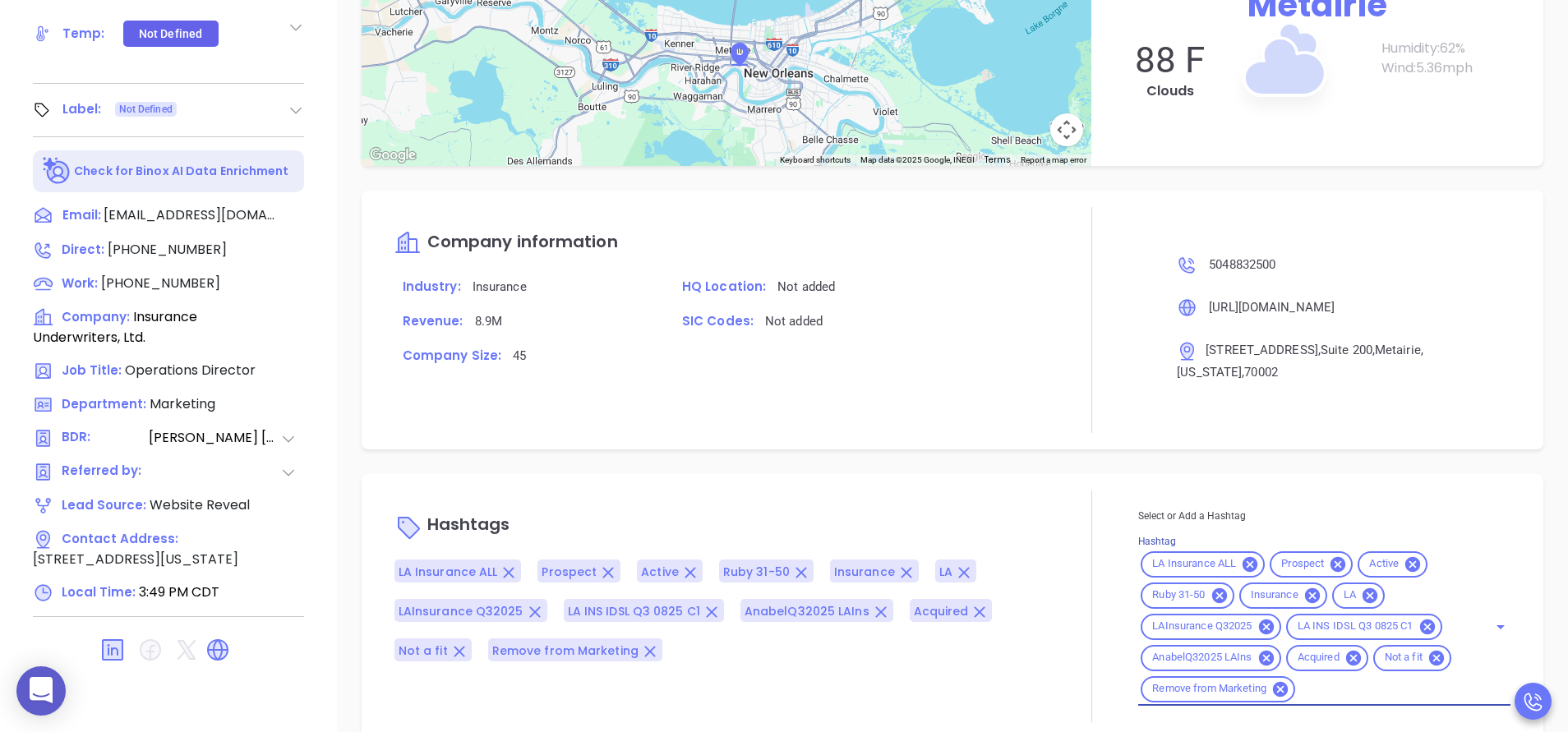
click at [970, 501] on div "Hashtags LA Insurance ALL Prospect Active Ruby 31-50 Insurance LA LAInsurance Q…" at bounding box center [719, 606] width 650 height 231
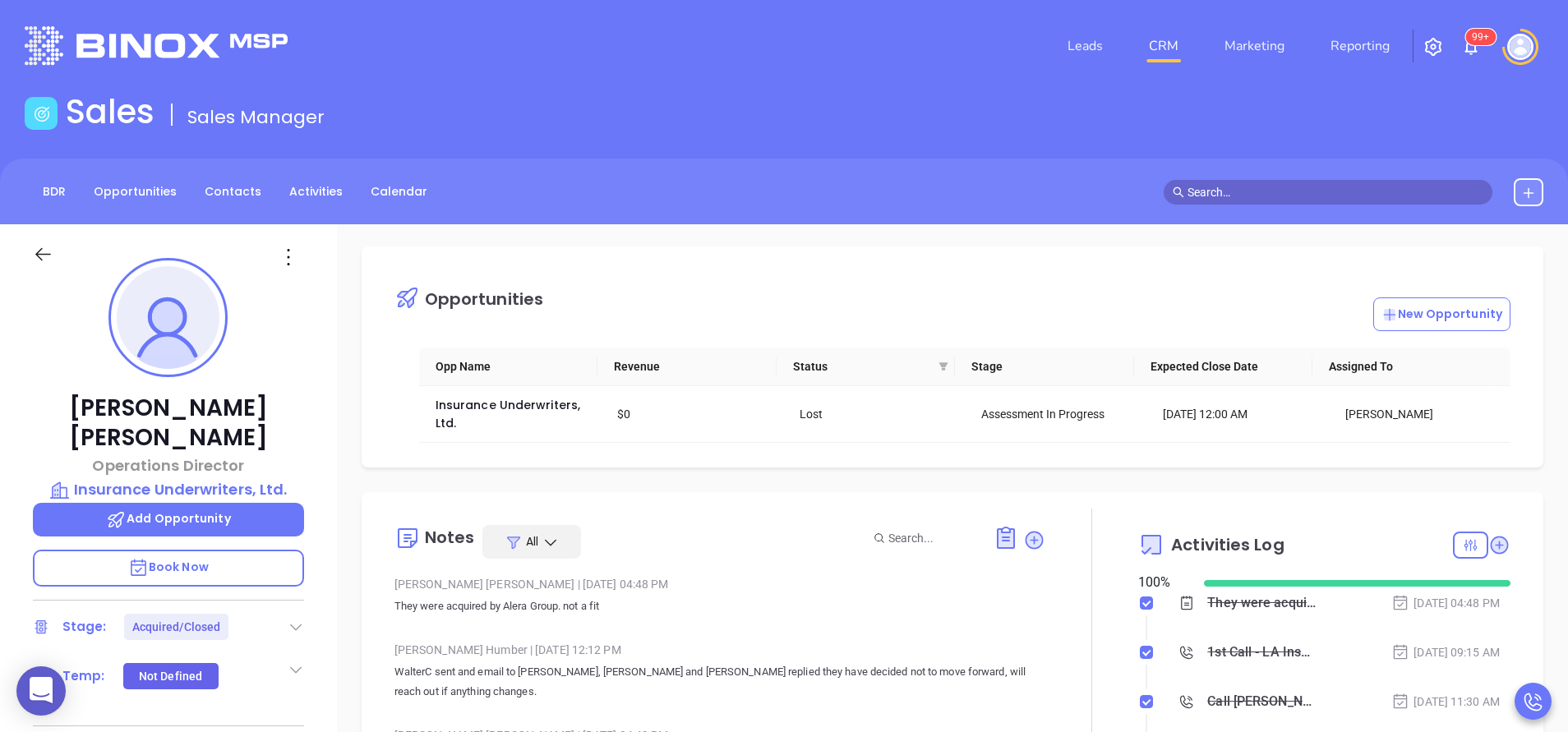
scroll to position [0, 0]
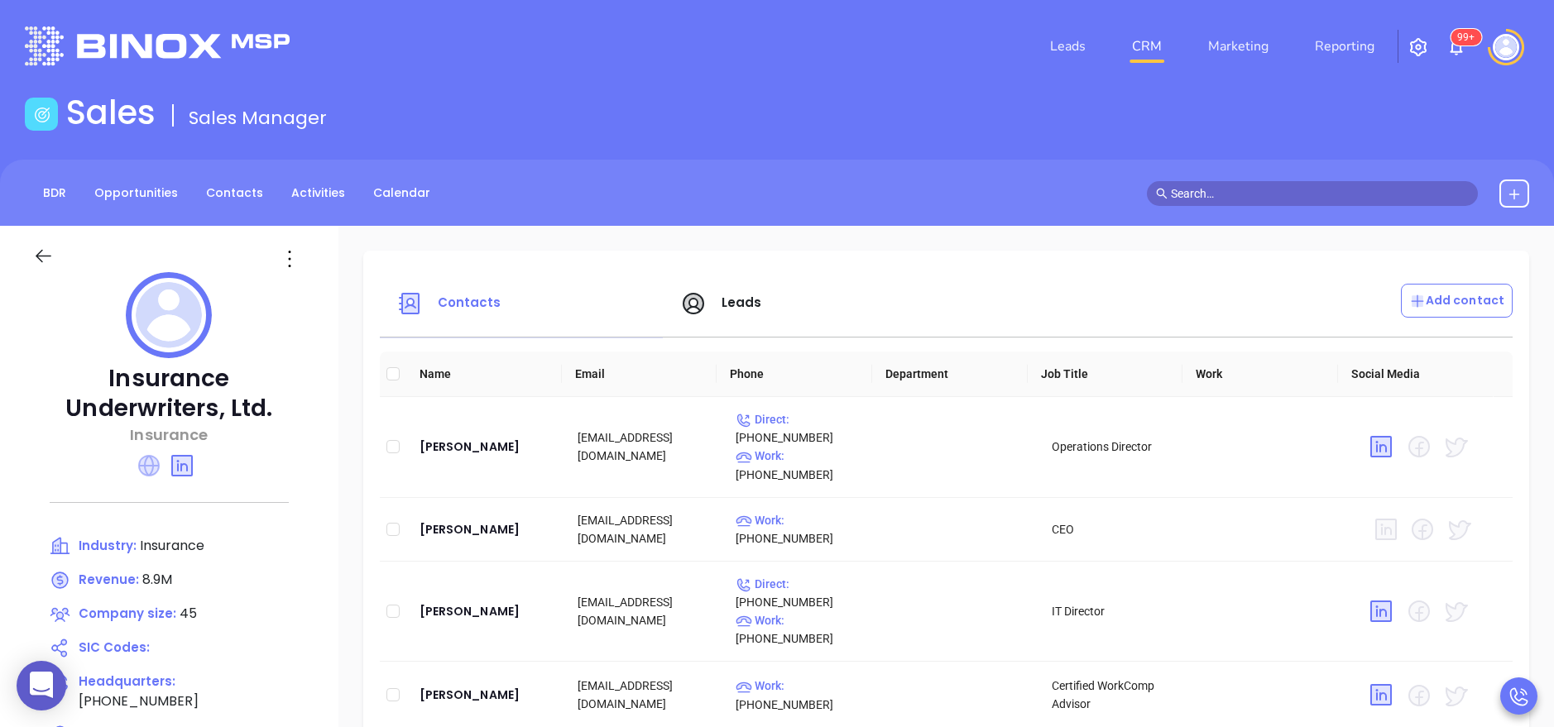
click at [147, 465] on icon at bounding box center [149, 466] width 22 height 22
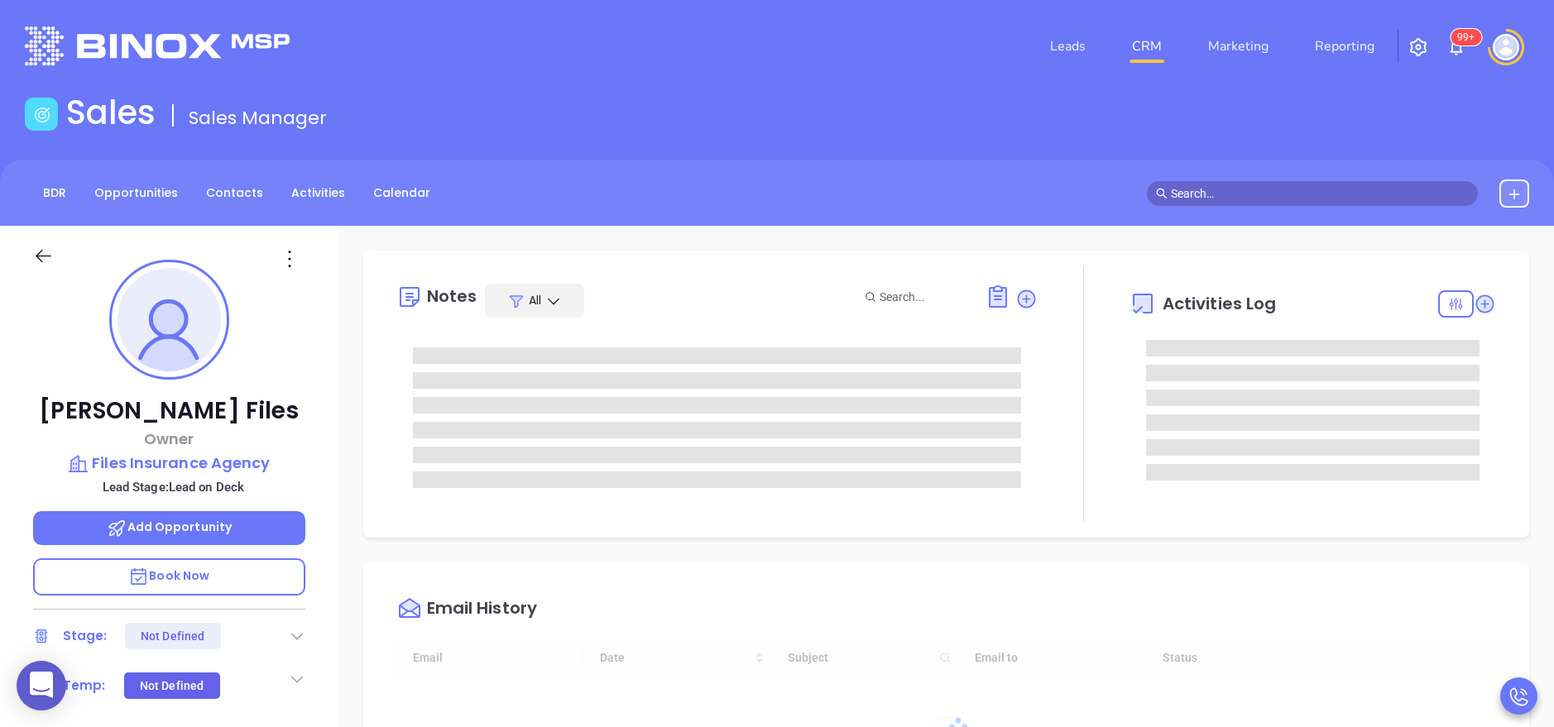
type input "[DATE]"
type input "[PERSON_NAME]"
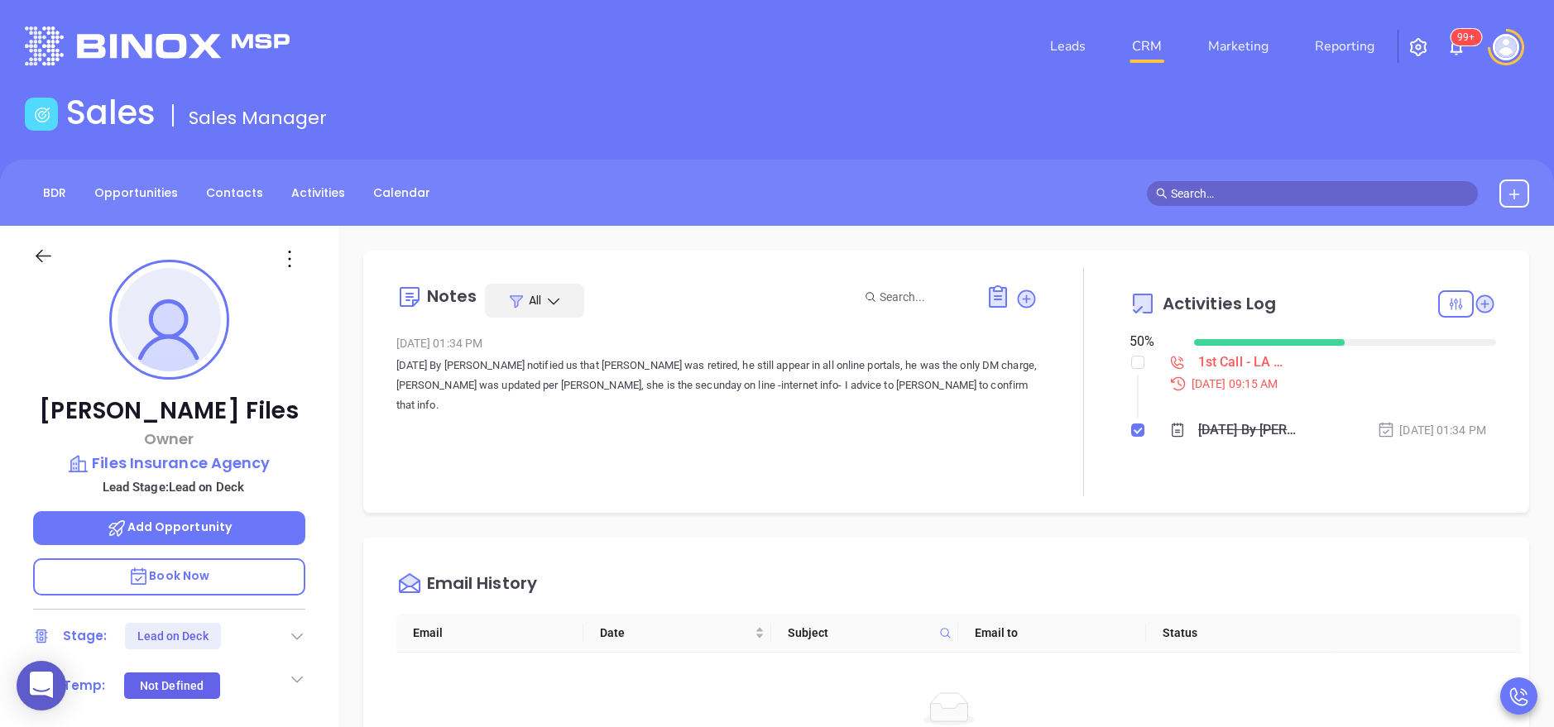
click at [231, 573] on p "Book Now" at bounding box center [169, 577] width 272 height 37
click at [1018, 304] on icon at bounding box center [1026, 298] width 17 height 17
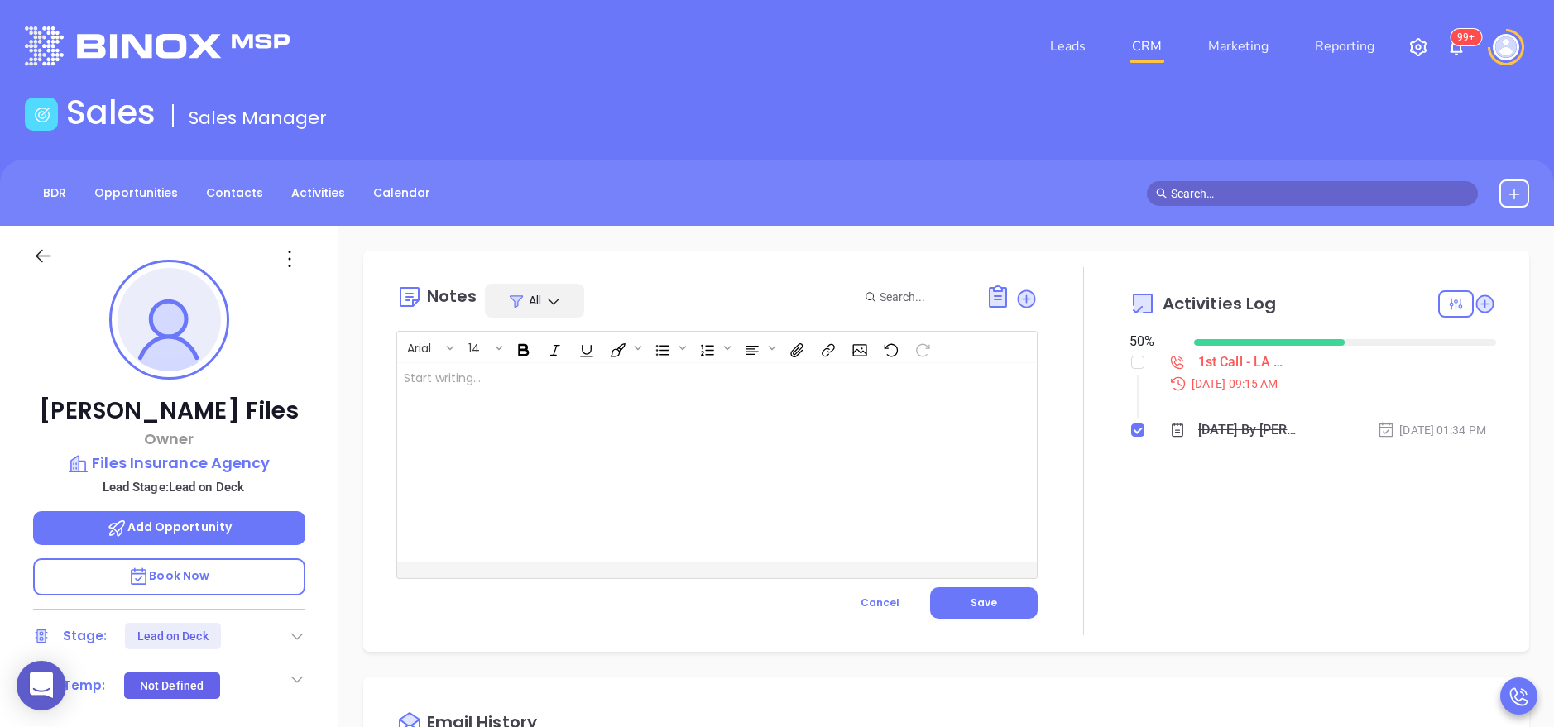
click at [321, 466] on div "[PERSON_NAME] Owner Files Insurance Agency Lead Stage: Lead on Deck Add Opportu…" at bounding box center [169, 681] width 338 height 910
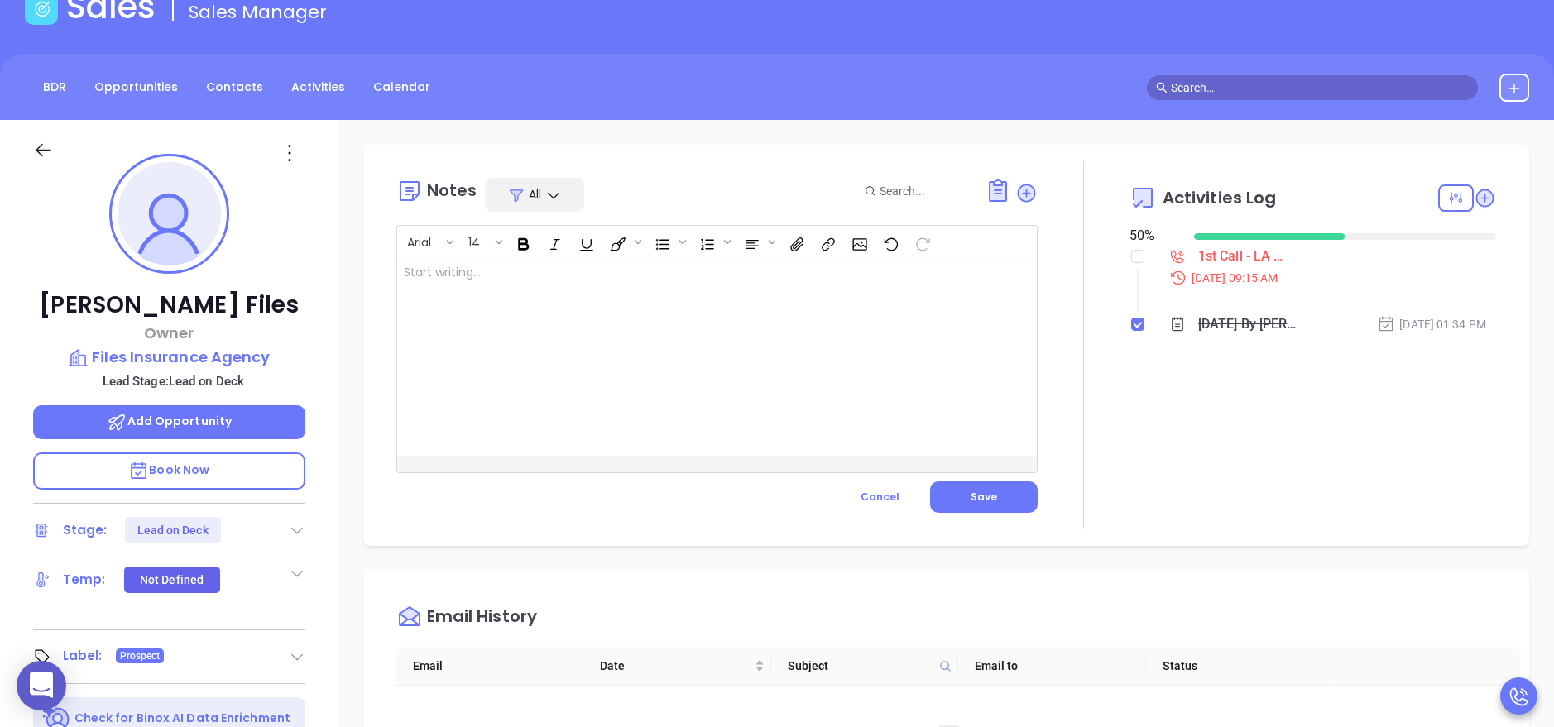
scroll to position [99, 0]
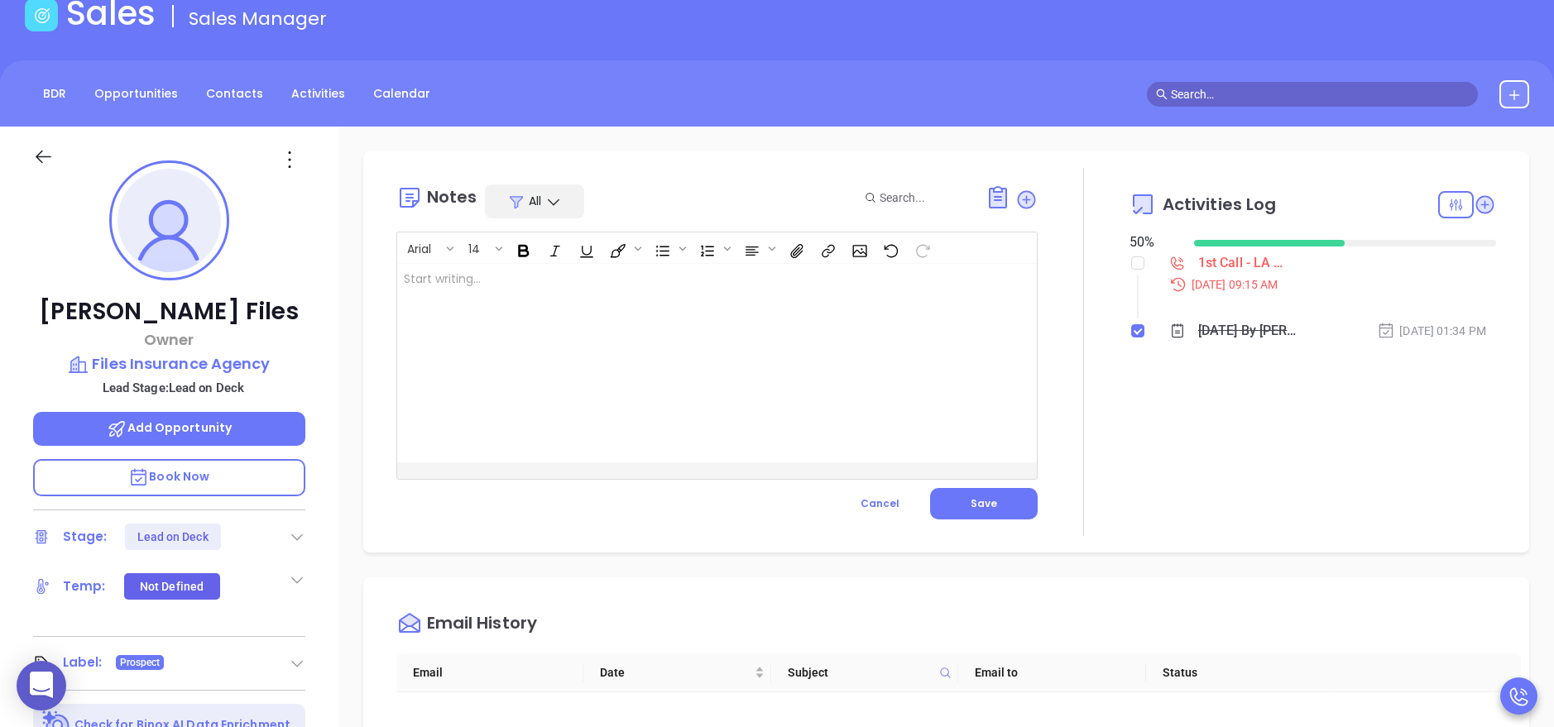
click at [550, 319] on div at bounding box center [694, 363] width 595 height 199
click at [739, 206] on div "Notes All" at bounding box center [716, 202] width 641 height 34
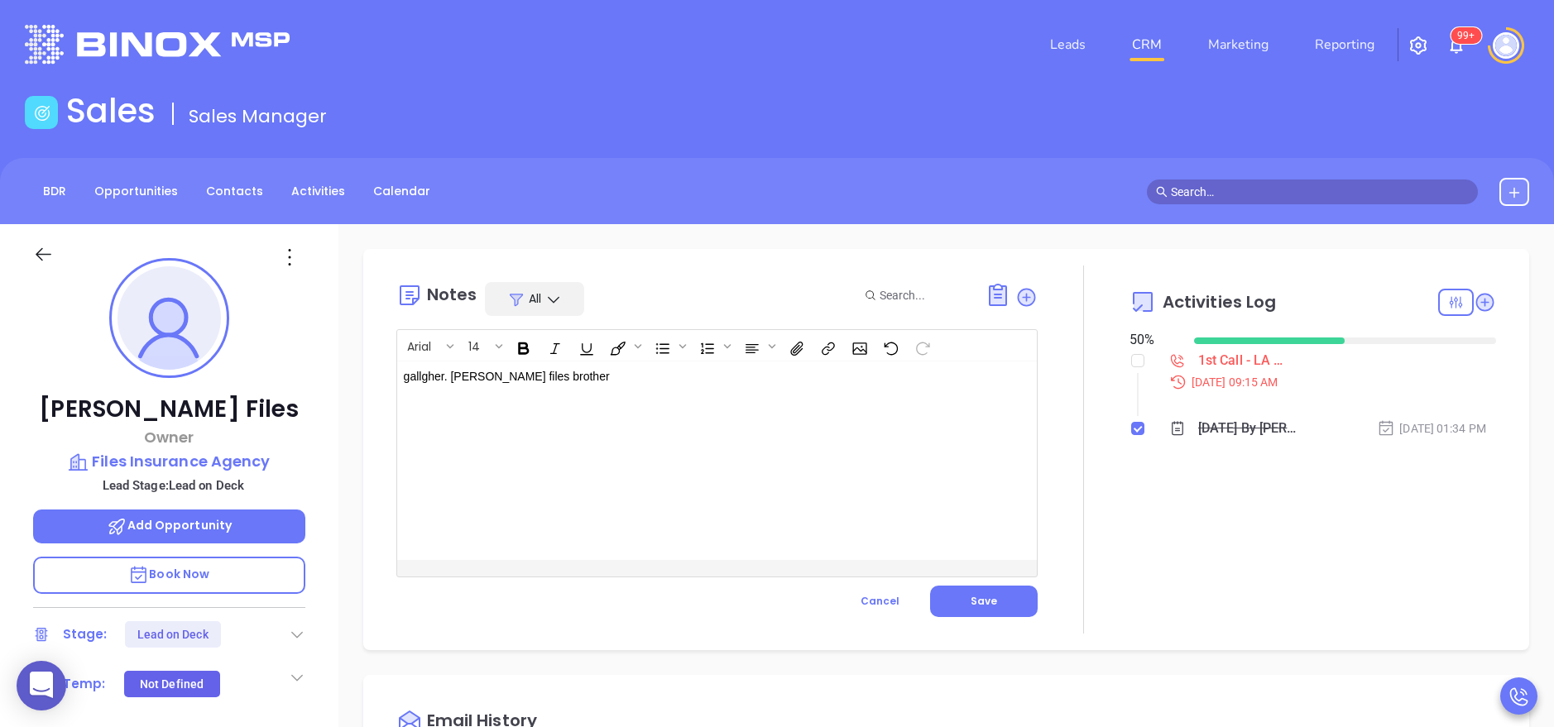
scroll to position [0, 0]
click at [1107, 379] on div at bounding box center [1084, 451] width 92 height 368
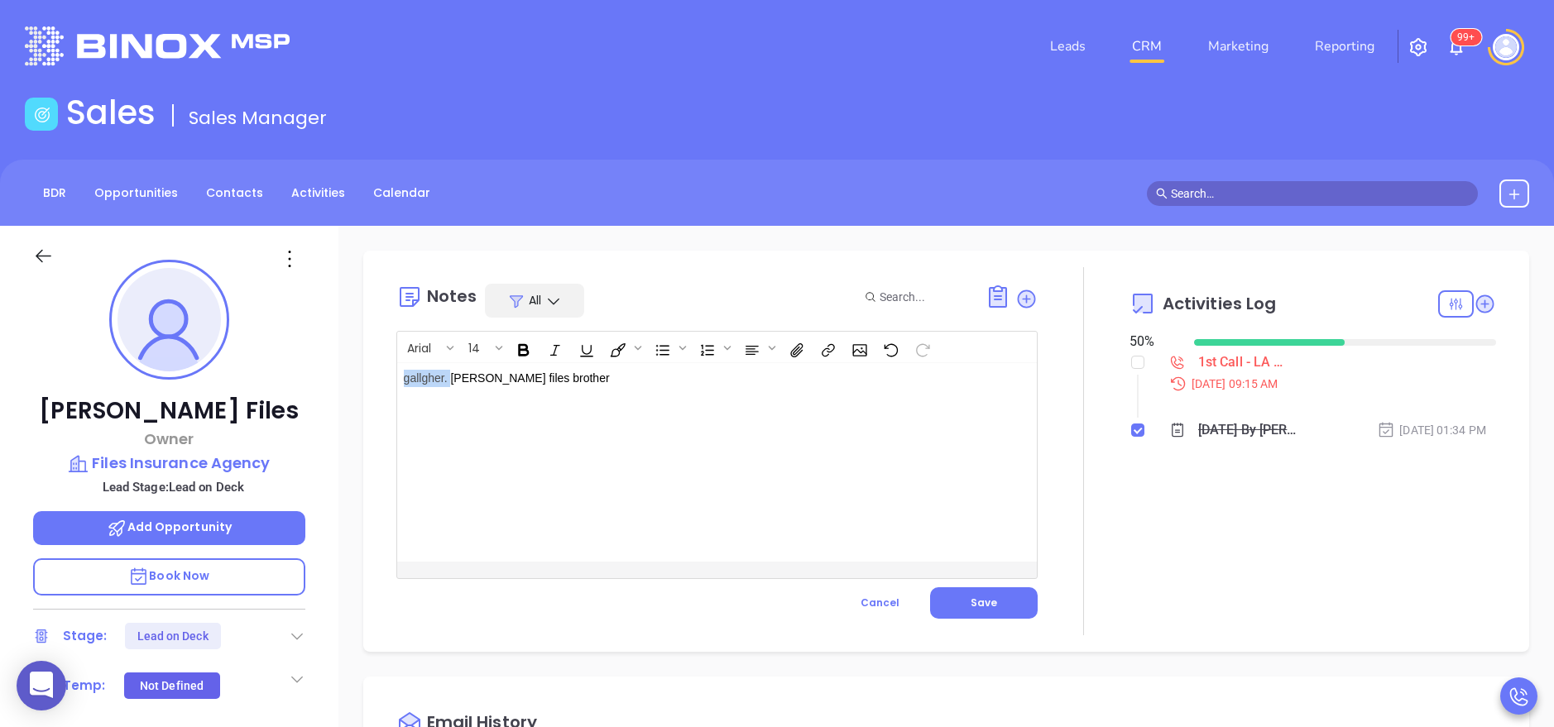
drag, startPoint x: 451, startPoint y: 380, endPoint x: 391, endPoint y: 391, distance: 61.4
click at [391, 391] on div "Notes All Arial 14 gallgher. [PERSON_NAME] files brother XXXXXXXXXXXXXXXXXXXXXX…" at bounding box center [946, 451] width 1133 height 368
click at [500, 368] on div "earl files brother" at bounding box center [694, 462] width 595 height 199
click at [956, 603] on button "Save" at bounding box center [984, 603] width 108 height 31
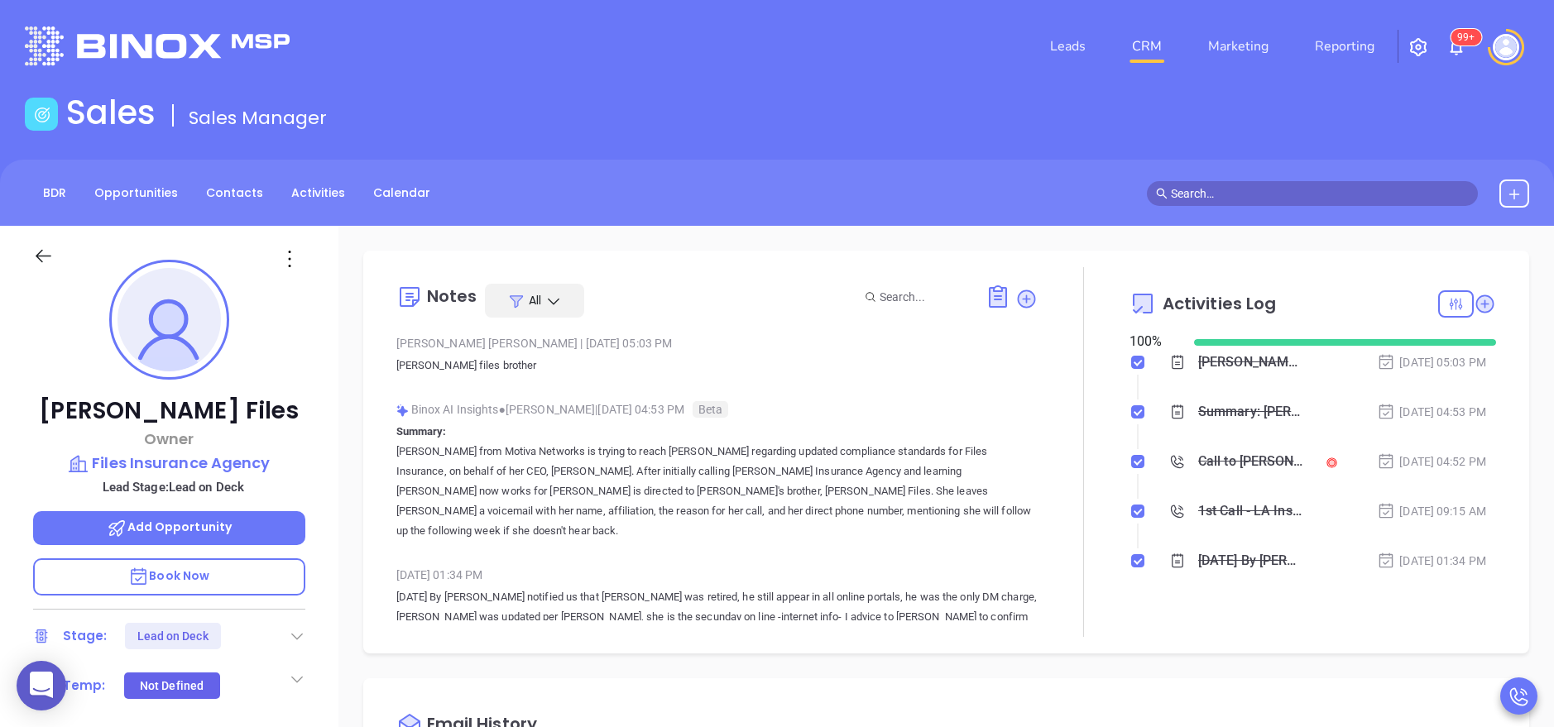
click at [329, 482] on div "John Files Owner Files Insurance Agency Lead Stage: Lead on Deck Add Opportunit…" at bounding box center [169, 681] width 338 height 910
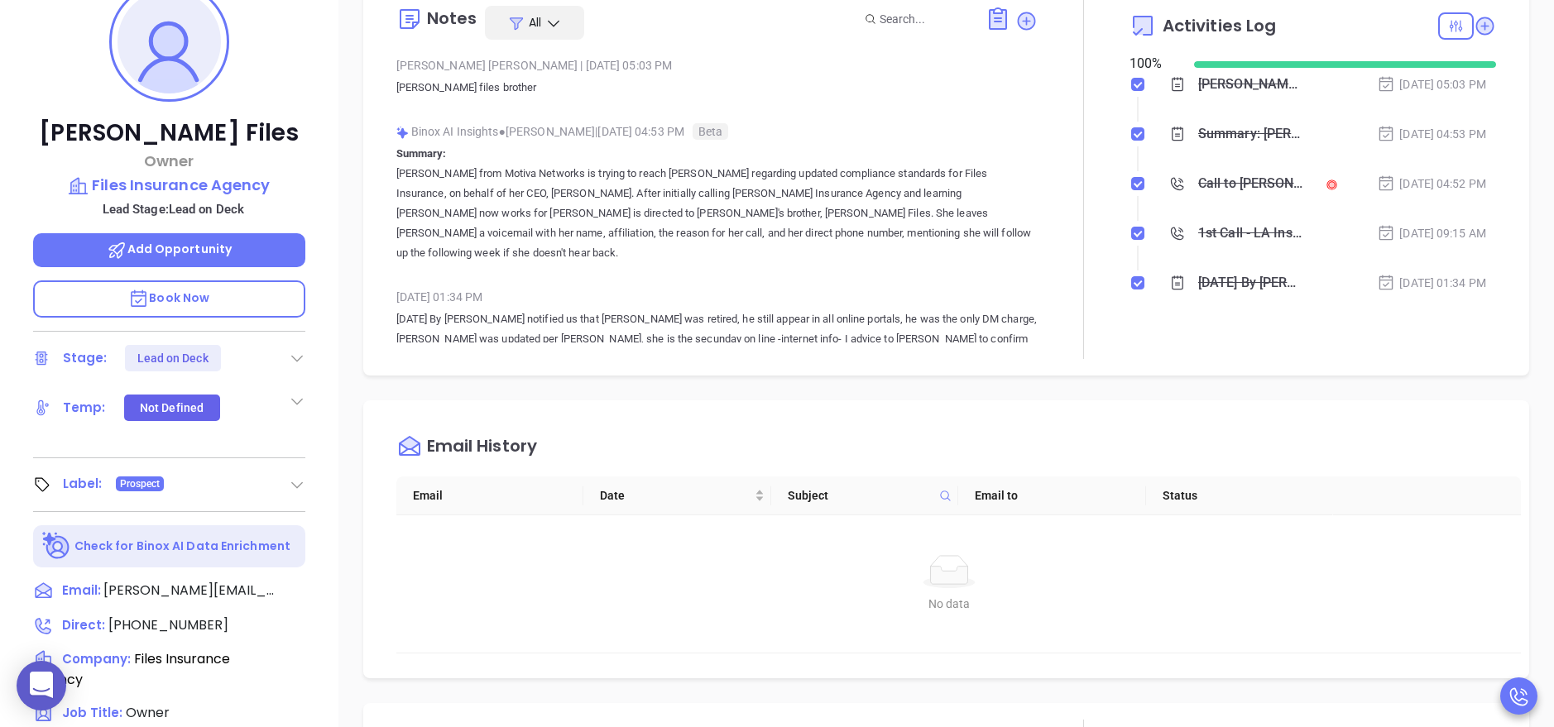
scroll to position [447, 0]
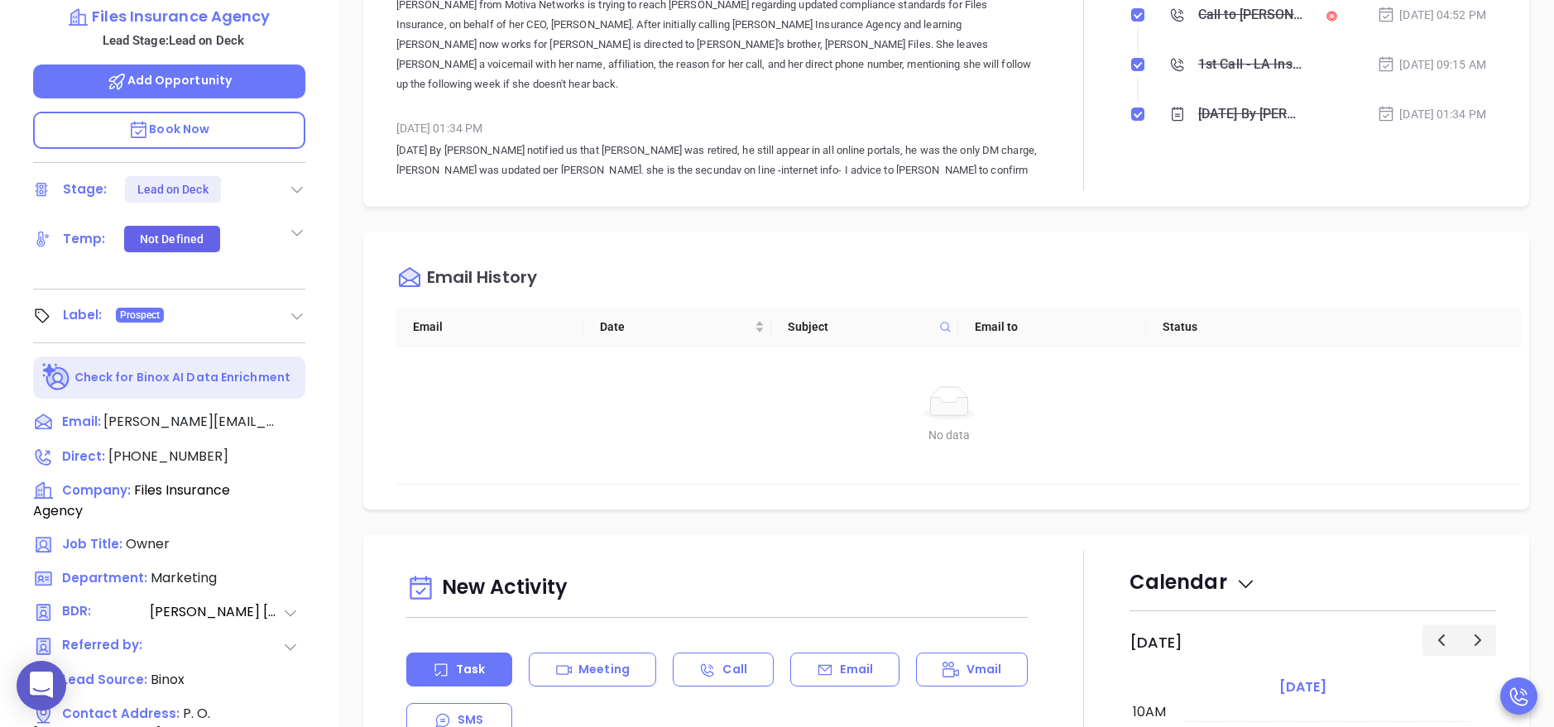
click at [286, 185] on div "Stage: Lead on Deck" at bounding box center [169, 189] width 272 height 26
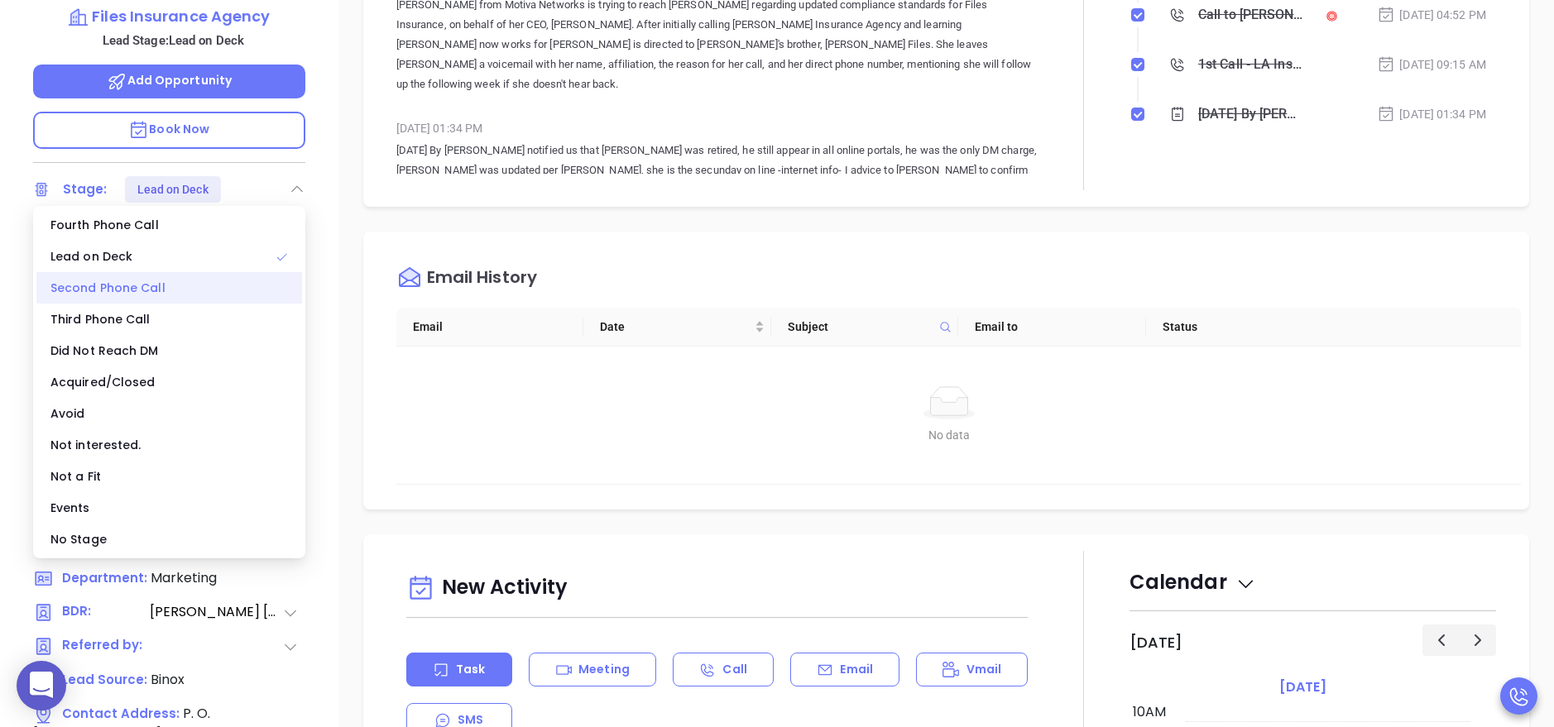
click at [170, 278] on div "Second Phone Call" at bounding box center [169, 287] width 266 height 31
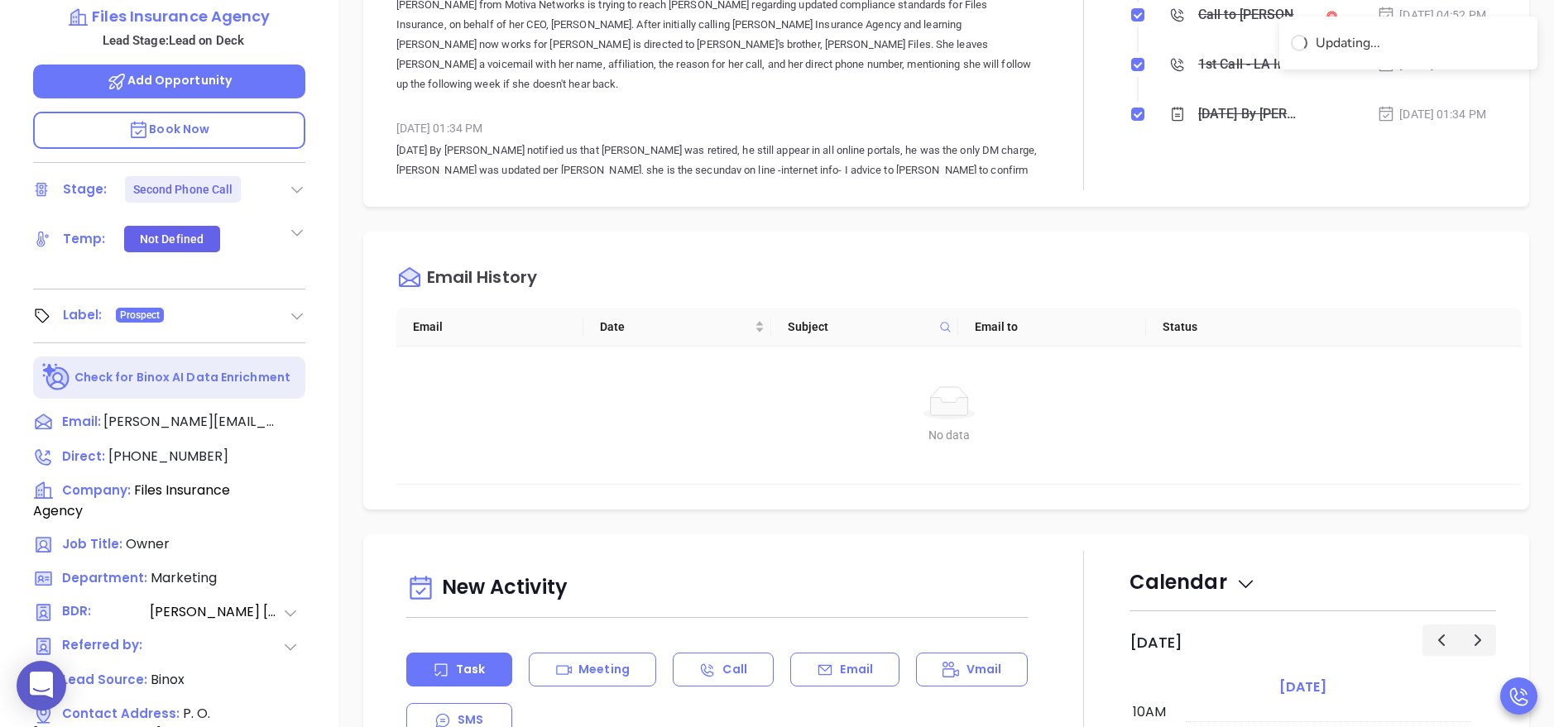
click at [333, 272] on div "John Files Owner Files Insurance Agency Lead Stage: Lead on Deck Add Opportunit…" at bounding box center [169, 234] width 338 height 910
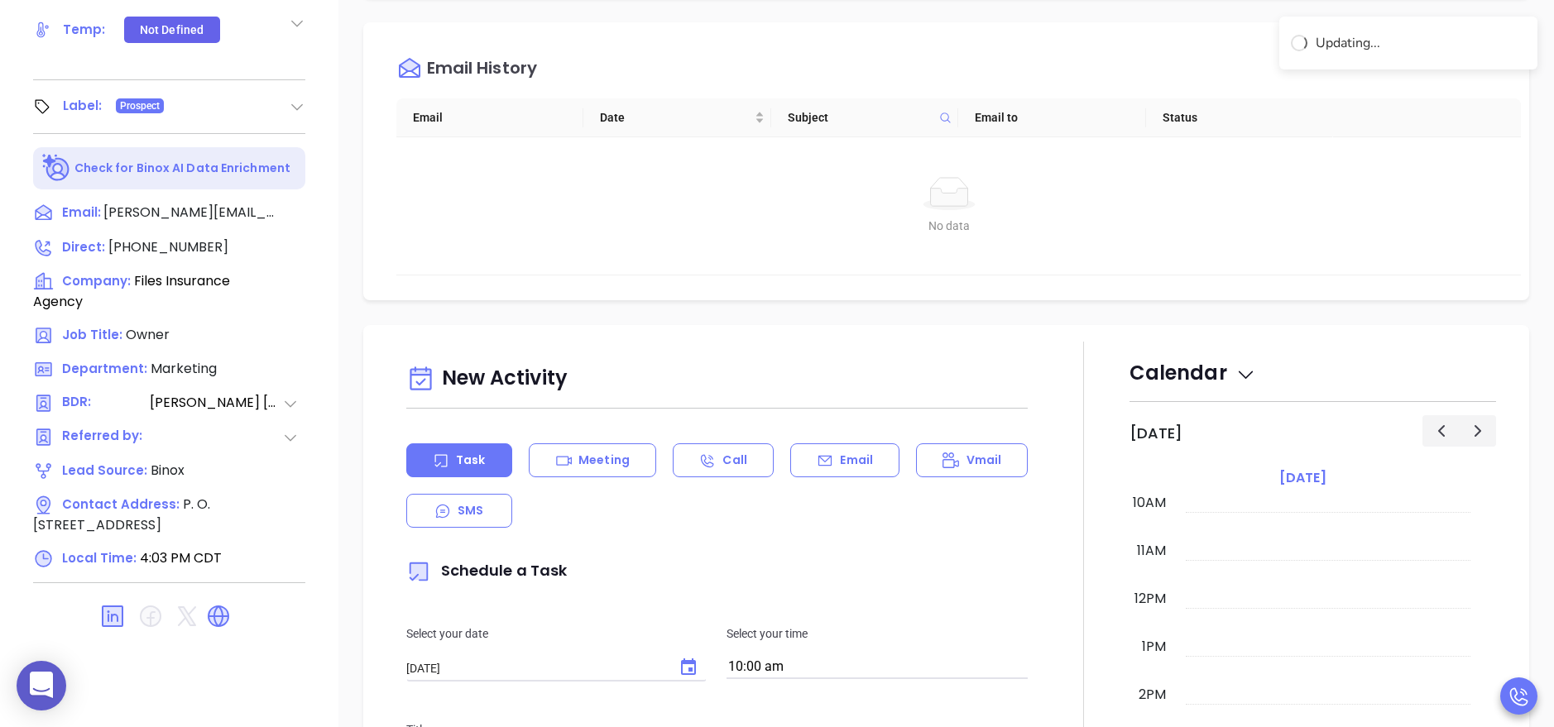
scroll to position [657, 0]
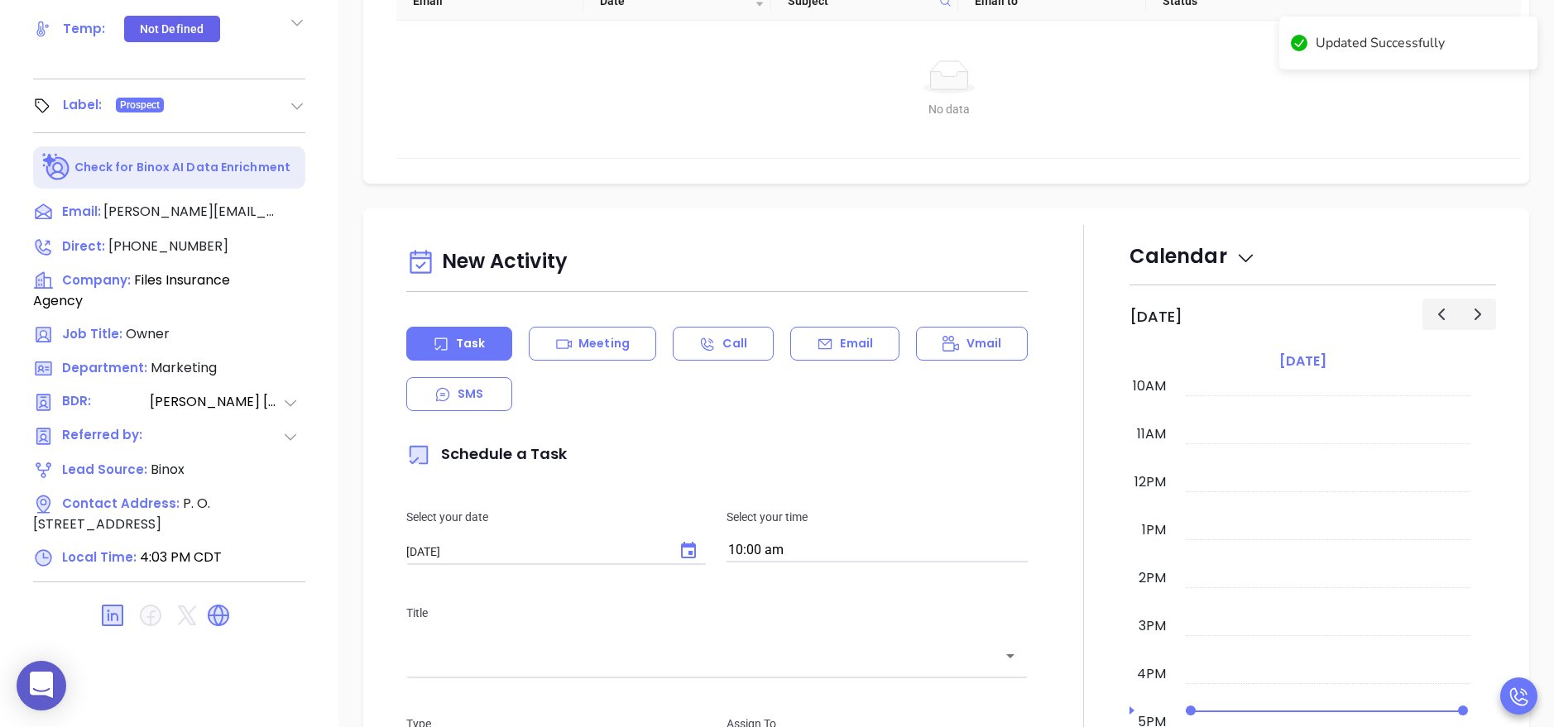
click at [932, 286] on div "New Activity Task Meeting Call Email Vmail SMS Schedule a Task Select your date…" at bounding box center [716, 657] width 641 height 830
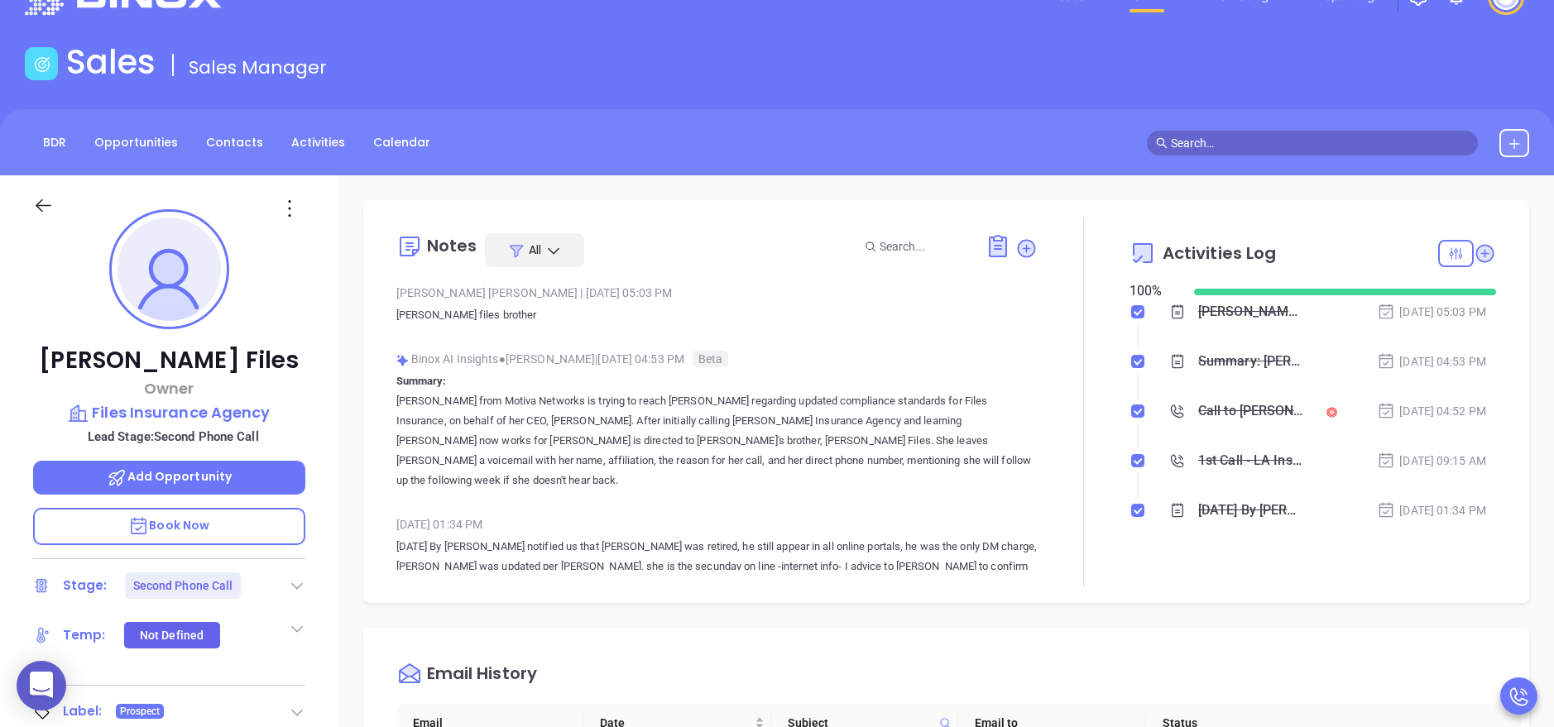
scroll to position [0, 0]
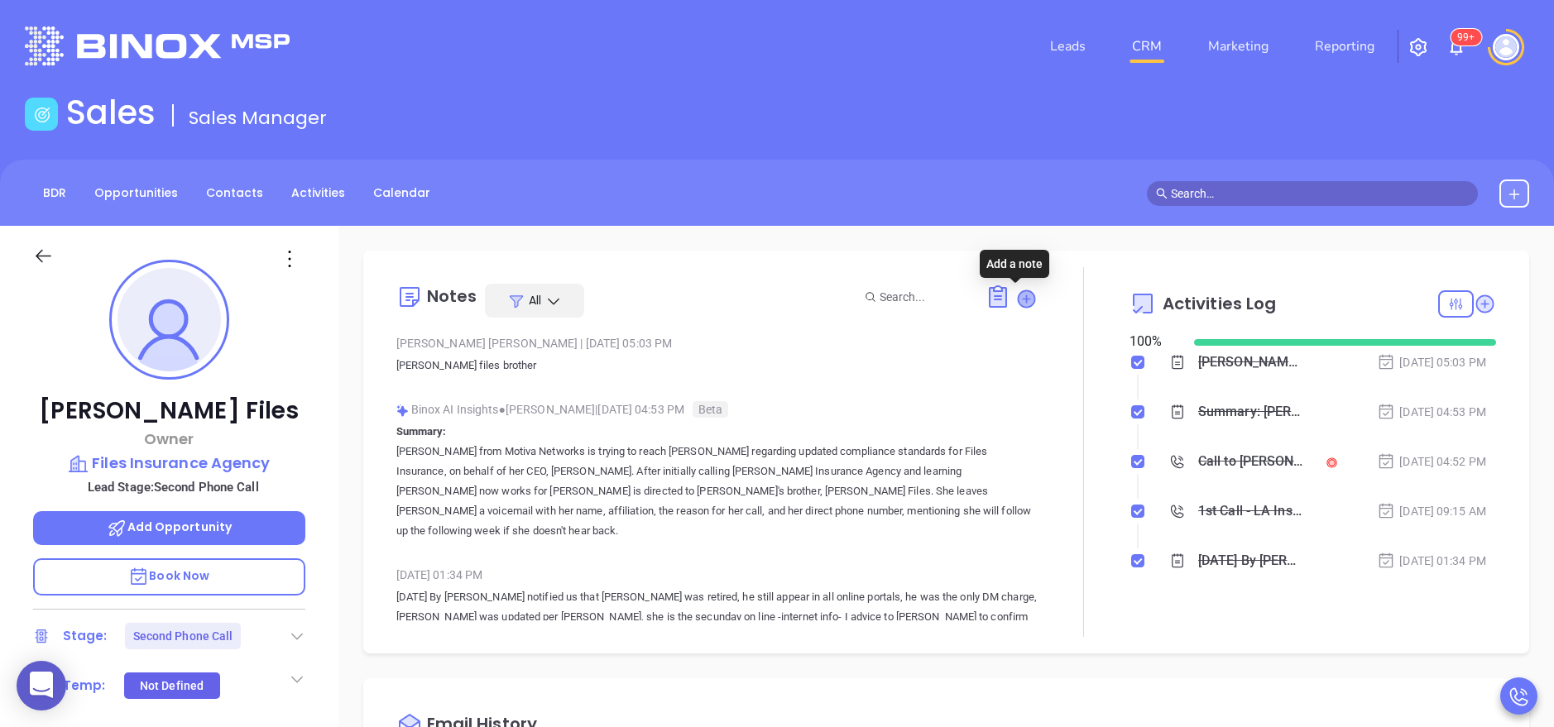
click at [1020, 300] on icon at bounding box center [1026, 298] width 17 height 17
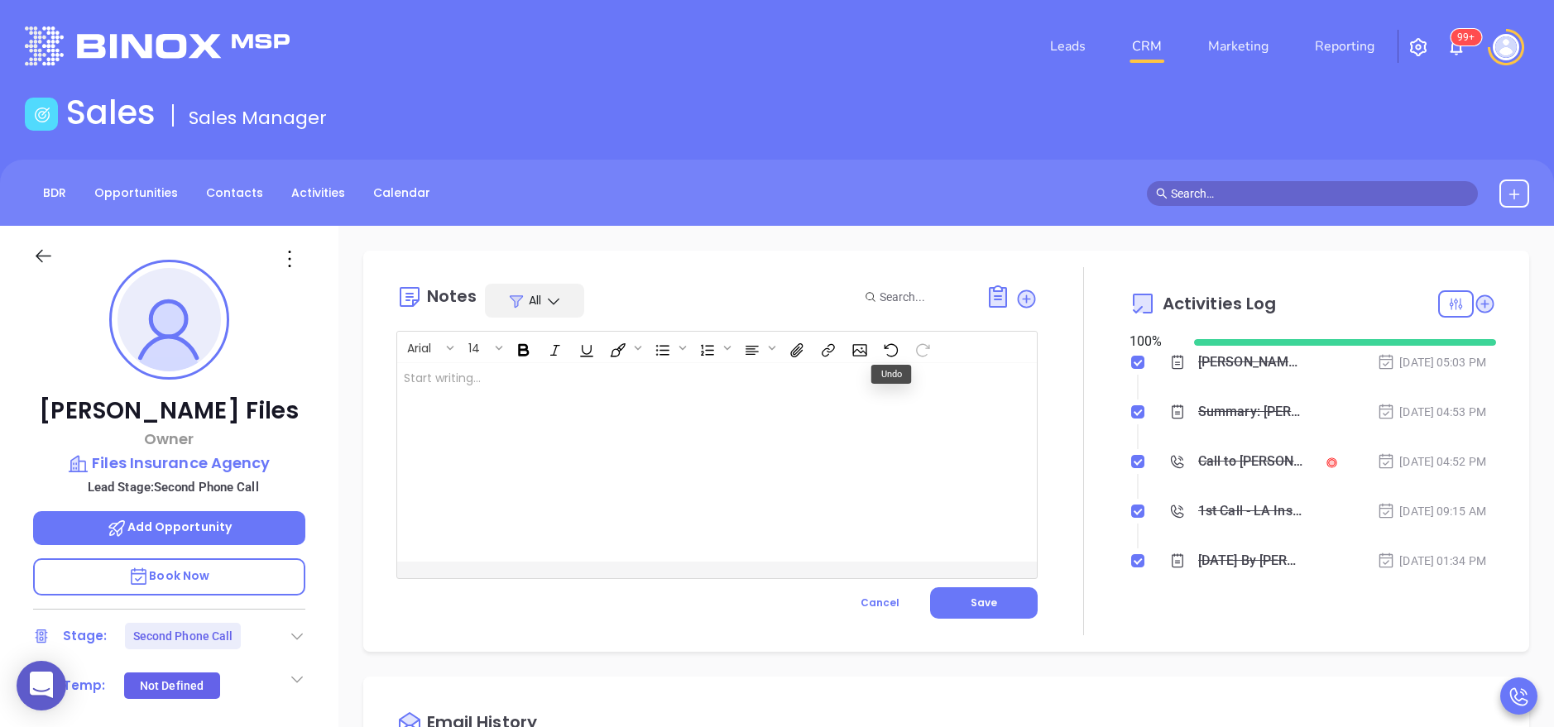
click at [610, 546] on div at bounding box center [694, 462] width 595 height 199
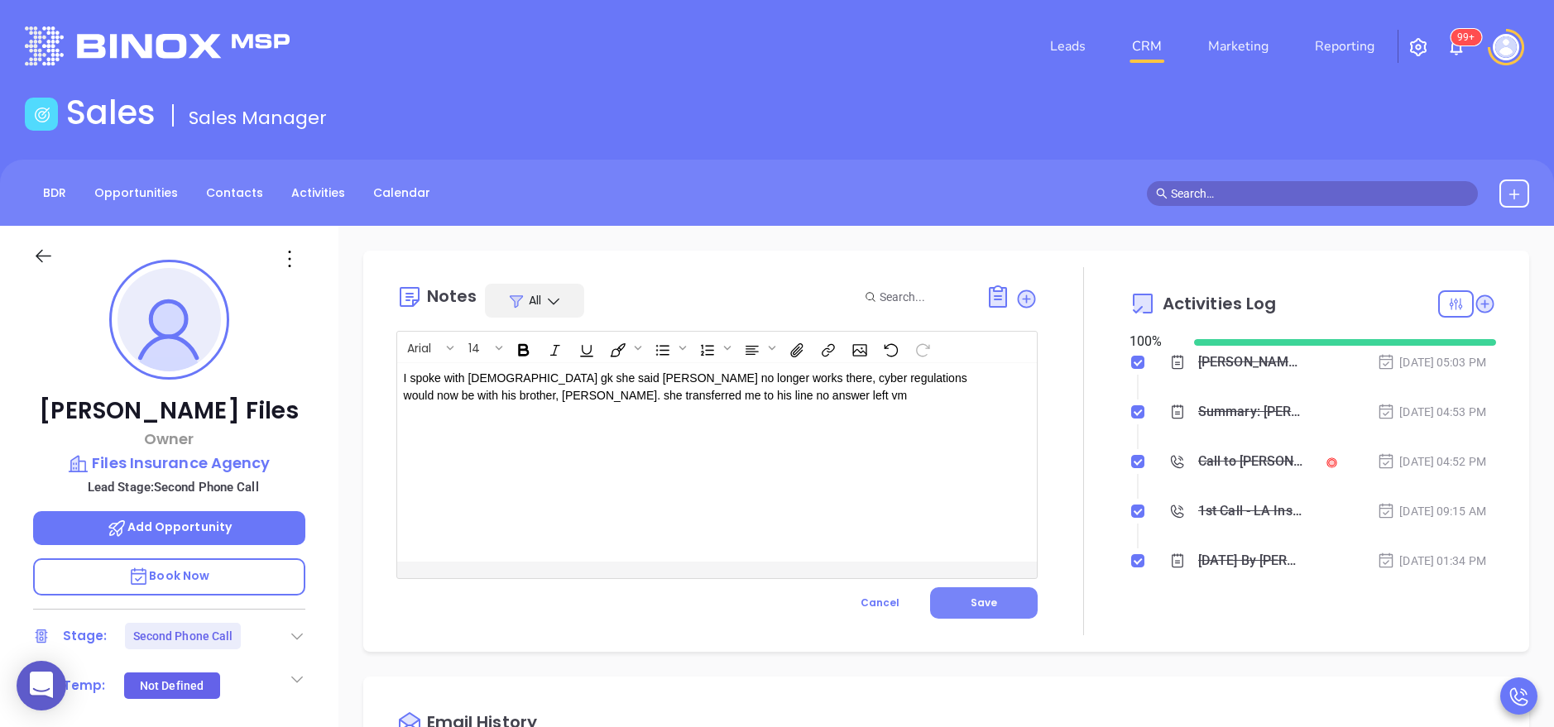
click at [986, 591] on button "Save" at bounding box center [984, 603] width 108 height 31
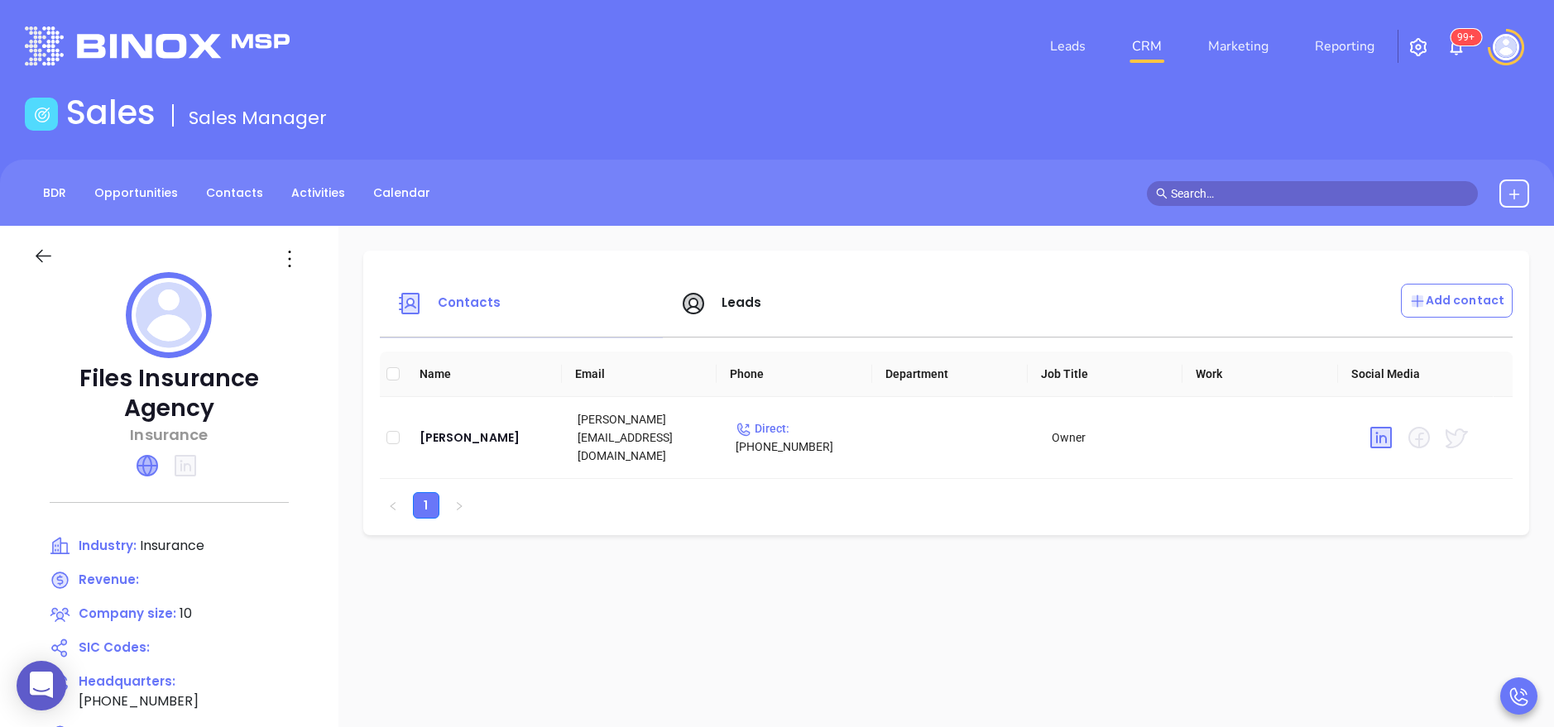
click at [149, 461] on icon at bounding box center [147, 466] width 20 height 20
click at [743, 299] on span "Leads" at bounding box center [742, 302] width 41 height 17
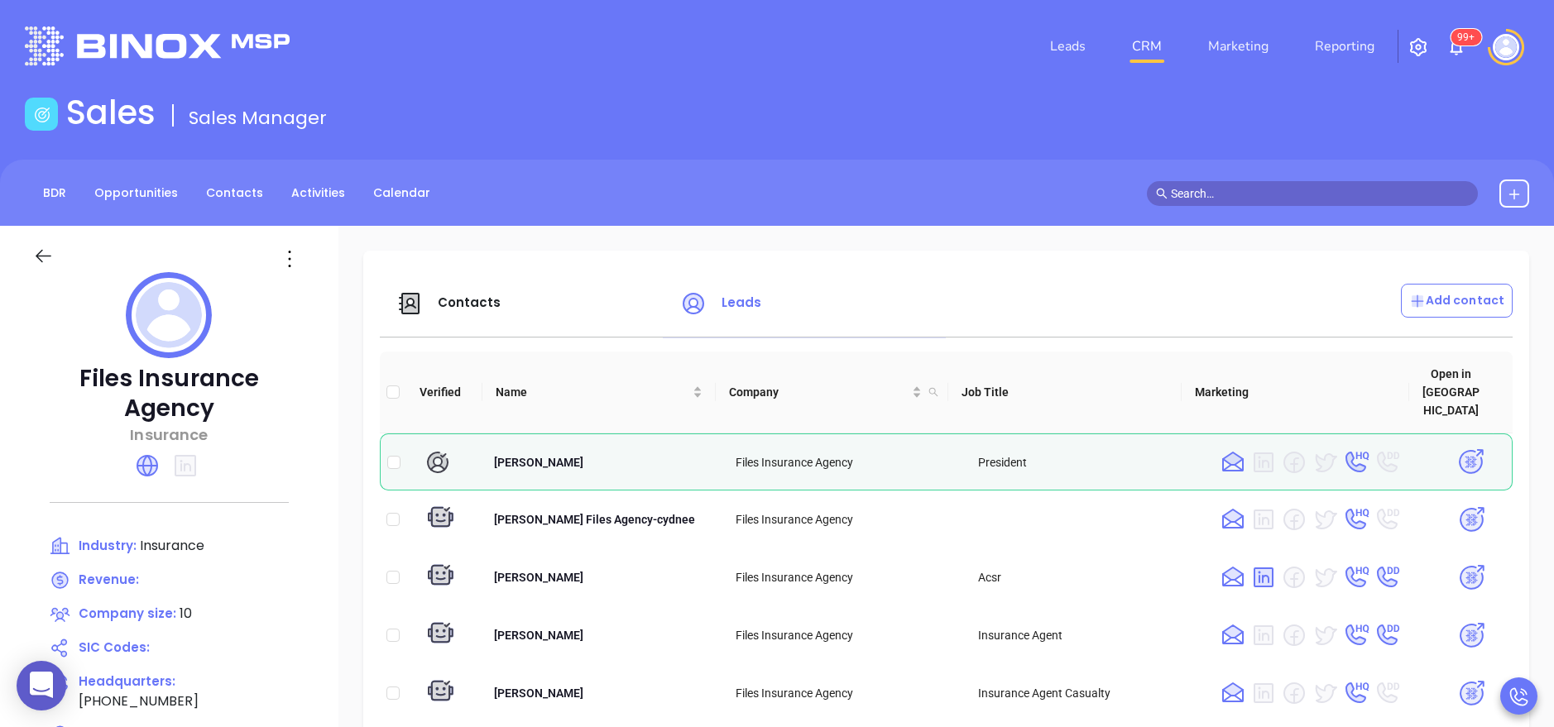
click at [607, 315] on div "Contacts" at bounding box center [528, 304] width 284 height 40
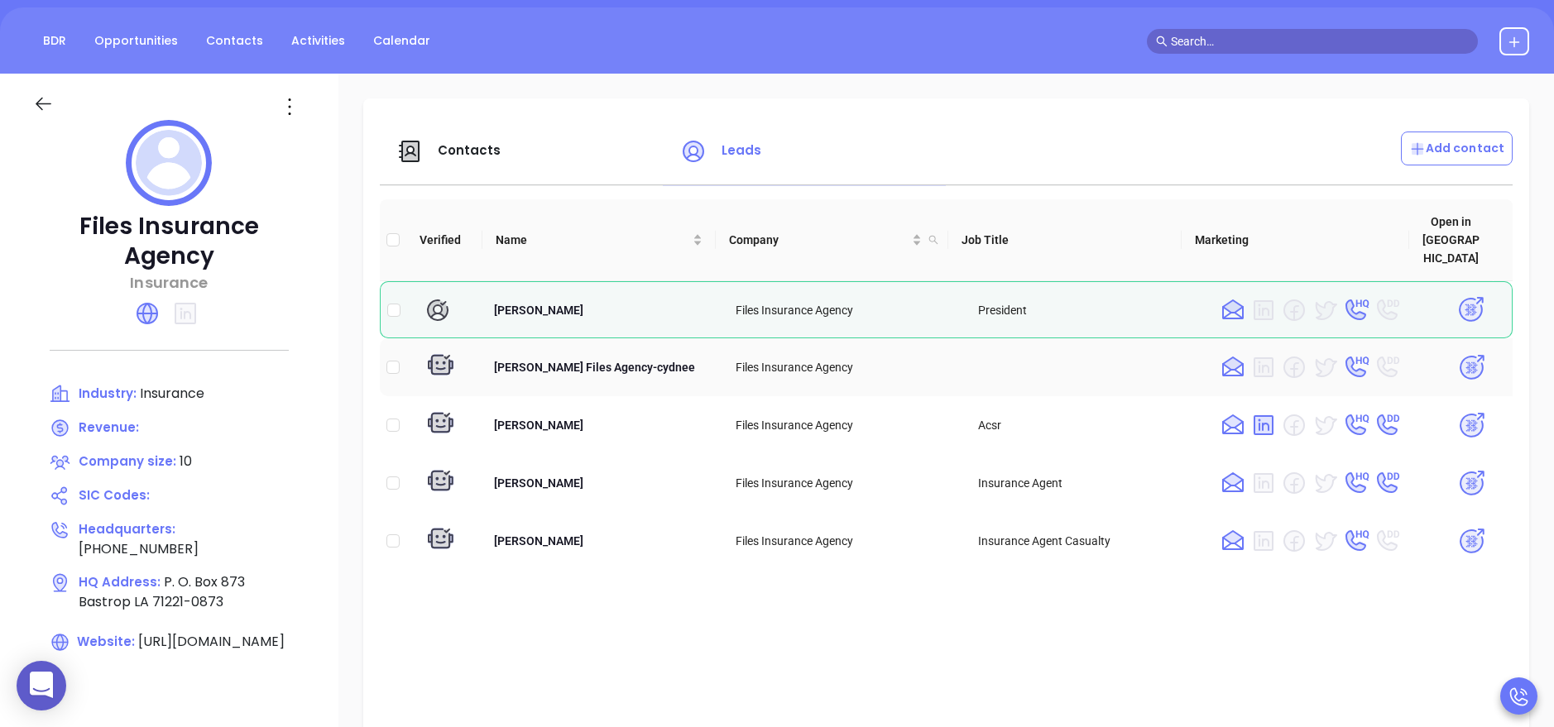
scroll to position [199, 0]
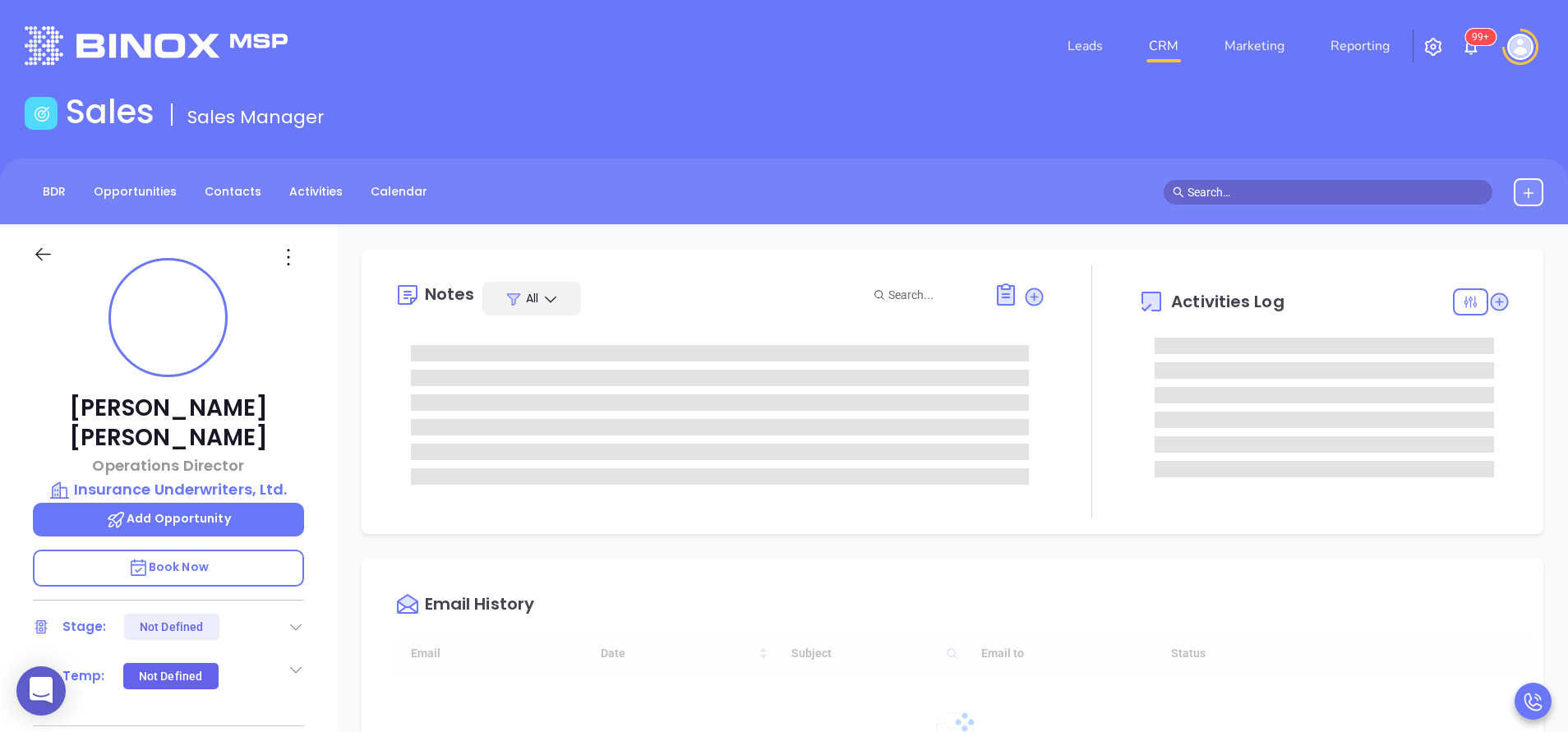
type input "[DATE]"
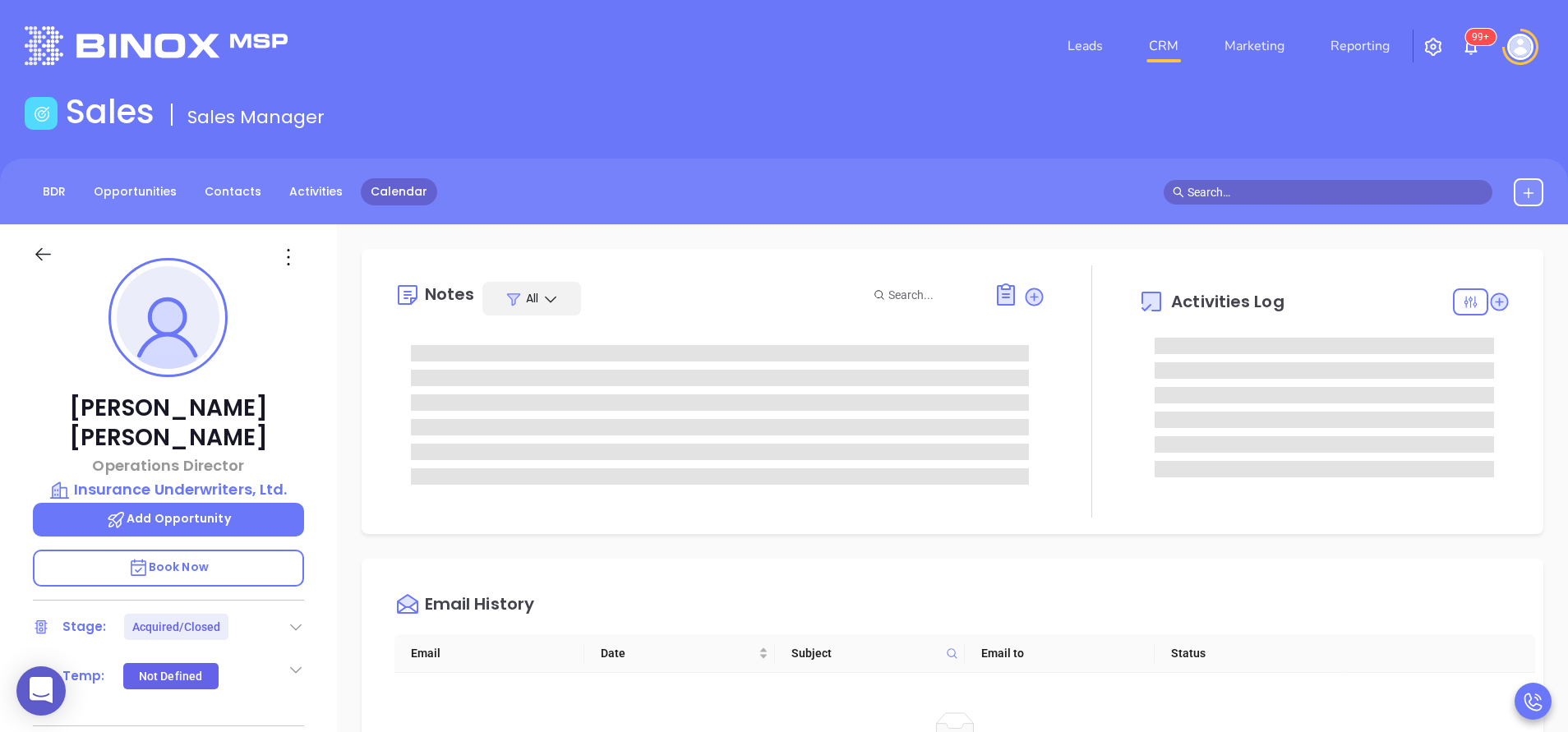
type input "[PERSON_NAME]"
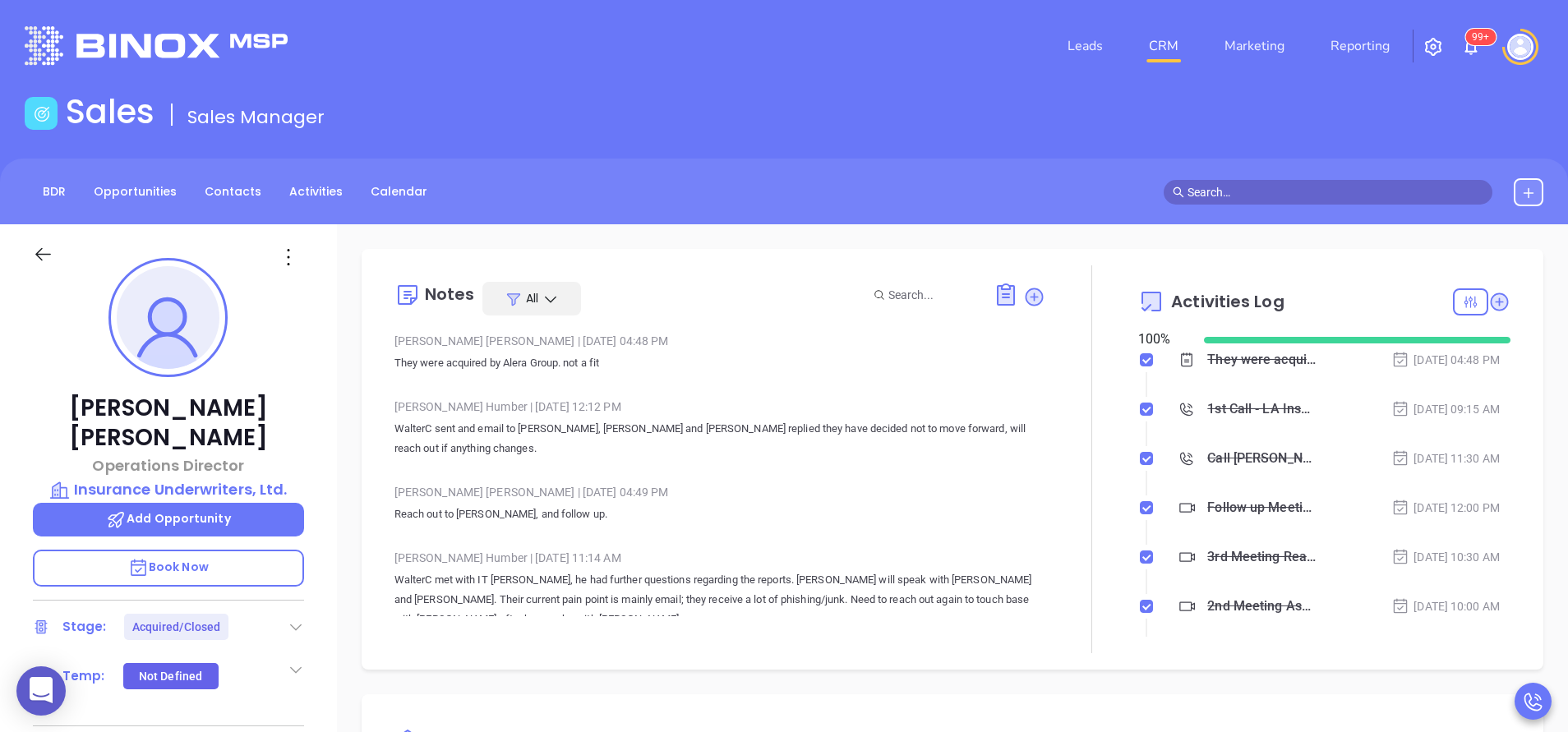
click at [1091, 512] on div at bounding box center [1091, 459] width 1 height 388
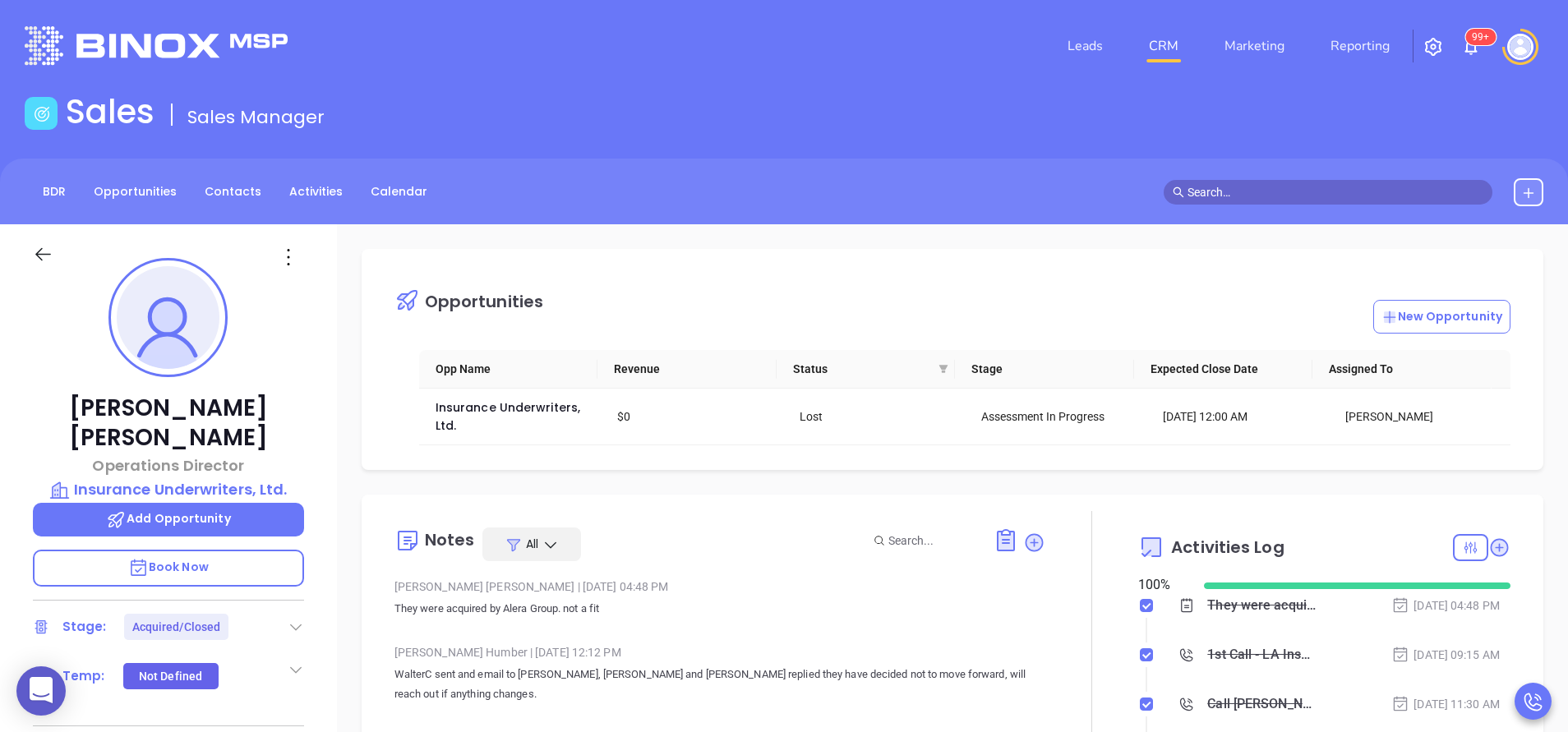
click at [1105, 646] on div at bounding box center [1092, 705] width 93 height 388
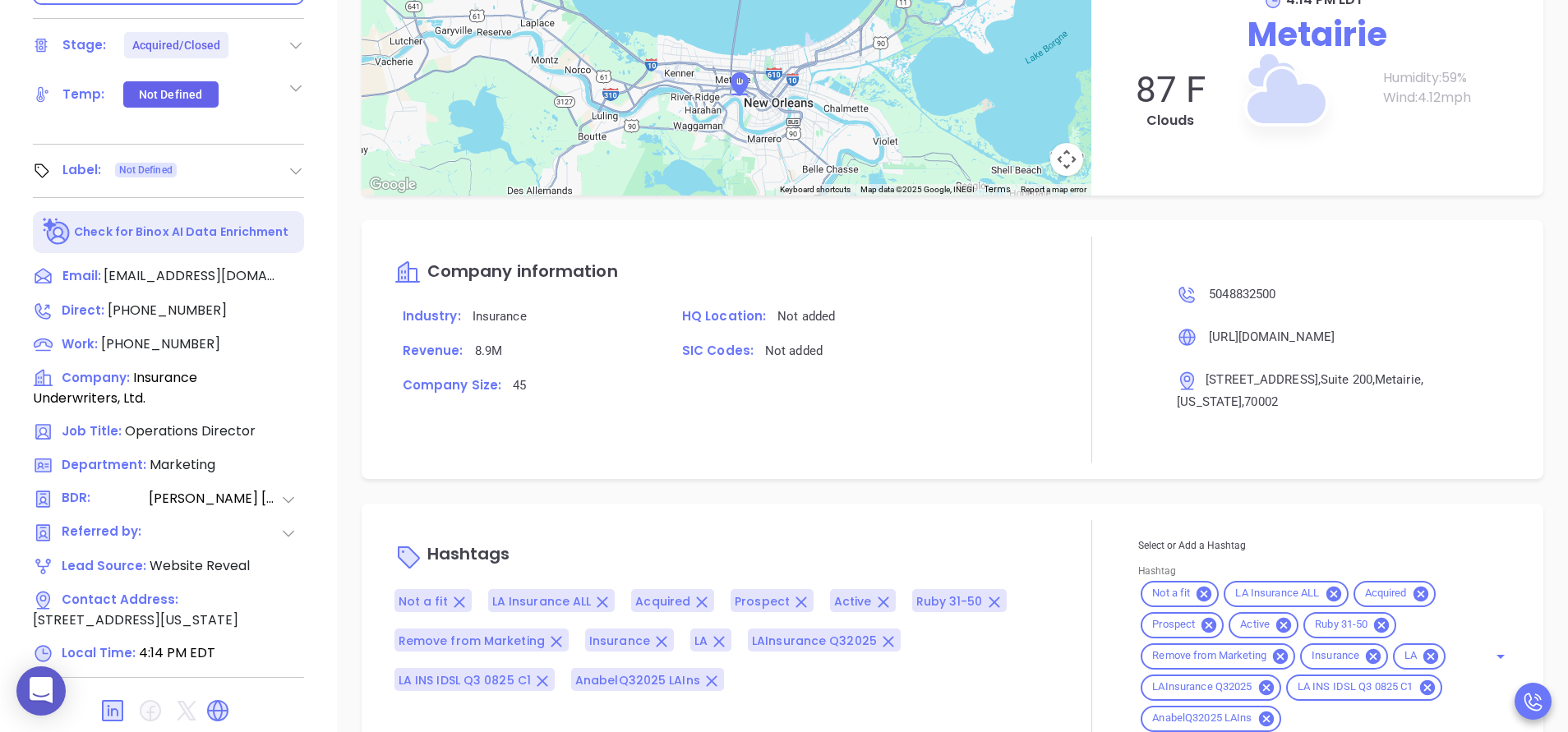
scroll to position [643, 0]
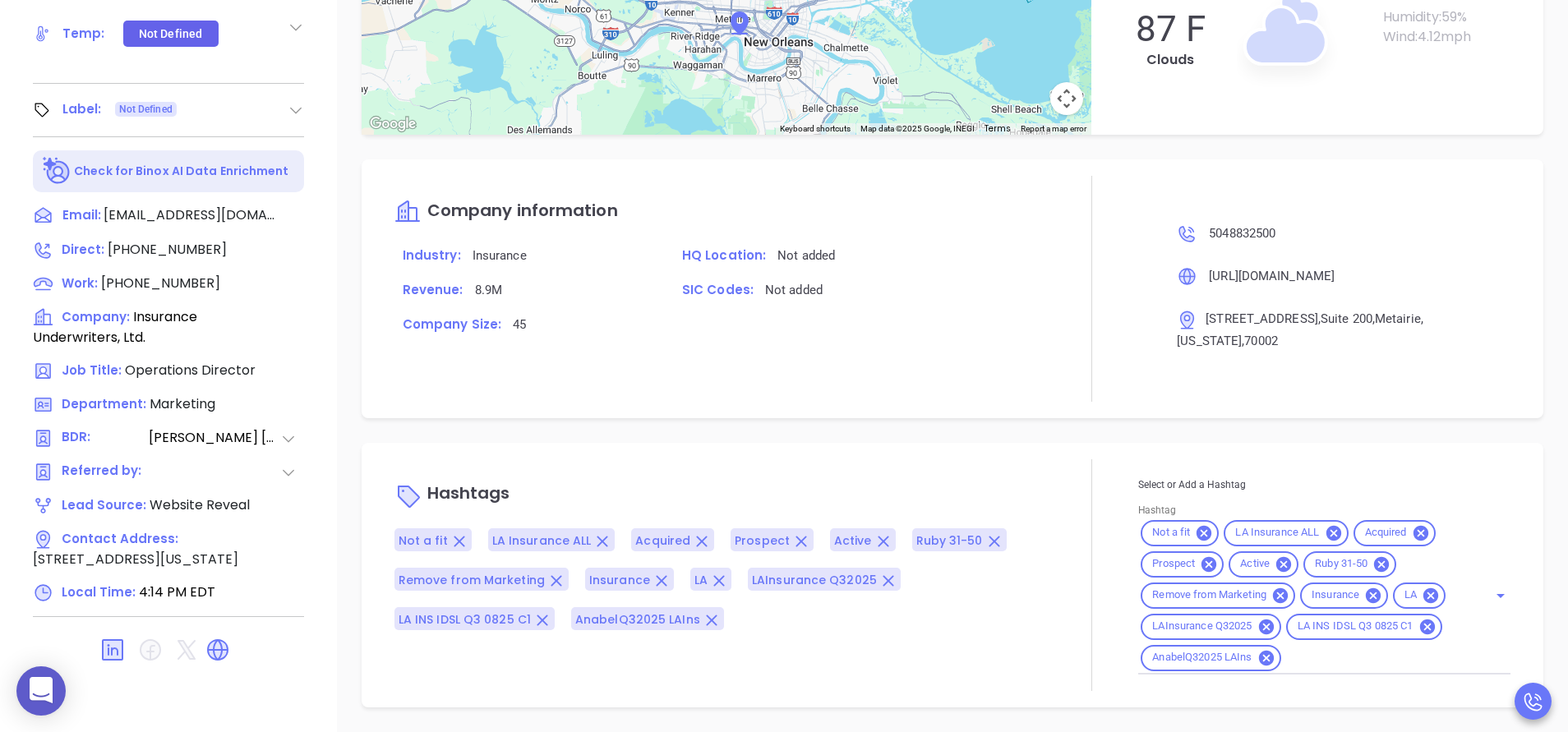
click at [936, 206] on p "Company information" at bounding box center [719, 213] width 650 height 40
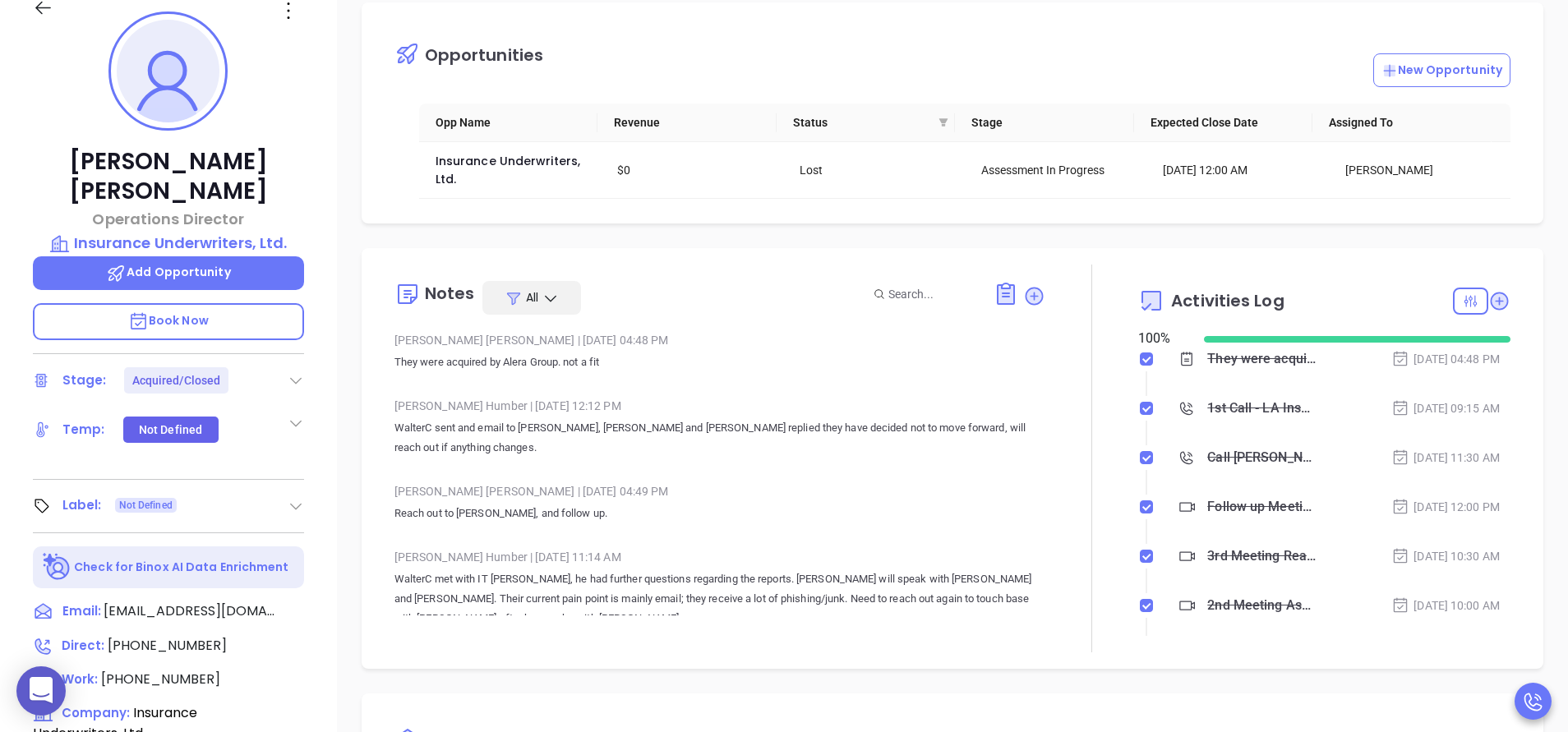
scroll to position [0, 0]
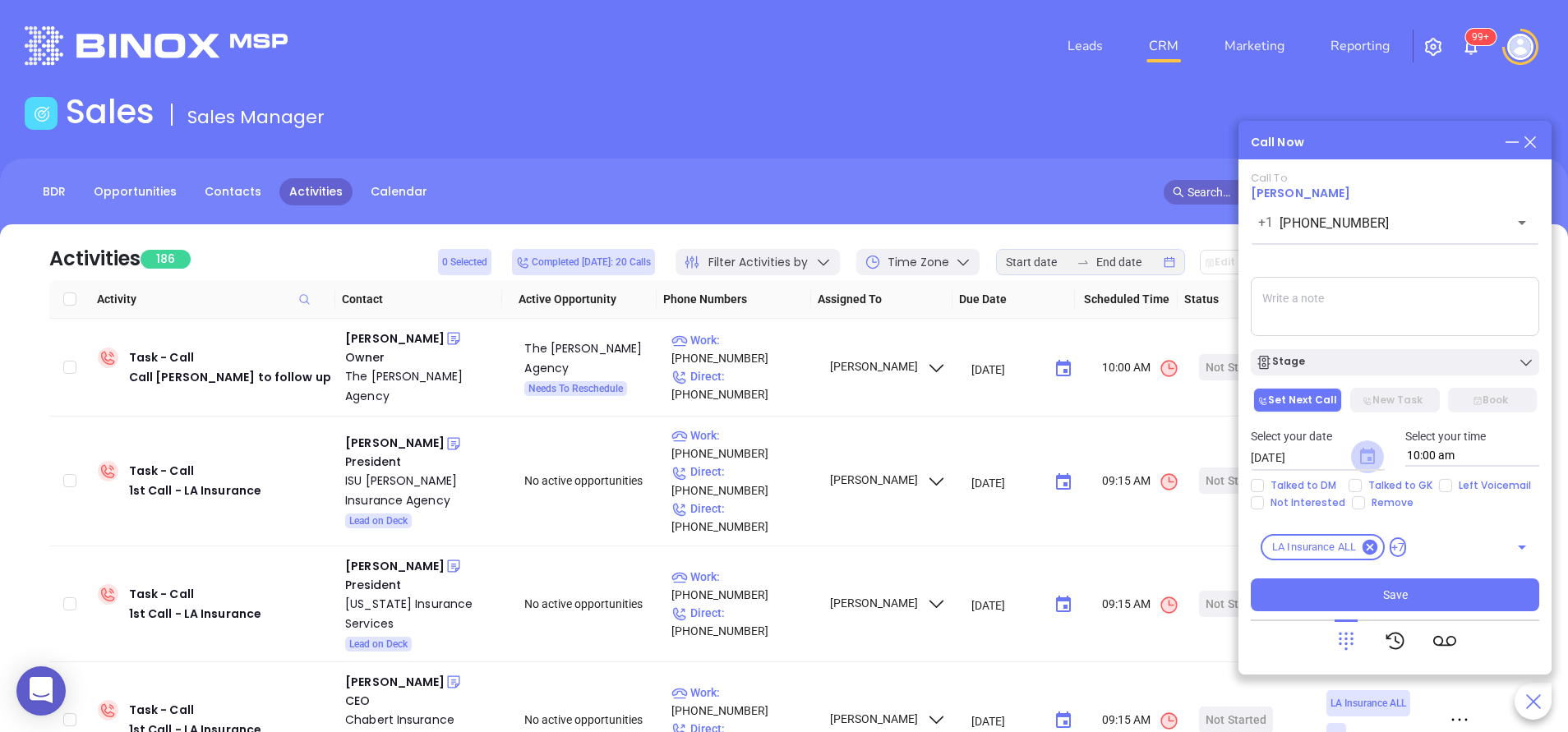
click at [1367, 458] on icon "Choose date, selected date is Sep 11, 2025" at bounding box center [1367, 456] width 15 height 17
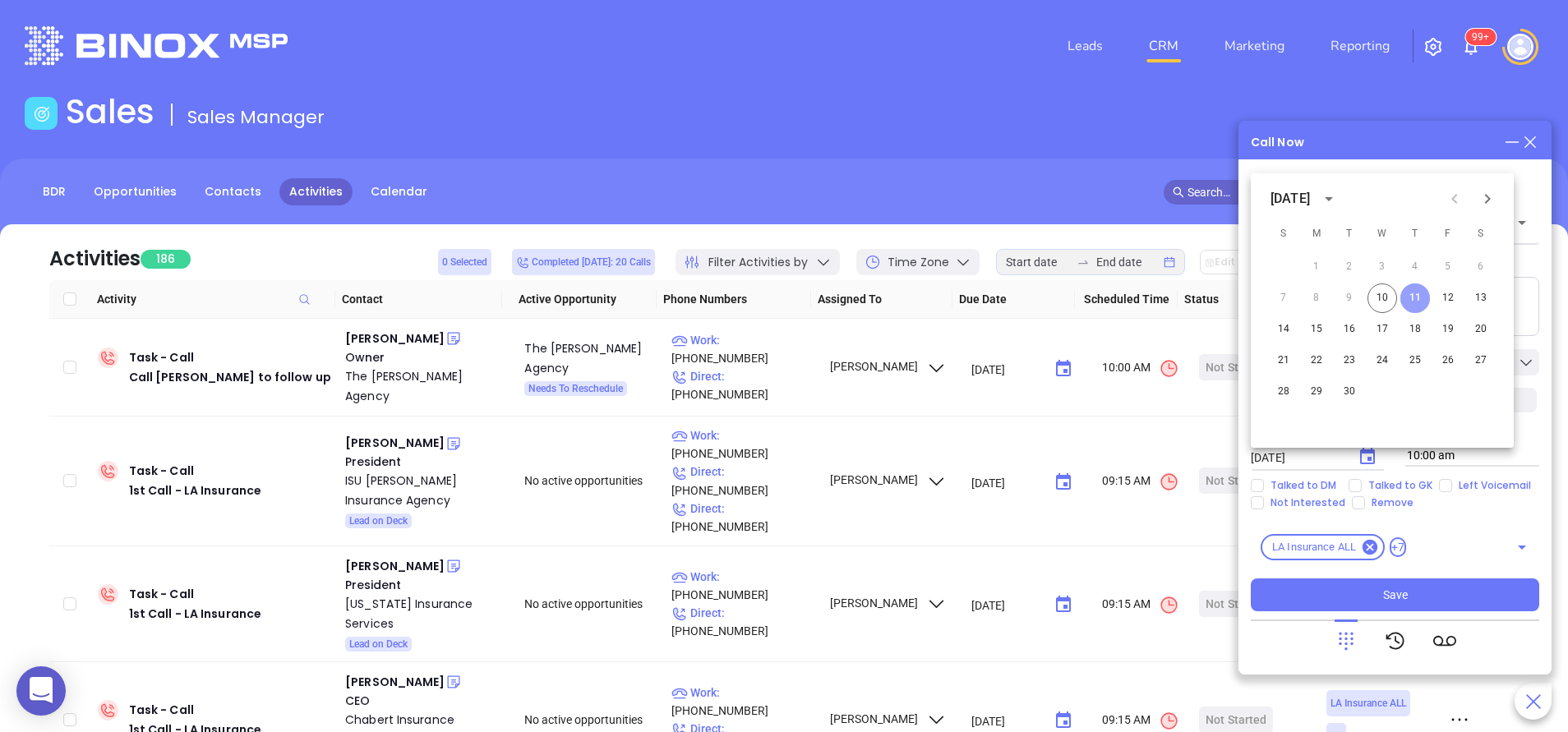
click at [1417, 297] on button "11" at bounding box center [1415, 299] width 30 height 30
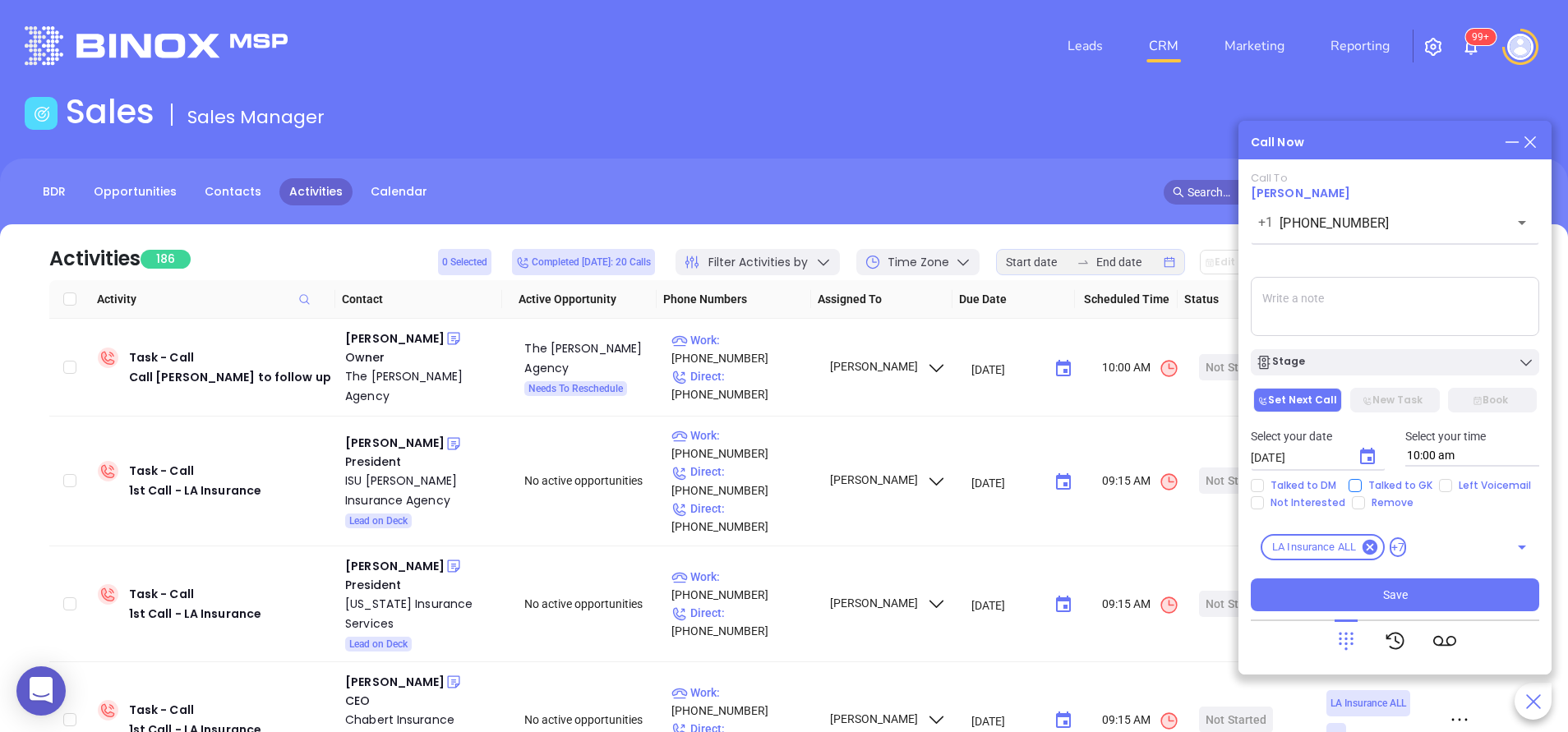
click at [1357, 488] on input "Talked to GK" at bounding box center [1354, 486] width 13 height 13
checkbox input "true"
click at [1371, 594] on button "Save" at bounding box center [1395, 595] width 288 height 33
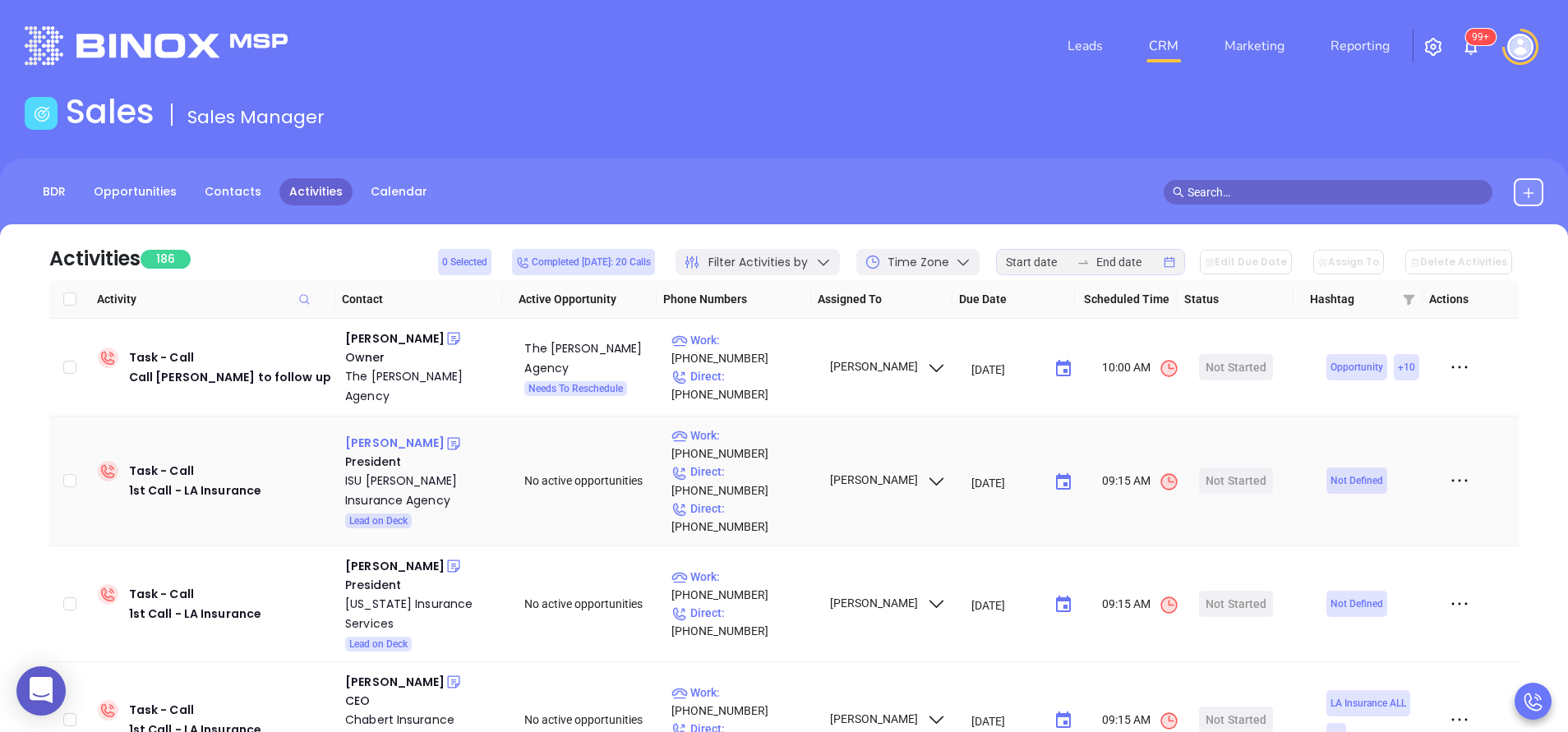
click at [361, 433] on div "[PERSON_NAME]" at bounding box center [395, 443] width 99 height 20
click at [353, 471] on div "ISU [PERSON_NAME] Insurance Agency" at bounding box center [423, 491] width 156 height 40
click at [446, 436] on icon at bounding box center [454, 444] width 17 height 17
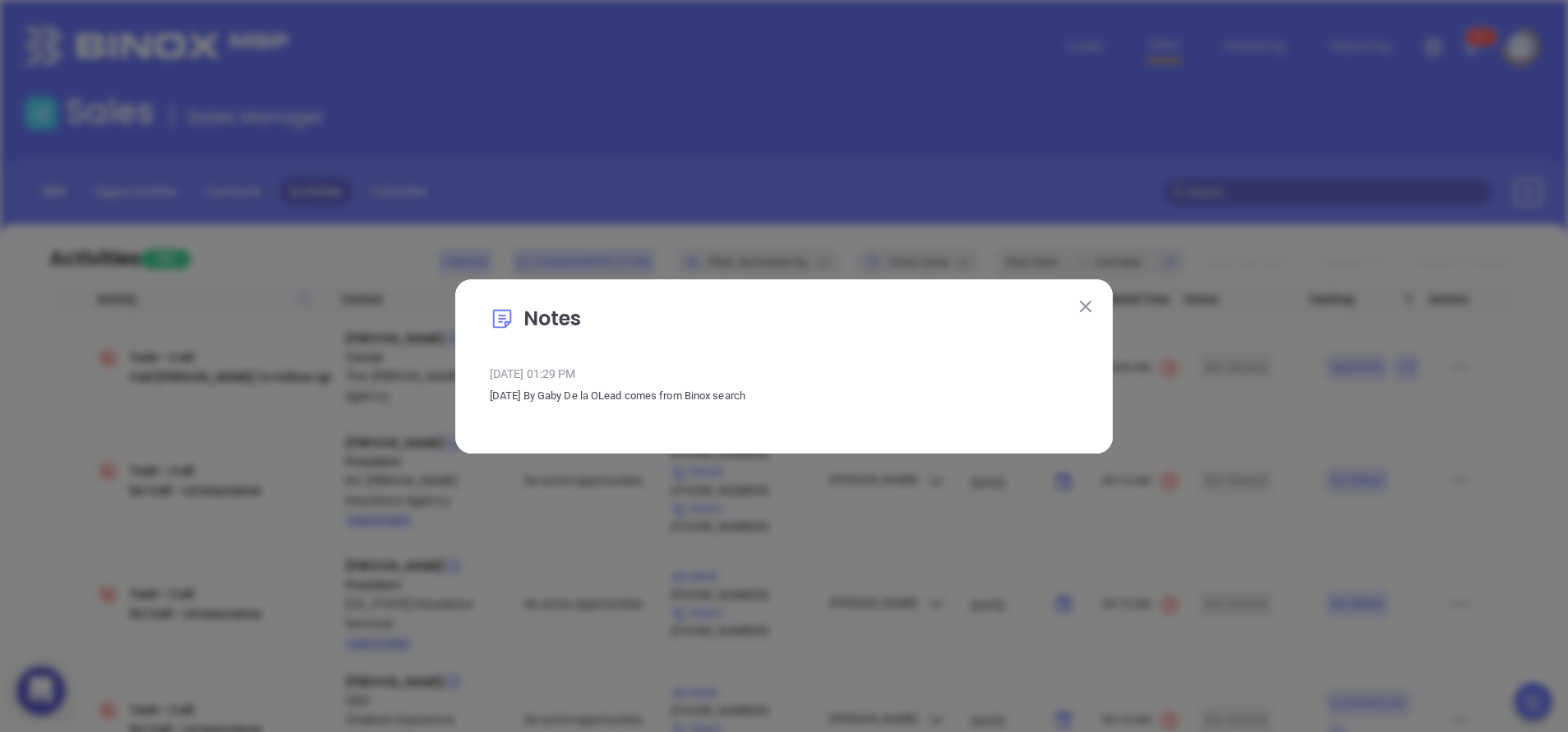
click at [1080, 310] on img at bounding box center [1085, 307] width 12 height 12
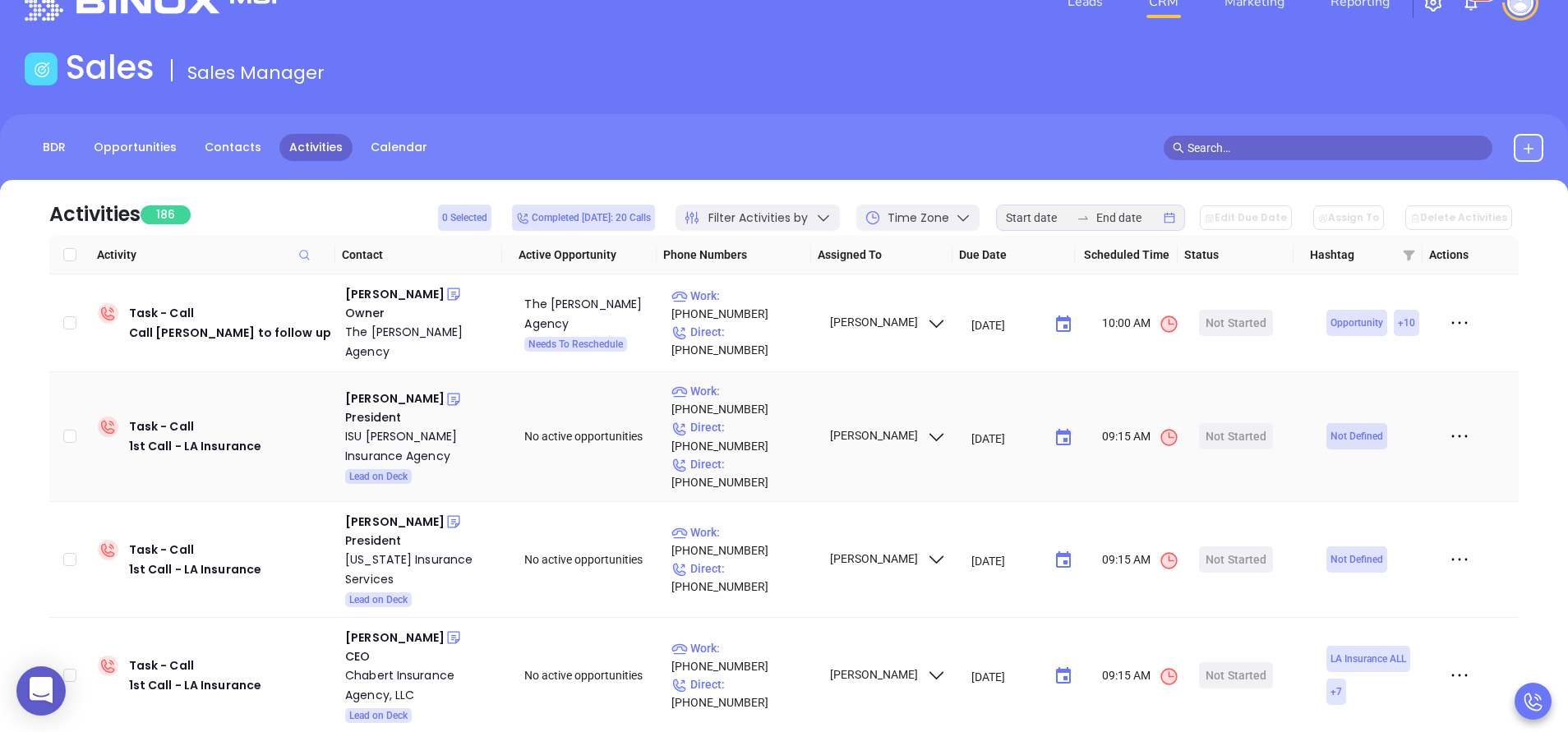
scroll to position [50, 0]
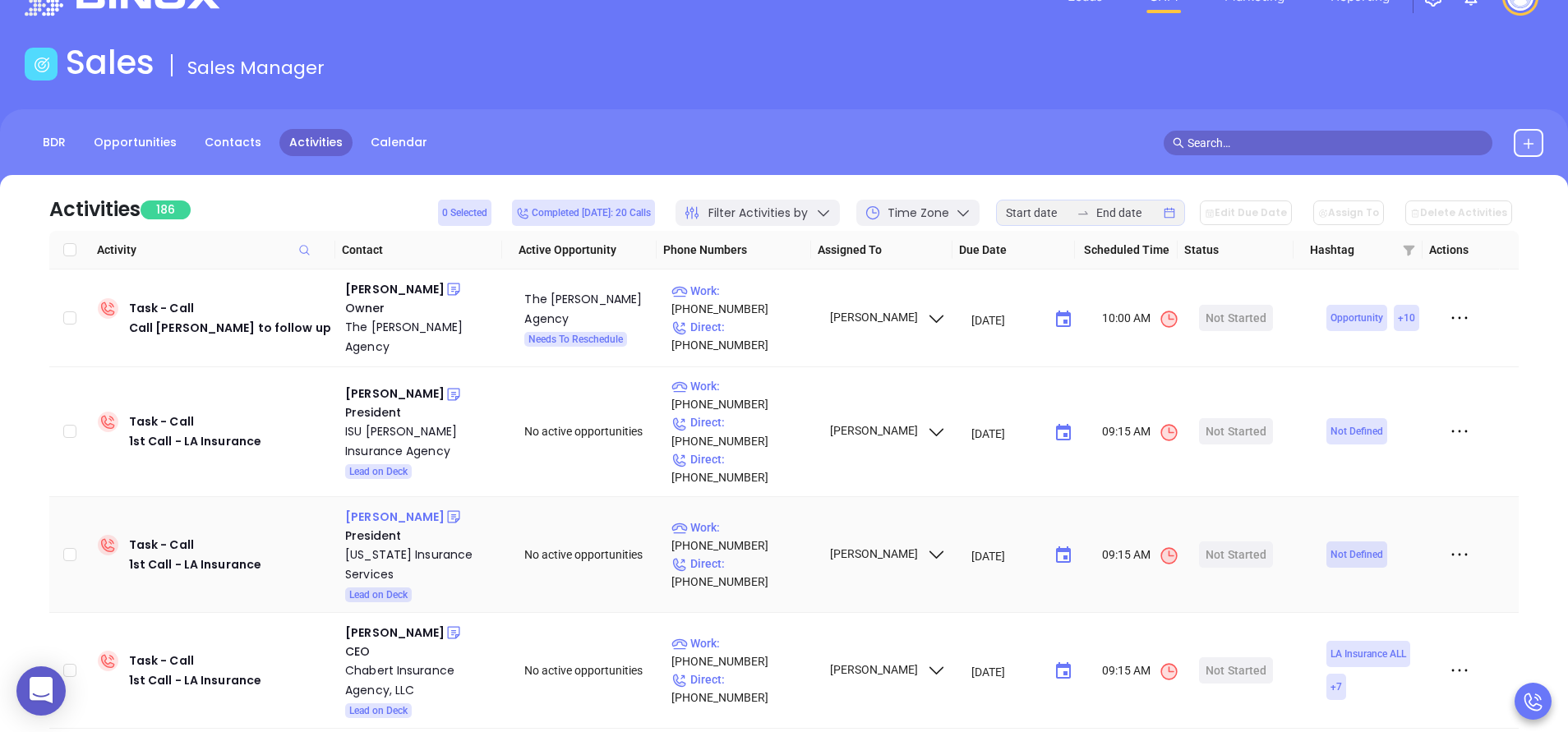
click at [376, 508] on div "Adam Ewing" at bounding box center [395, 517] width 99 height 20
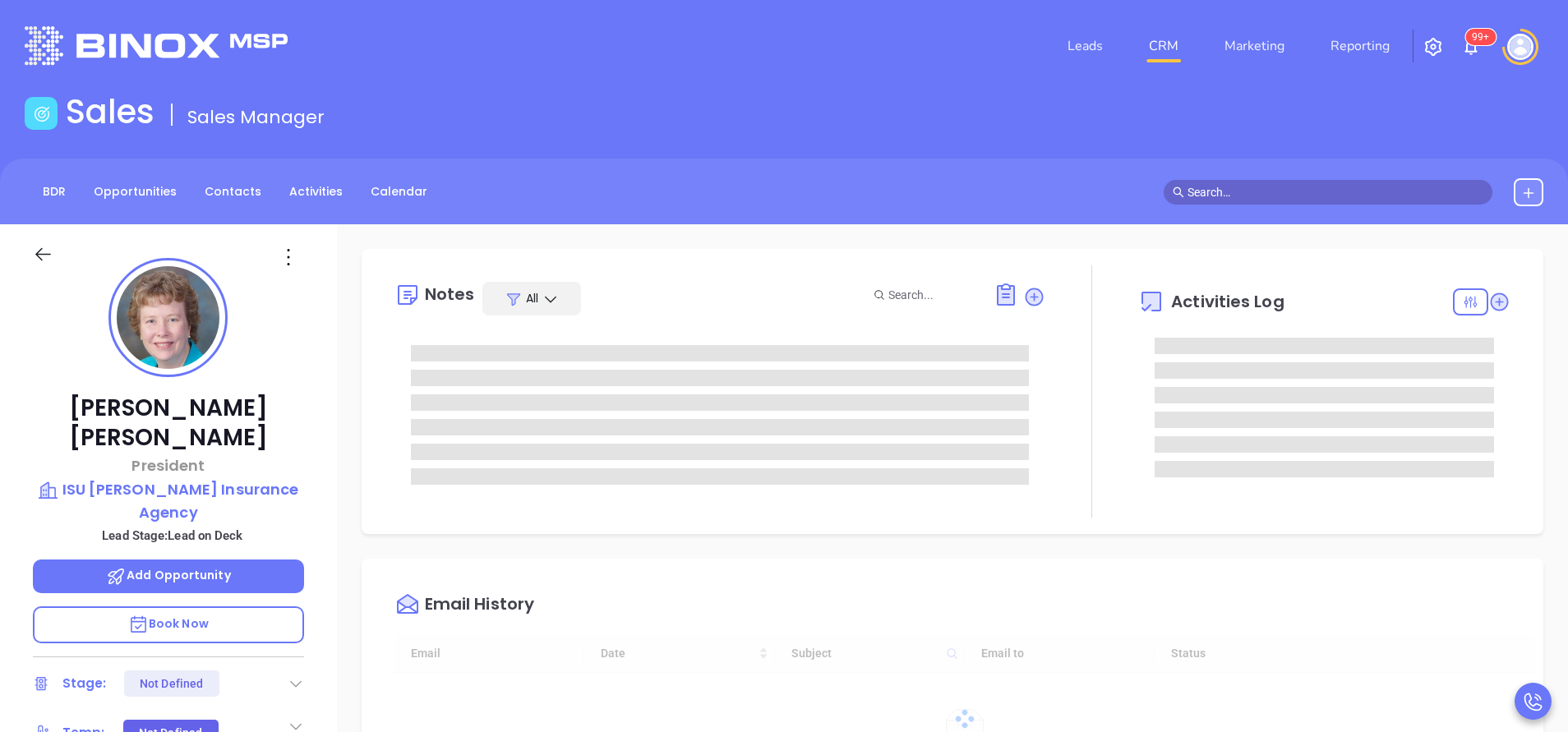
type input "10:00 am"
type input "[DATE]"
type input "[PERSON_NAME]"
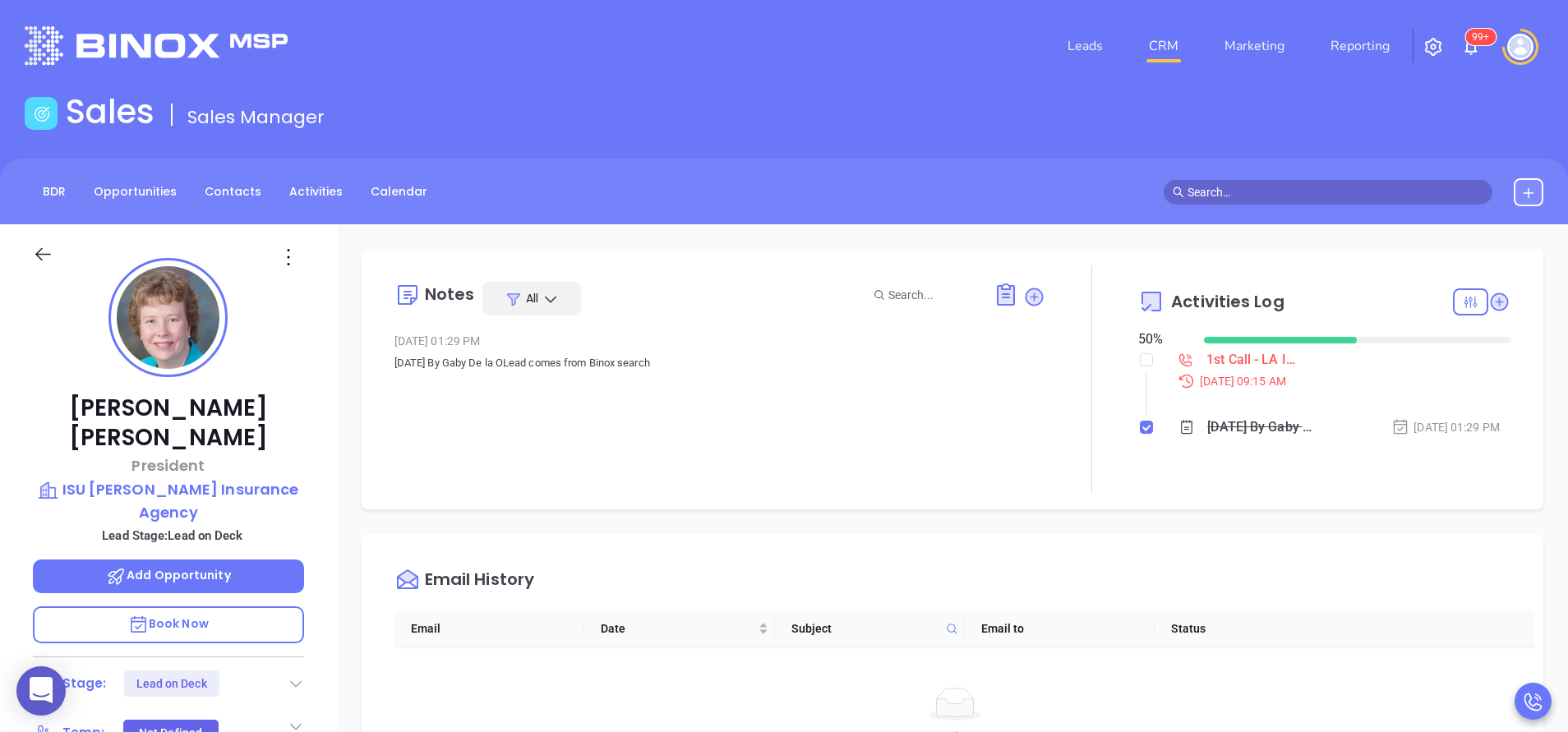
click at [317, 531] on div "[PERSON_NAME] President ISU [PERSON_NAME] Insurance Agency Lead Stage: Lead on …" at bounding box center [168, 682] width 337 height 916
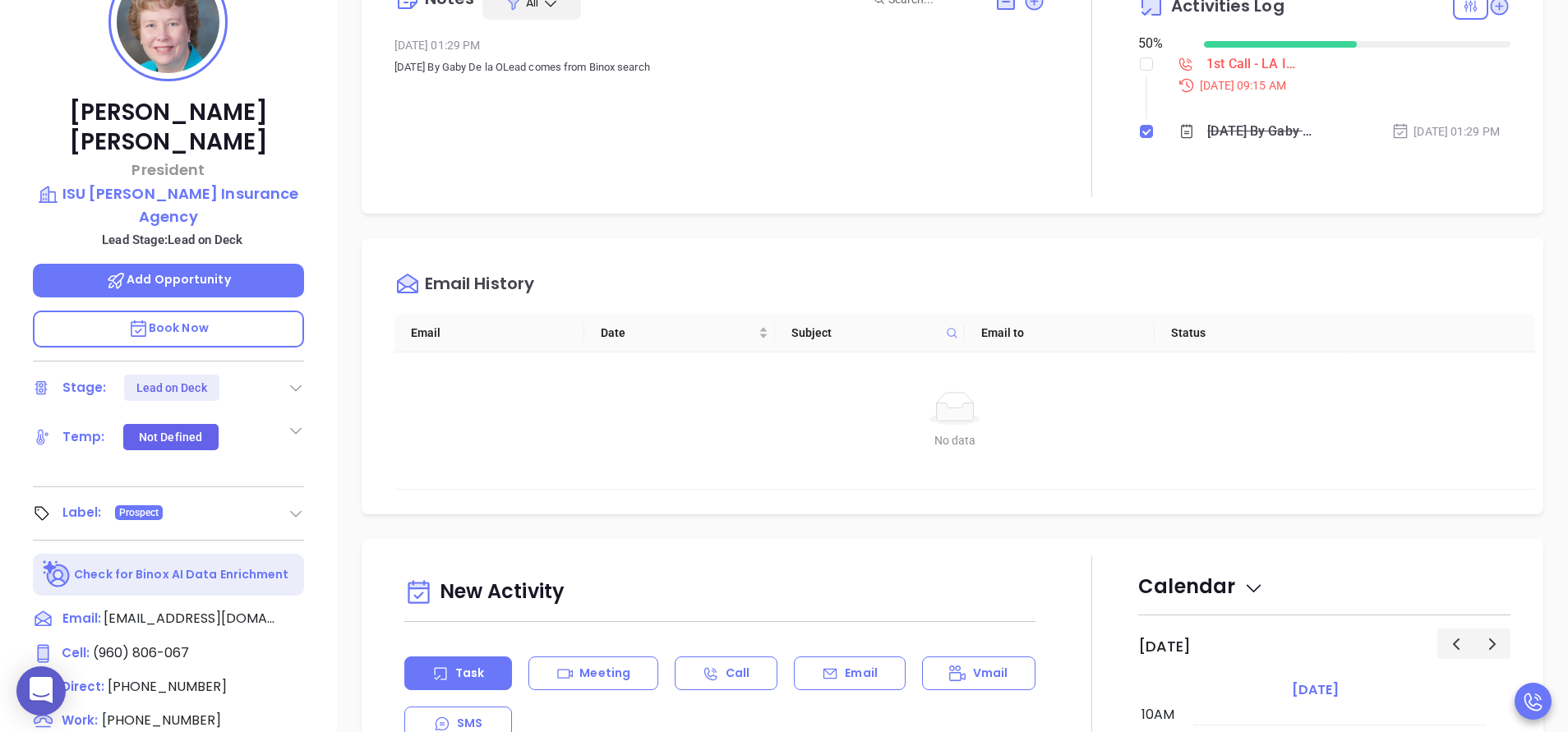
scroll to position [346, 0]
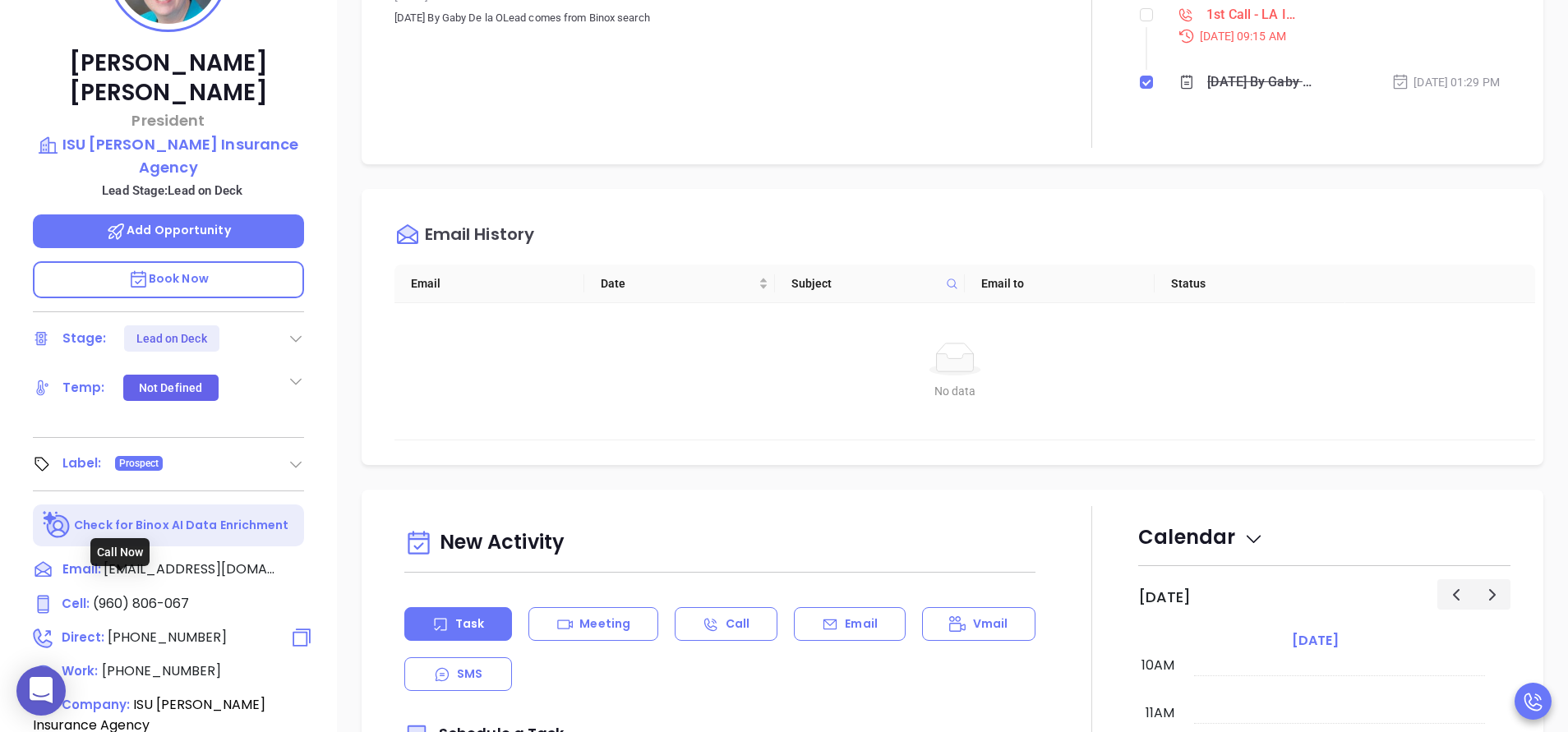
click at [169, 628] on span "[PHONE_NUMBER]" at bounding box center [167, 637] width 119 height 19
type input "[PHONE_NUMBER]"
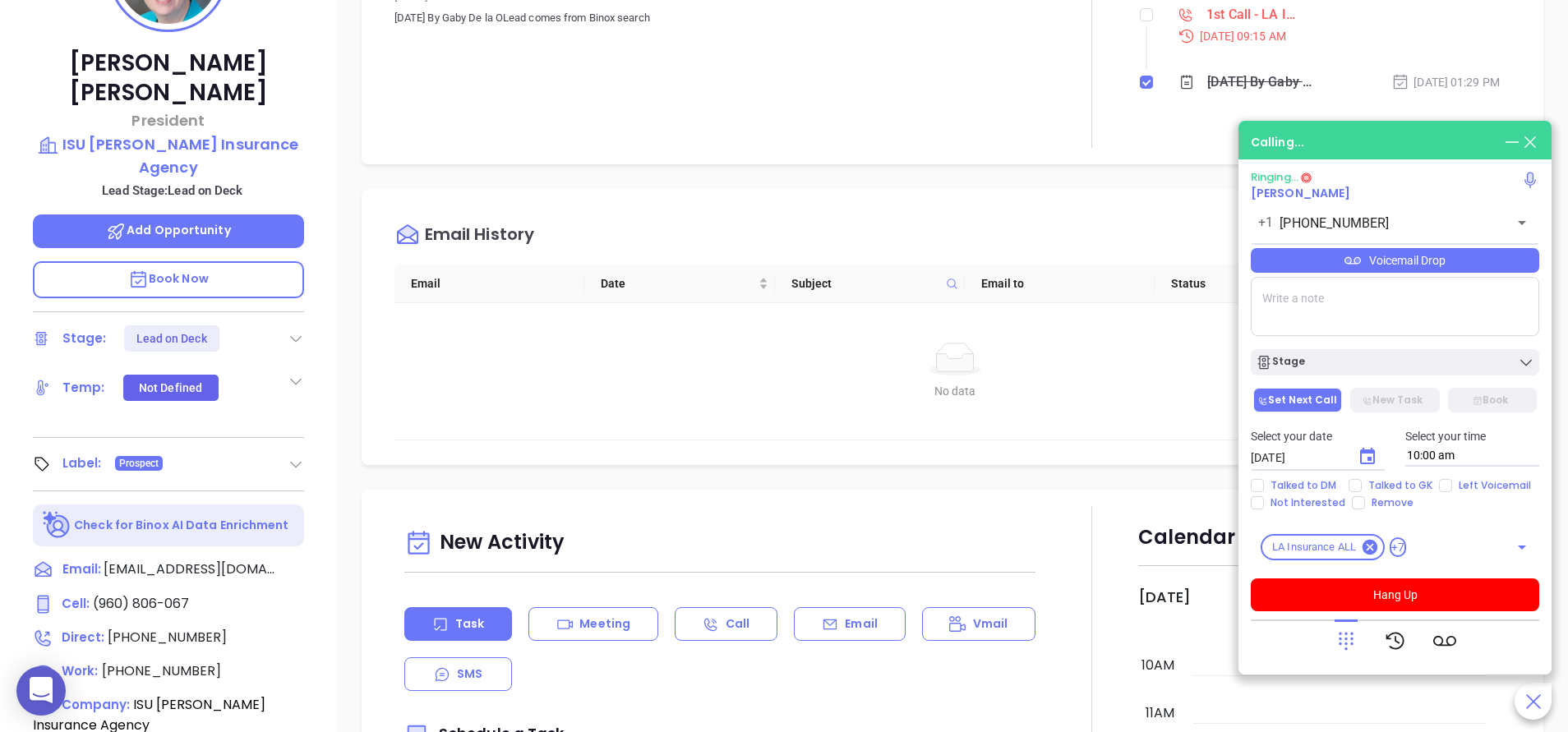
click at [322, 244] on div "Debbie Farr President ISU Lemoine Insurance Agency Lead Stage: Lead on Deck Add…" at bounding box center [168, 337] width 337 height 916
click at [1407, 256] on div "Voicemail Drop" at bounding box center [1395, 260] width 288 height 25
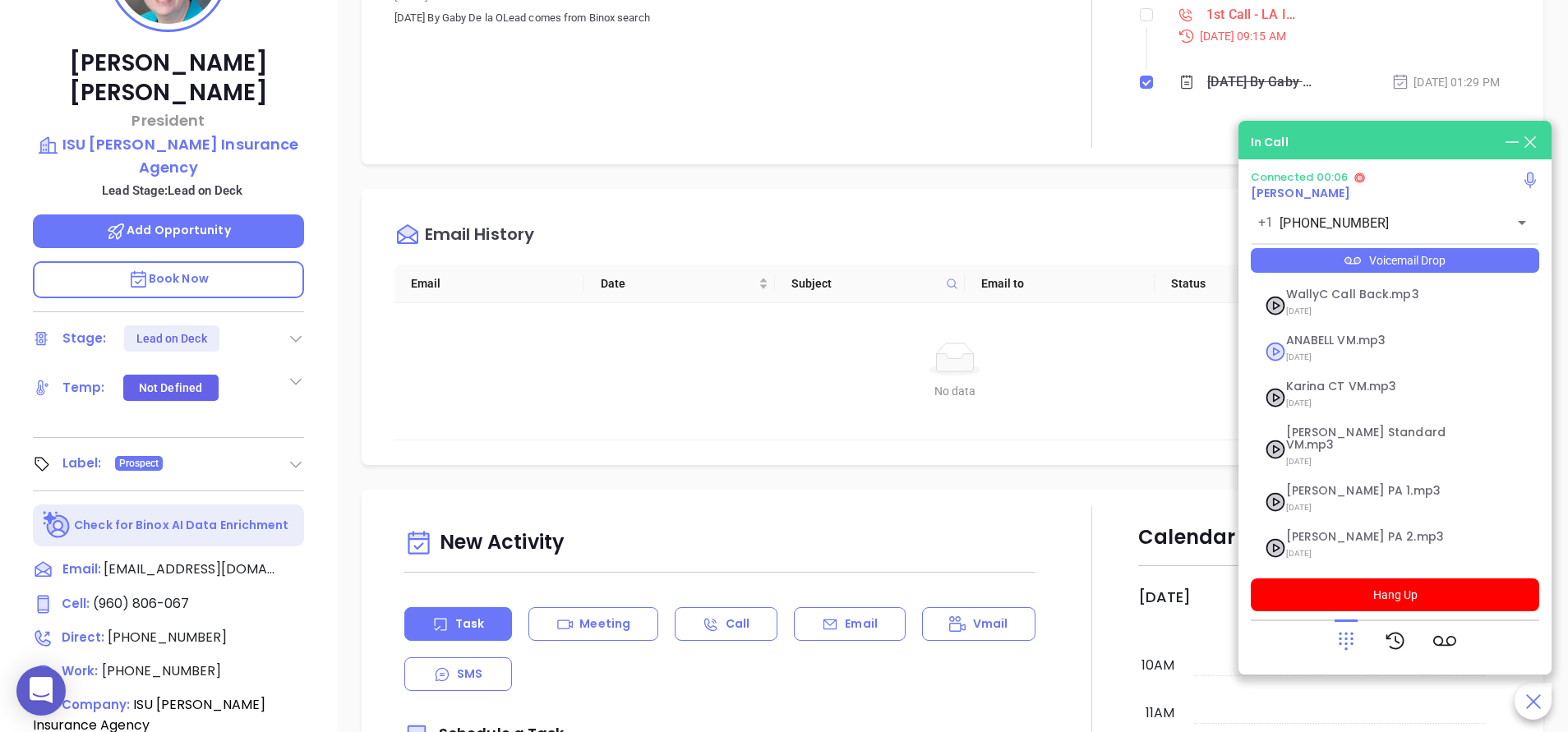
click at [1281, 353] on div "ANABELL VM.mp3 04/30/2025" at bounding box center [1374, 352] width 198 height 34
checkbox input "true"
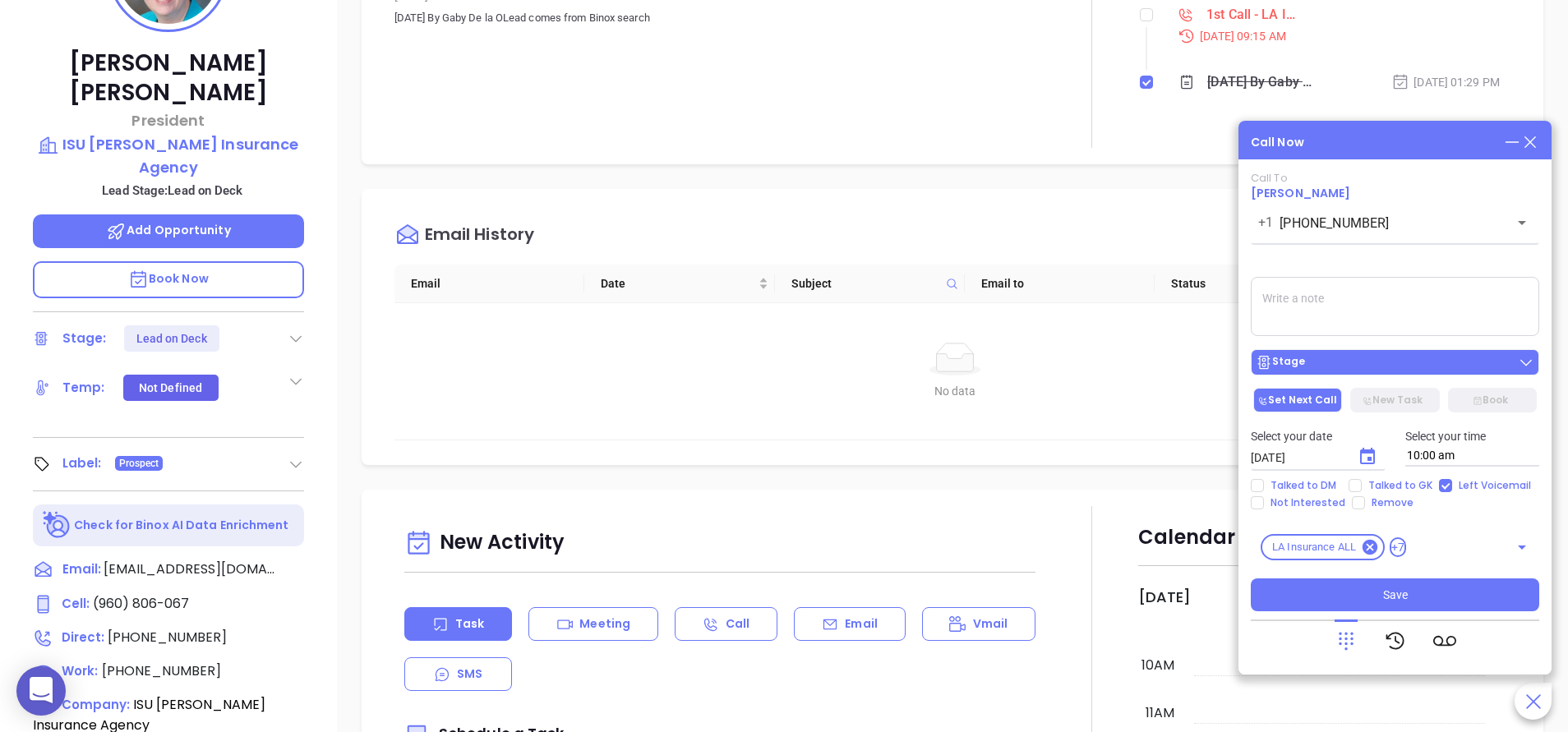
click at [1317, 356] on div "Stage" at bounding box center [1395, 363] width 279 height 17
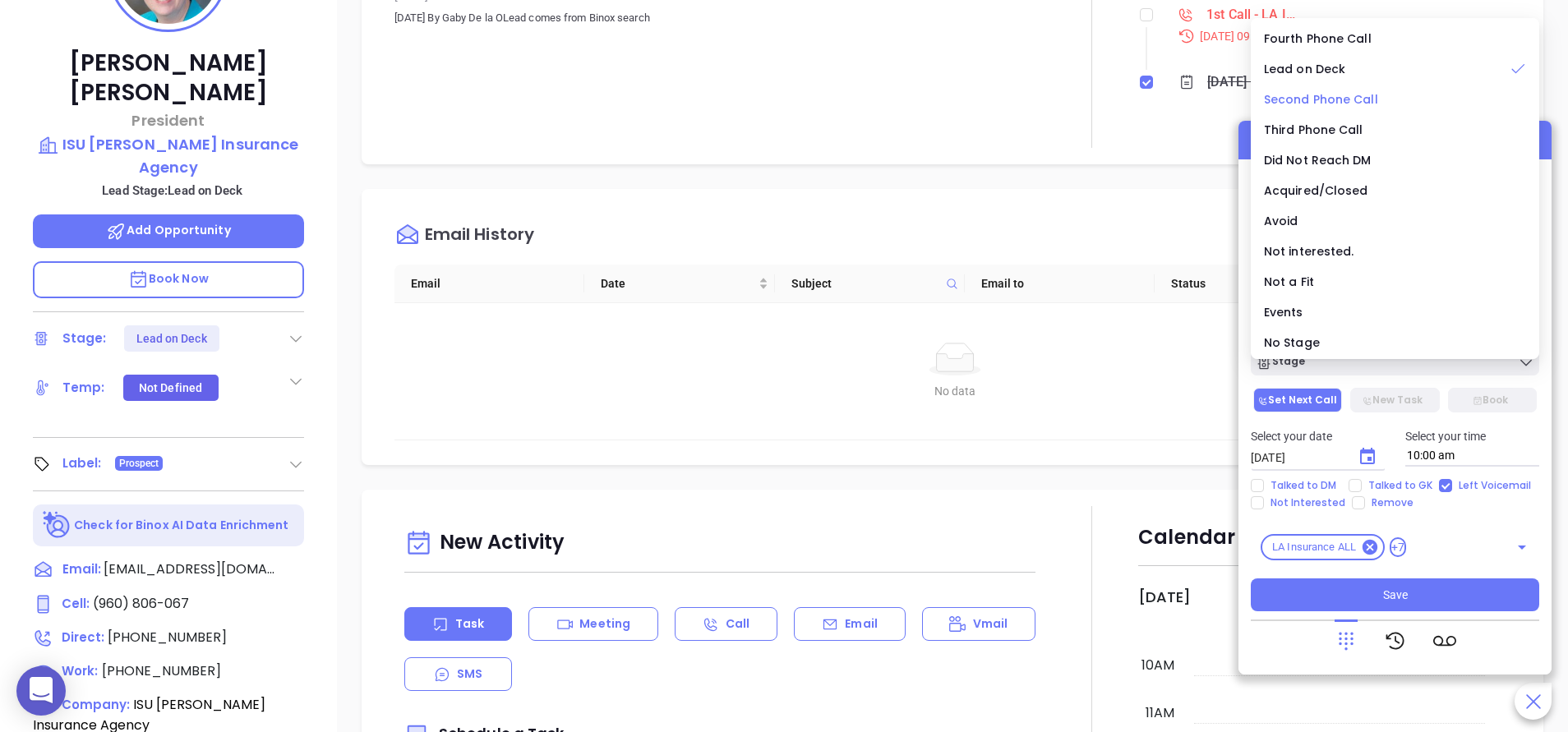
click at [1347, 103] on span "Second Phone Call" at bounding box center [1321, 99] width 114 height 17
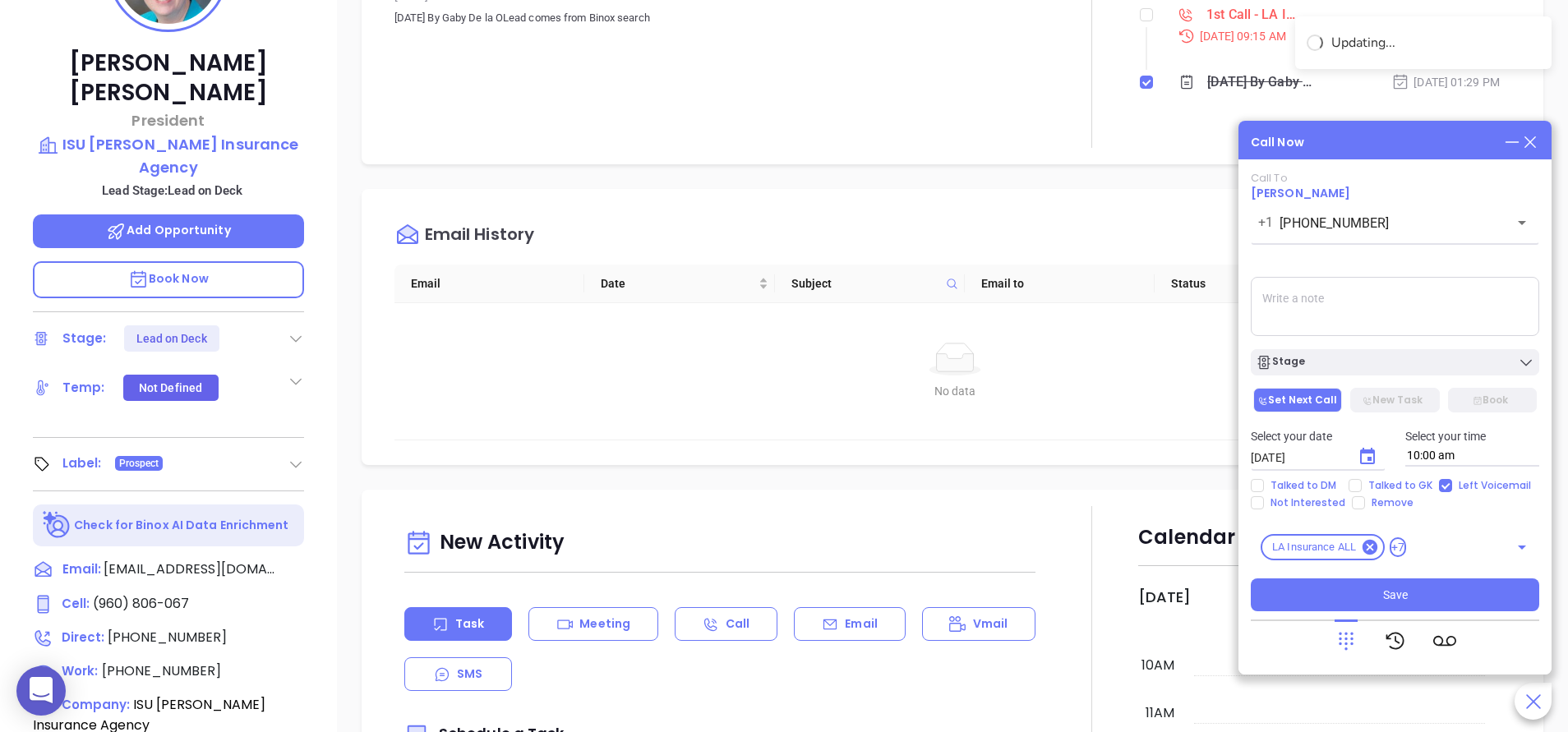
click at [1343, 304] on textarea at bounding box center [1395, 307] width 288 height 60
type textarea "s"
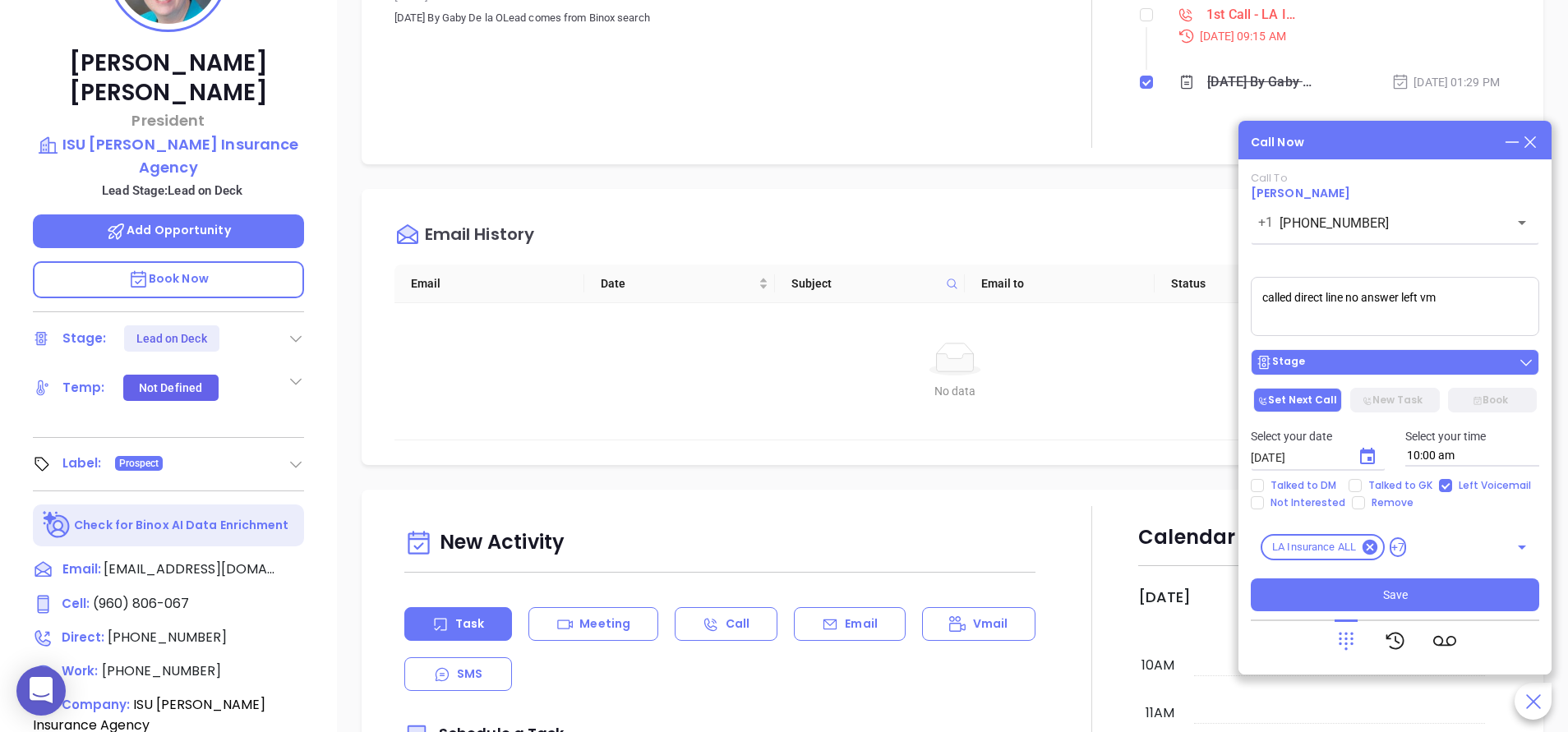
type textarea "called direct line no answer left vm"
click at [1394, 368] on div "Stage" at bounding box center [1395, 363] width 279 height 17
click at [1361, 460] on icon "Choose date, selected date is Sep 11, 2025" at bounding box center [1367, 456] width 15 height 17
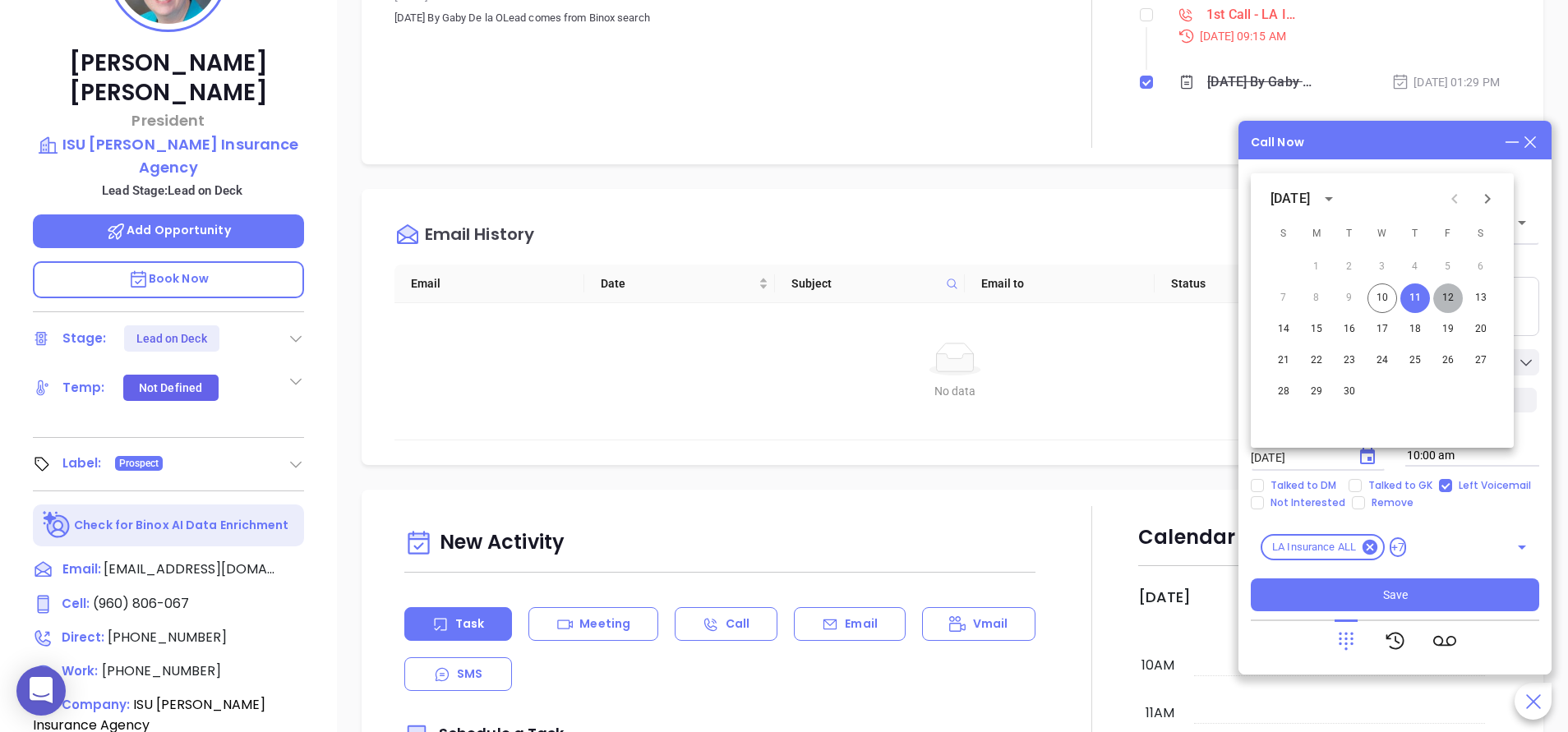
click at [1457, 298] on button "12" at bounding box center [1448, 299] width 30 height 30
type input "09/12/2025"
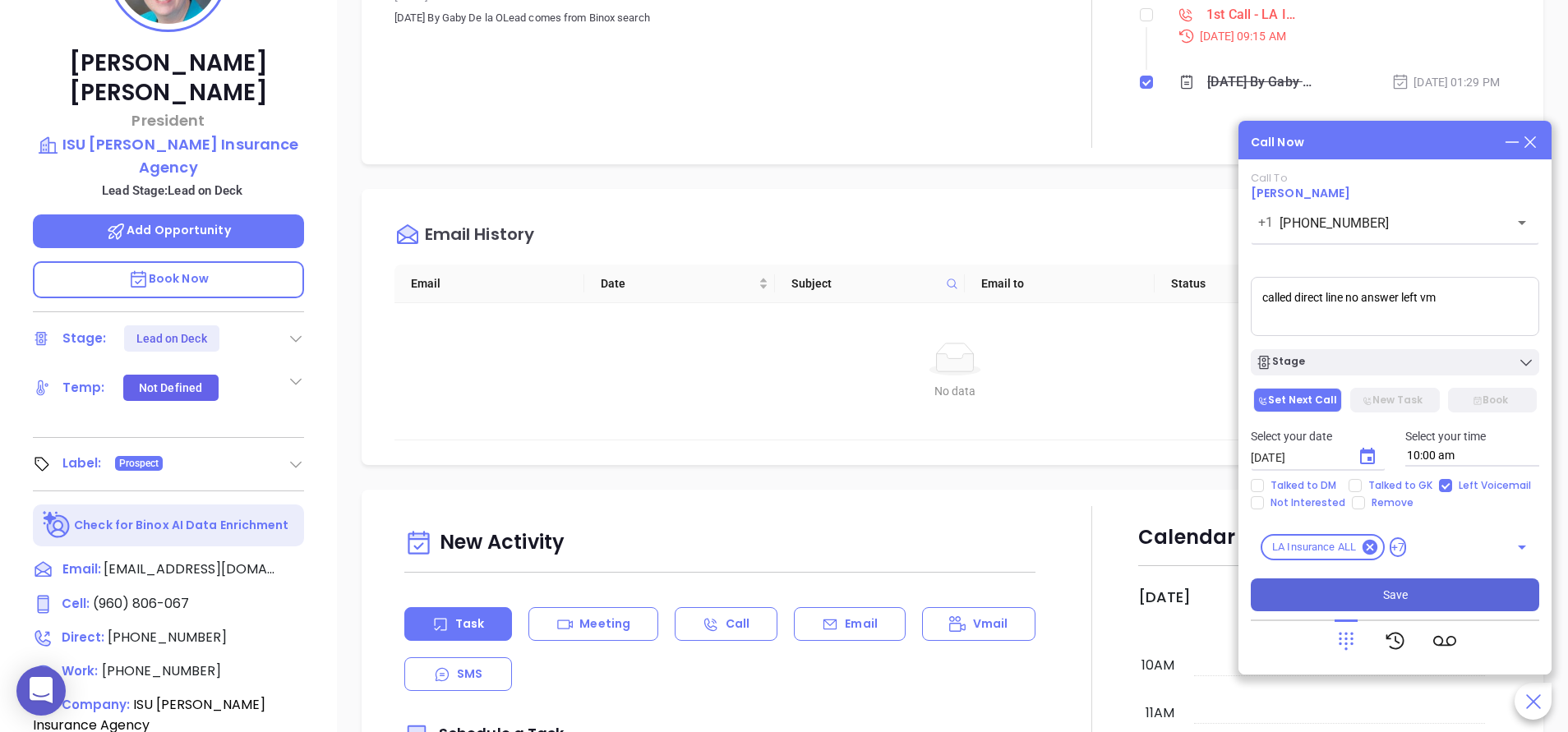
click at [1381, 593] on button "Save" at bounding box center [1395, 595] width 288 height 33
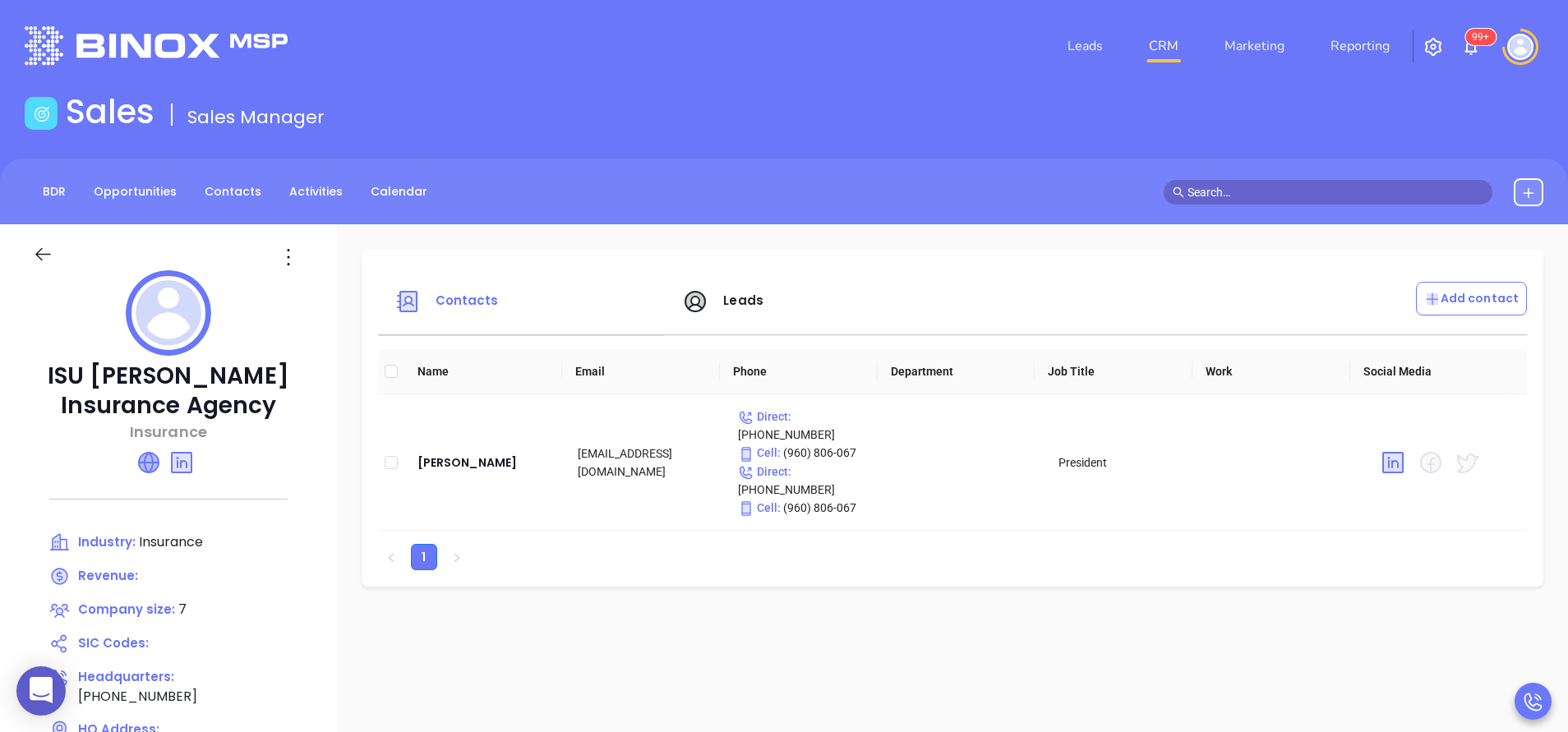
click at [146, 460] on icon at bounding box center [149, 463] width 20 height 20
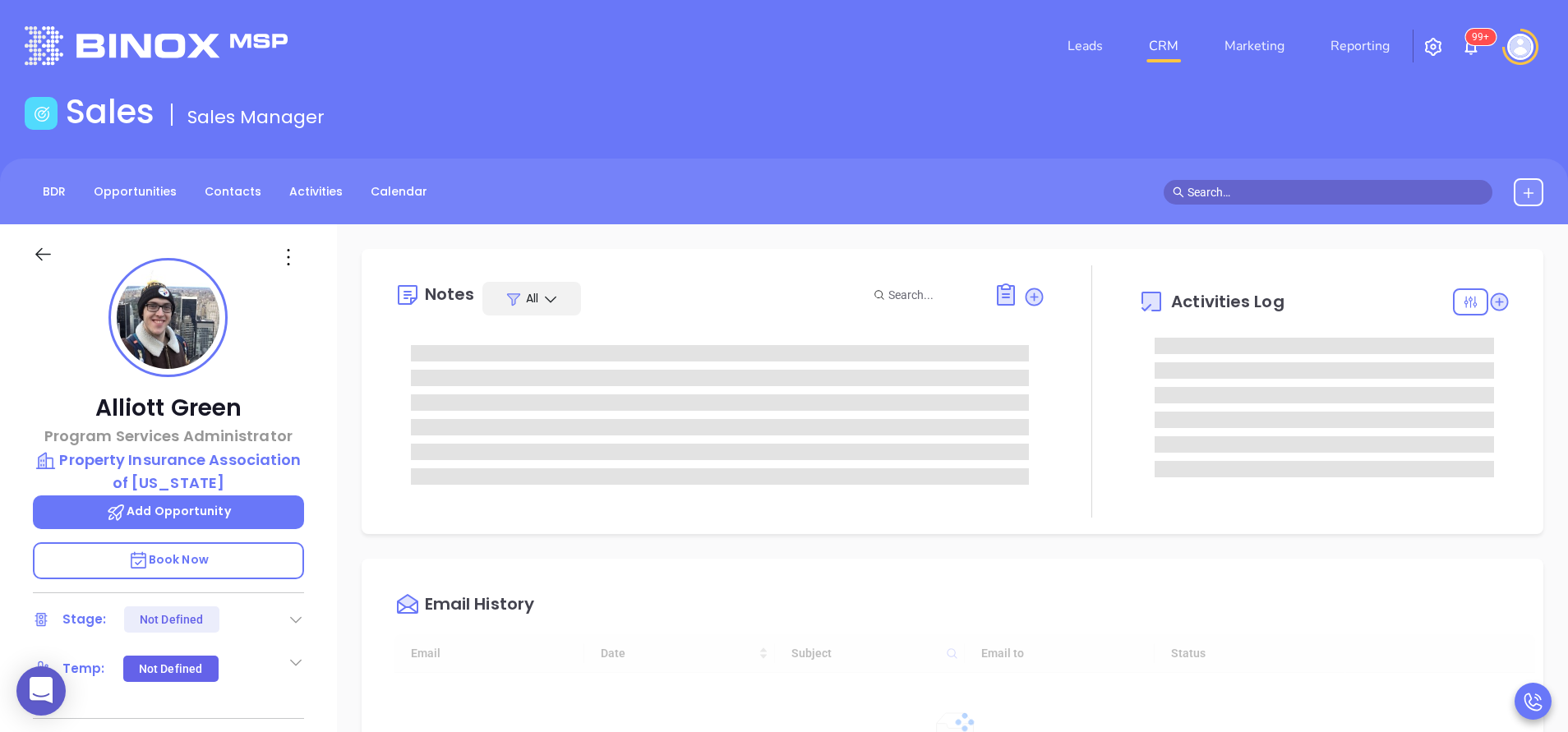
type input "[DATE]"
type input "[PERSON_NAME]"
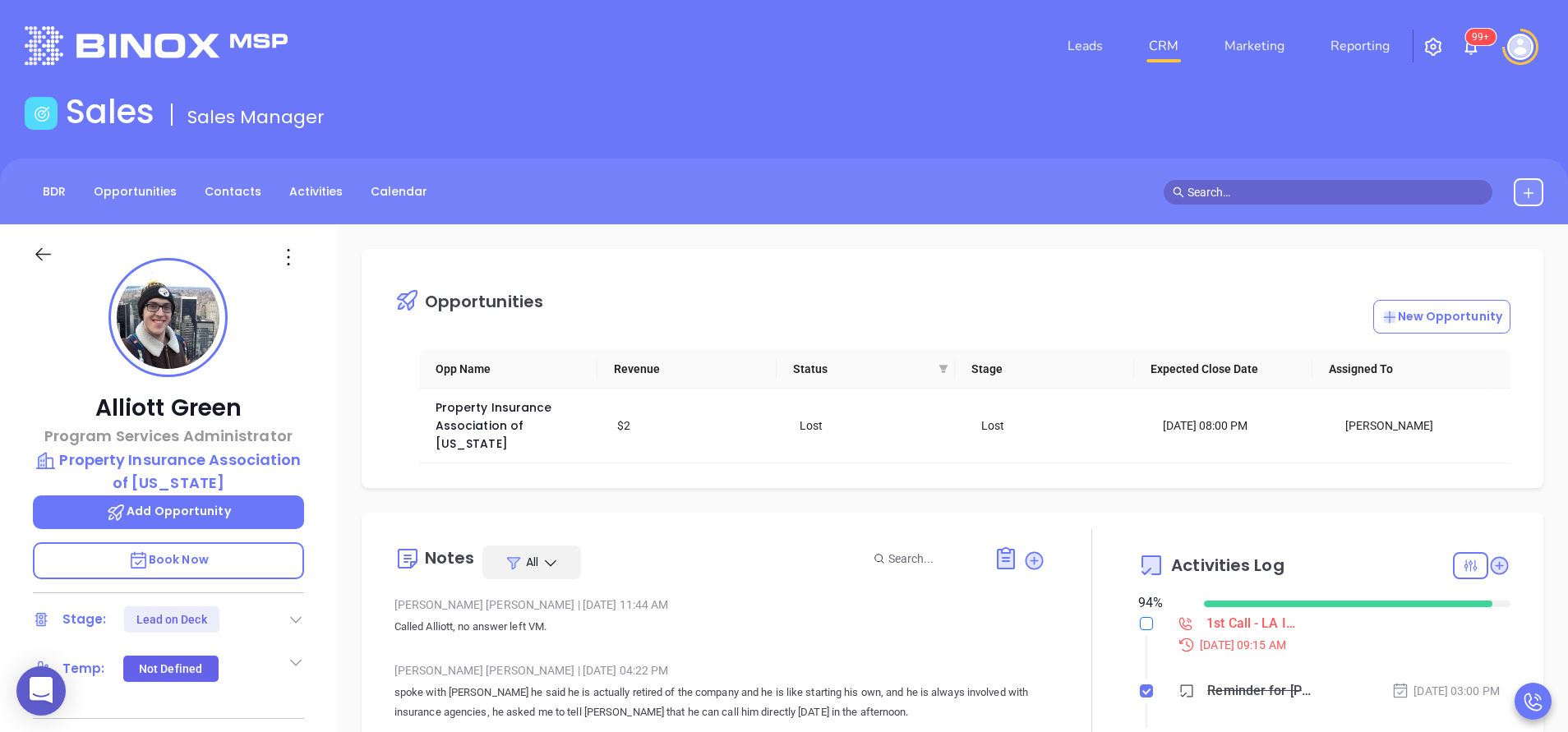
click at [1140, 618] on input "checkbox" at bounding box center [1146, 624] width 13 height 13
checkbox input "true"
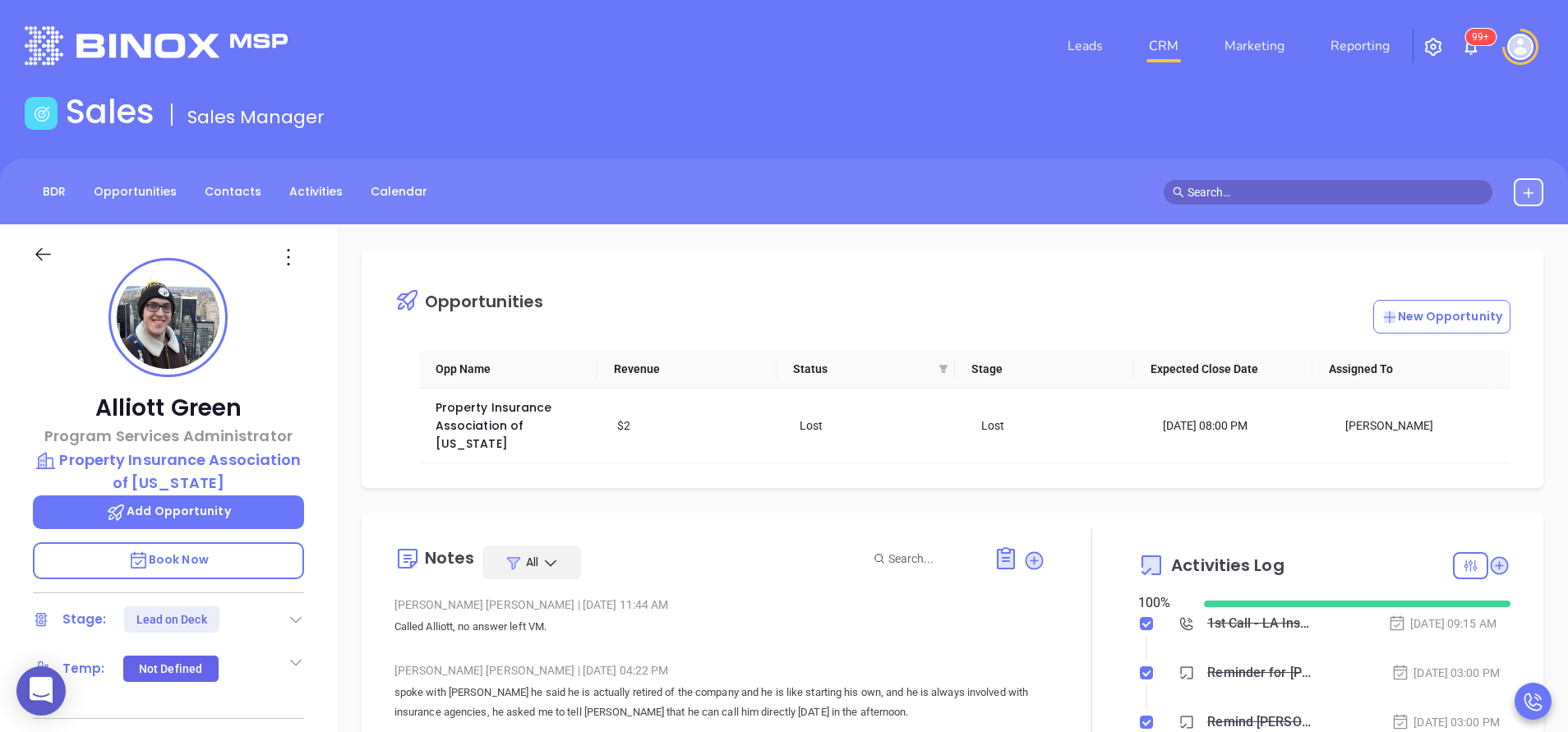
click at [297, 608] on div "Stage: Lead on Deck" at bounding box center [168, 620] width 271 height 26
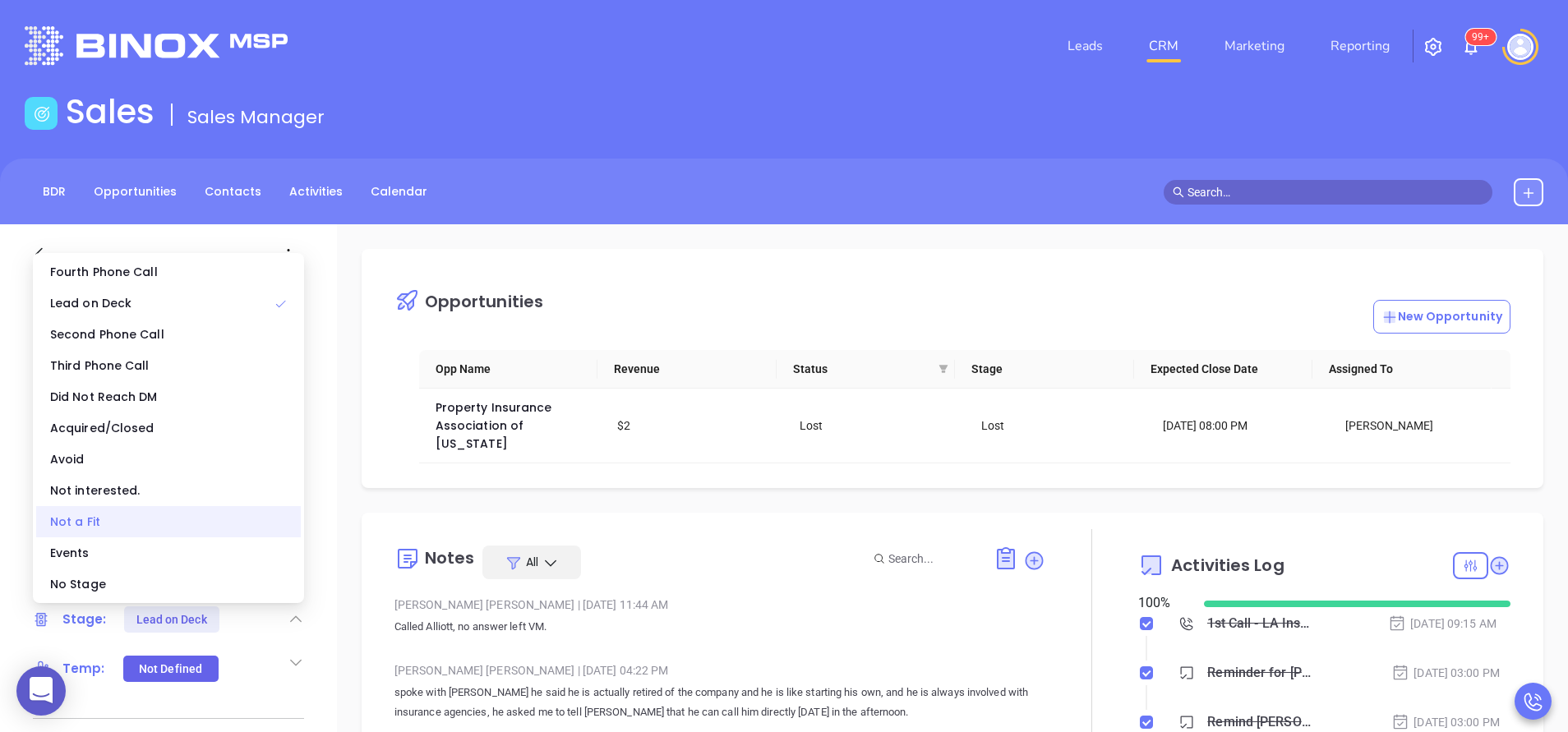
click at [227, 527] on div "Not a Fit" at bounding box center [168, 521] width 264 height 31
